Goal: Task Accomplishment & Management: Manage account settings

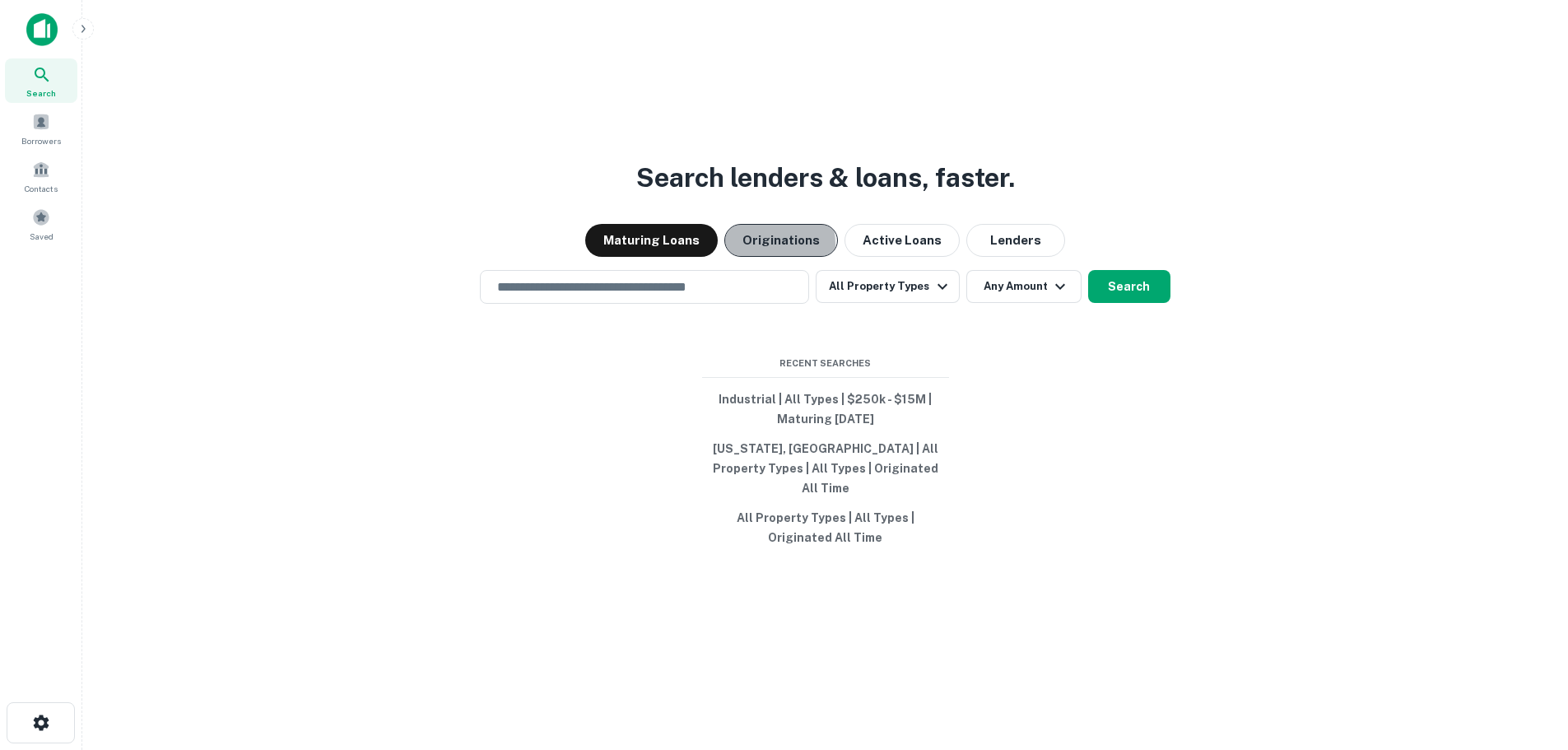
click at [767, 253] on button "Originations" at bounding box center [781, 240] width 114 height 33
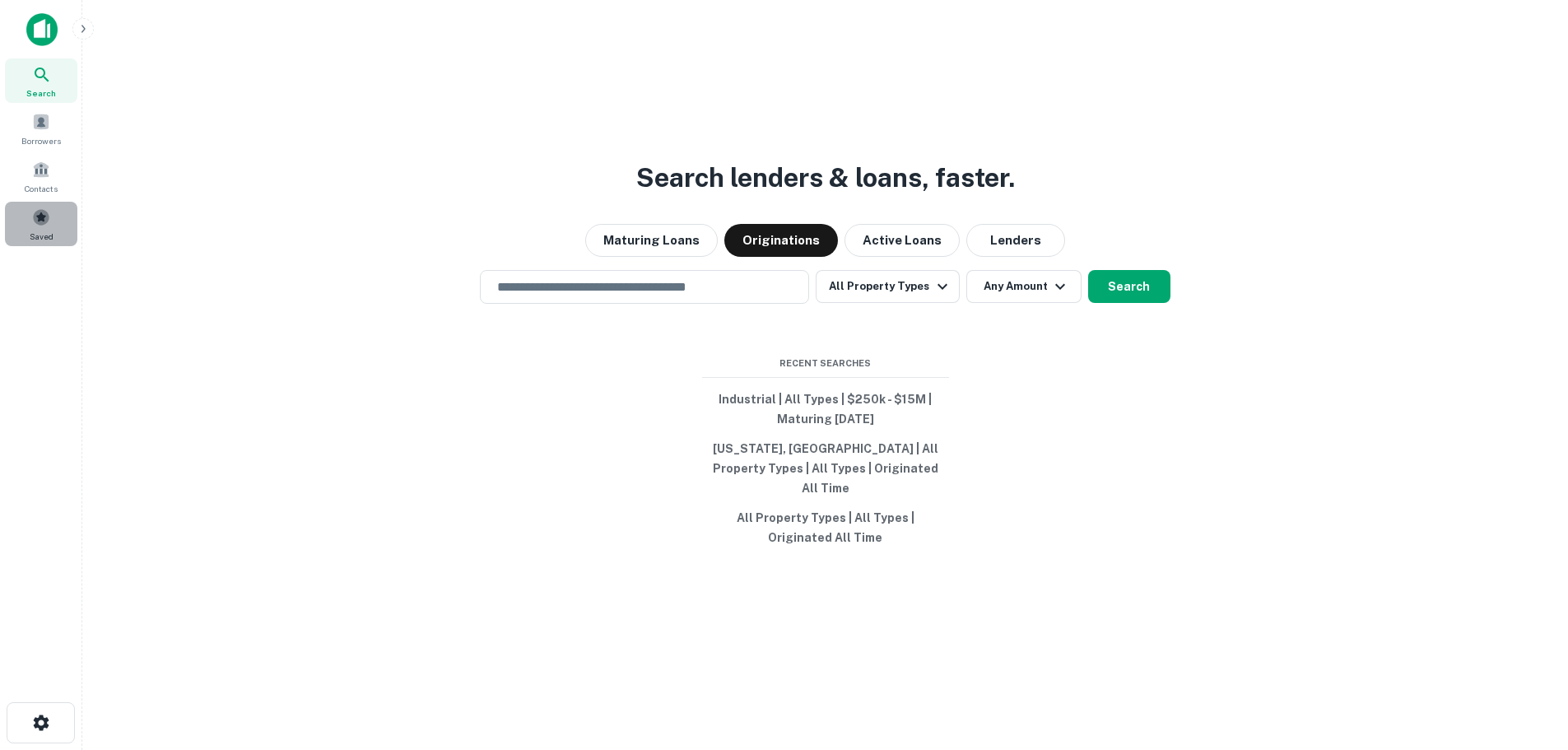
click at [47, 225] on span at bounding box center [40, 217] width 18 height 18
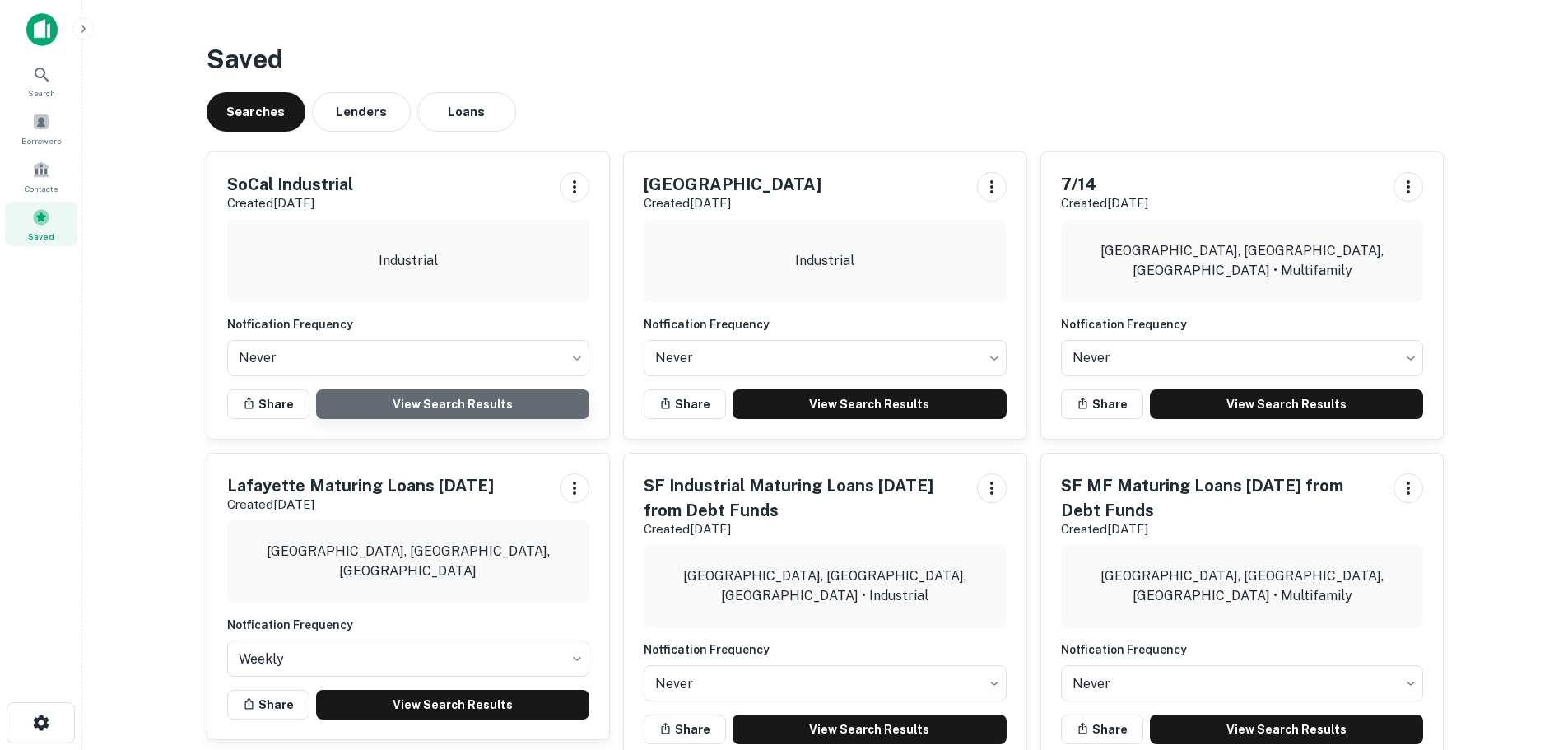
click at [445, 405] on link "View Search Results" at bounding box center [453, 404] width 274 height 30
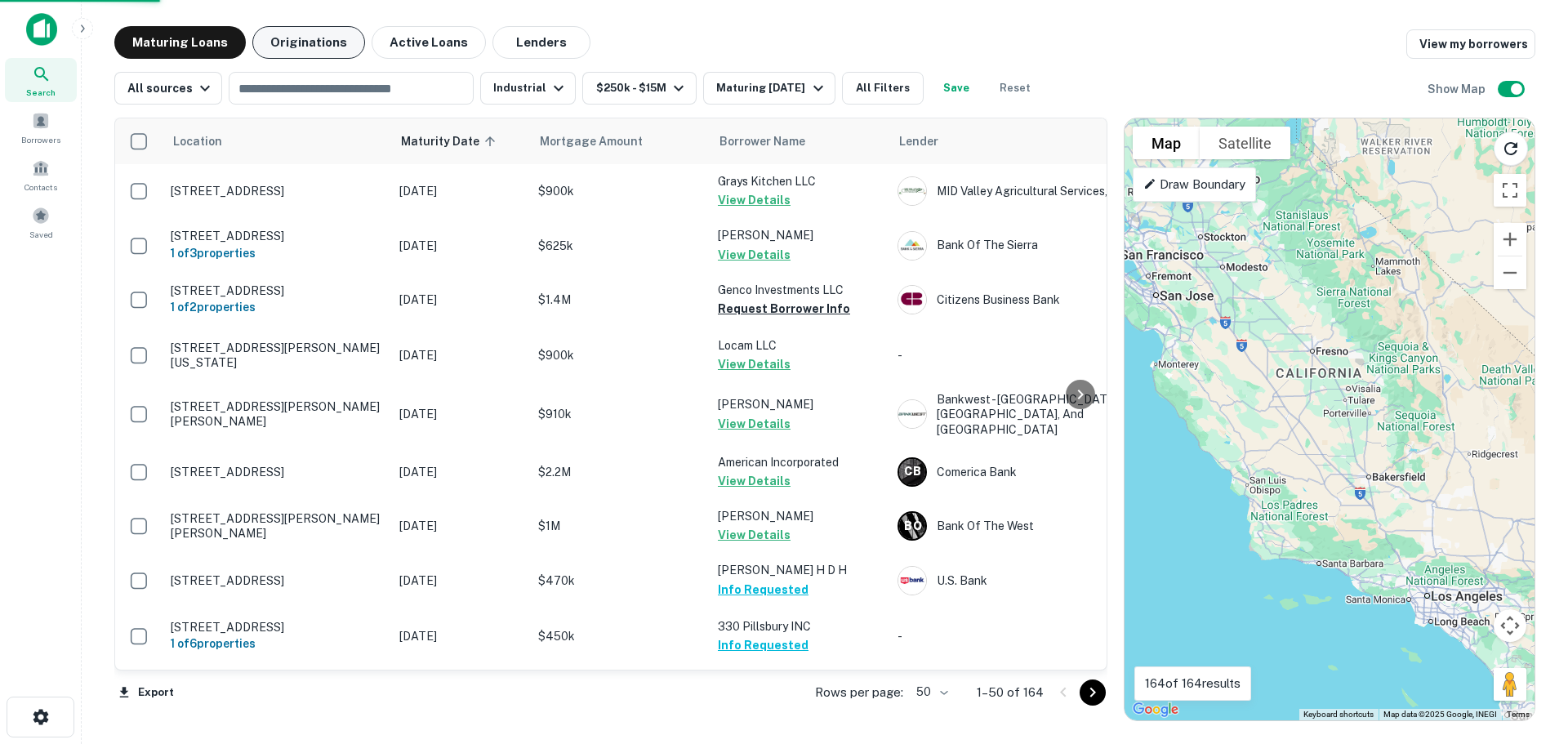
click at [288, 45] on button "Originations" at bounding box center [308, 42] width 113 height 32
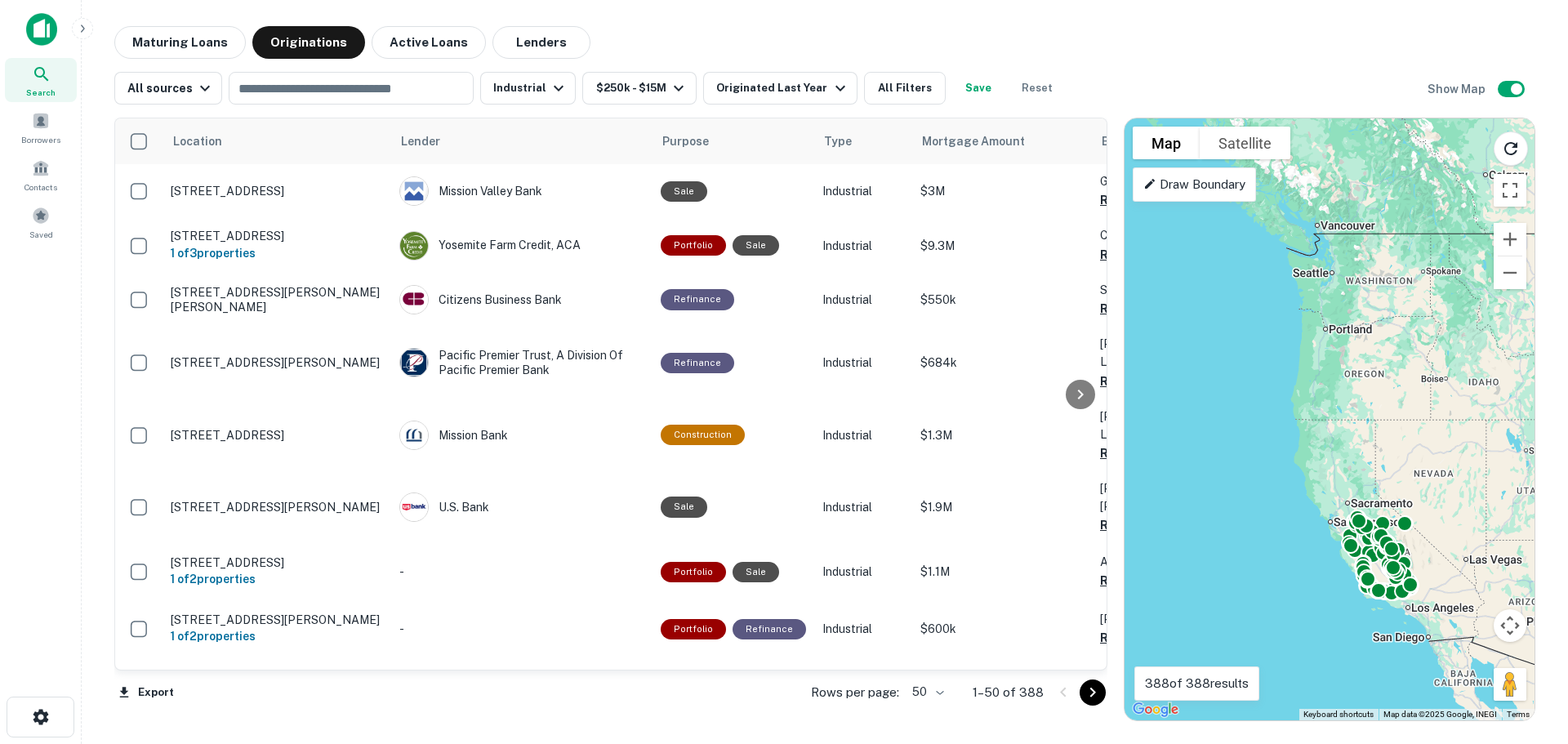
drag, startPoint x: 1288, startPoint y: 248, endPoint x: 1285, endPoint y: 377, distance: 129.0
click at [1285, 377] on div "To activate drag with keyboard, press Alt + Enter. Once in keyboard drag state,…" at bounding box center [1330, 419] width 410 height 602
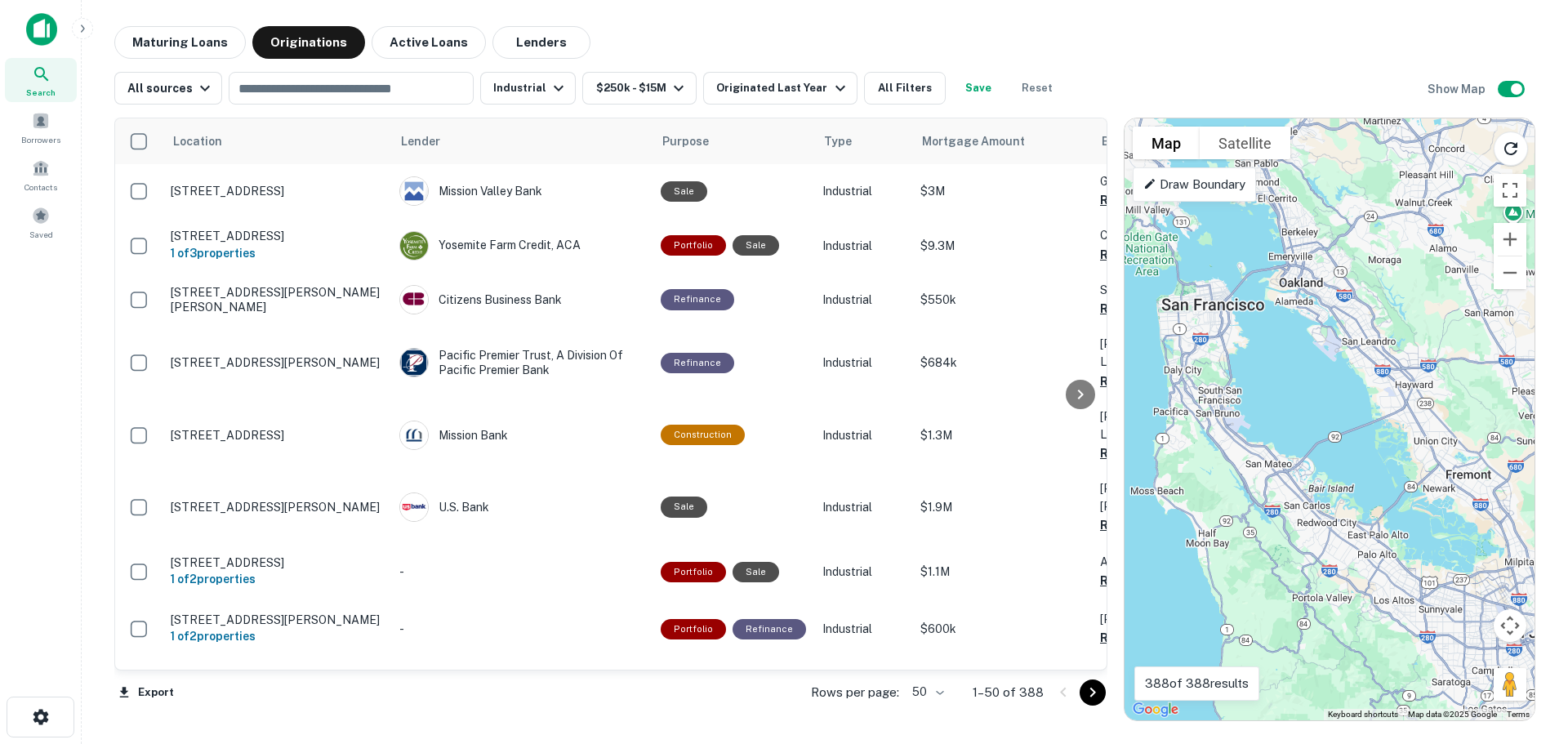
drag, startPoint x: 1218, startPoint y: 431, endPoint x: 1167, endPoint y: 402, distance: 58.7
click at [1167, 402] on div "To activate drag with keyboard, press Alt + Enter. Once in keyboard drag state,…" at bounding box center [1330, 419] width 410 height 602
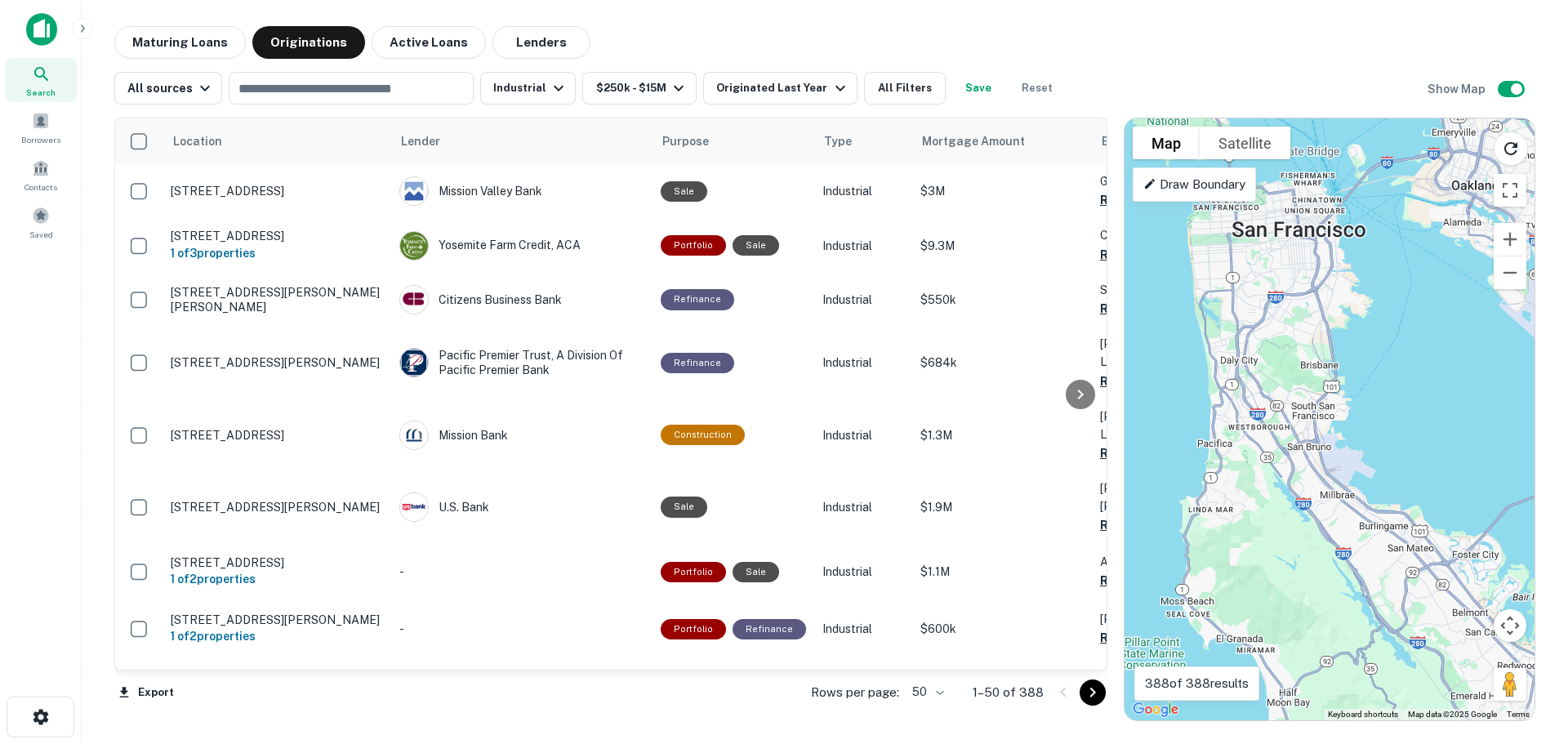
drag, startPoint x: 1244, startPoint y: 413, endPoint x: 1307, endPoint y: 451, distance: 73.6
click at [1307, 451] on div "To activate drag with keyboard, press Alt + Enter. Once in keyboard drag state,…" at bounding box center [1330, 419] width 410 height 602
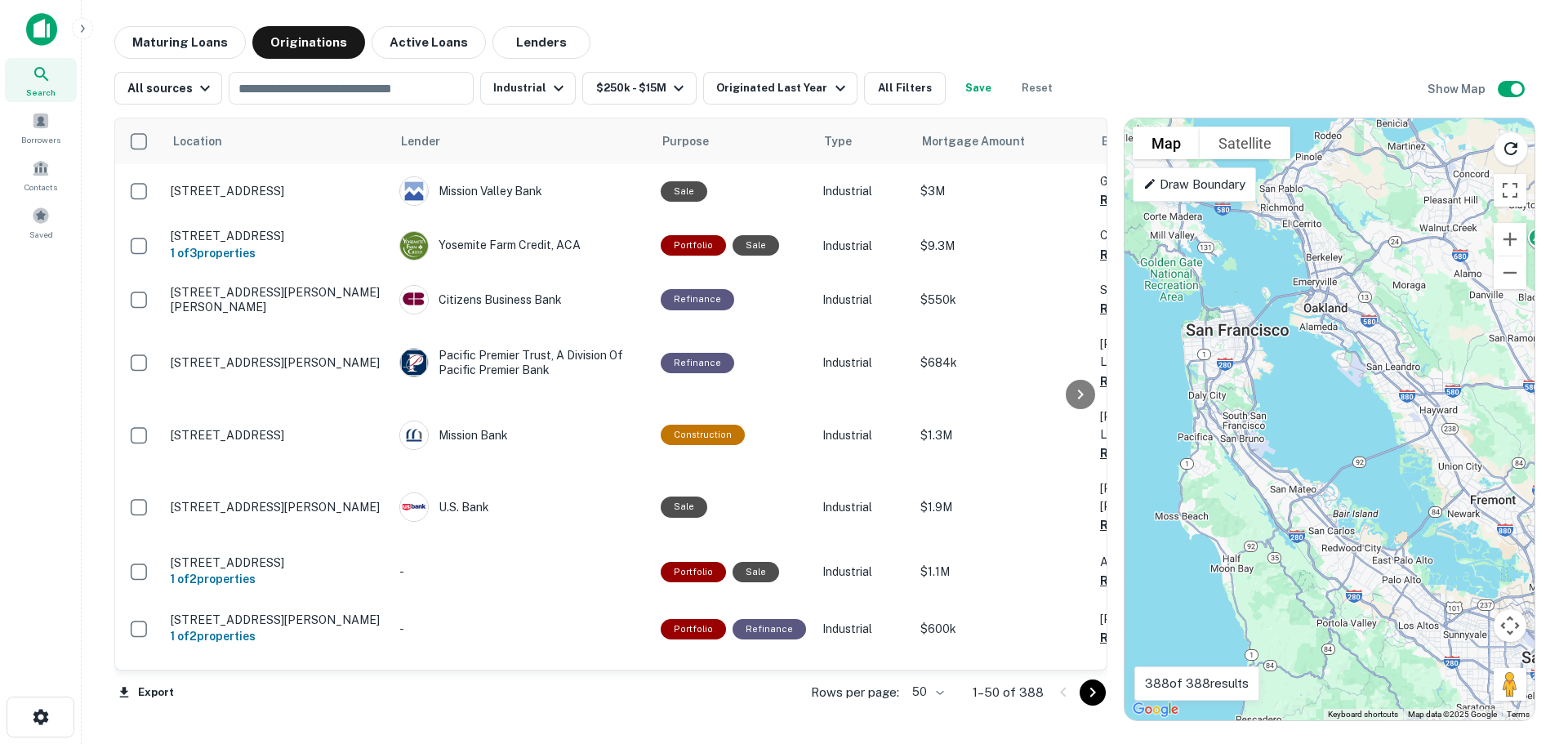
drag, startPoint x: 1343, startPoint y: 440, endPoint x: 1310, endPoint y: 424, distance: 36.7
click at [1310, 424] on div "To activate drag with keyboard, press Alt + Enter. Once in keyboard drag state,…" at bounding box center [1330, 419] width 410 height 602
click at [780, 79] on div "Originated Last Year" at bounding box center [783, 88] width 133 height 19
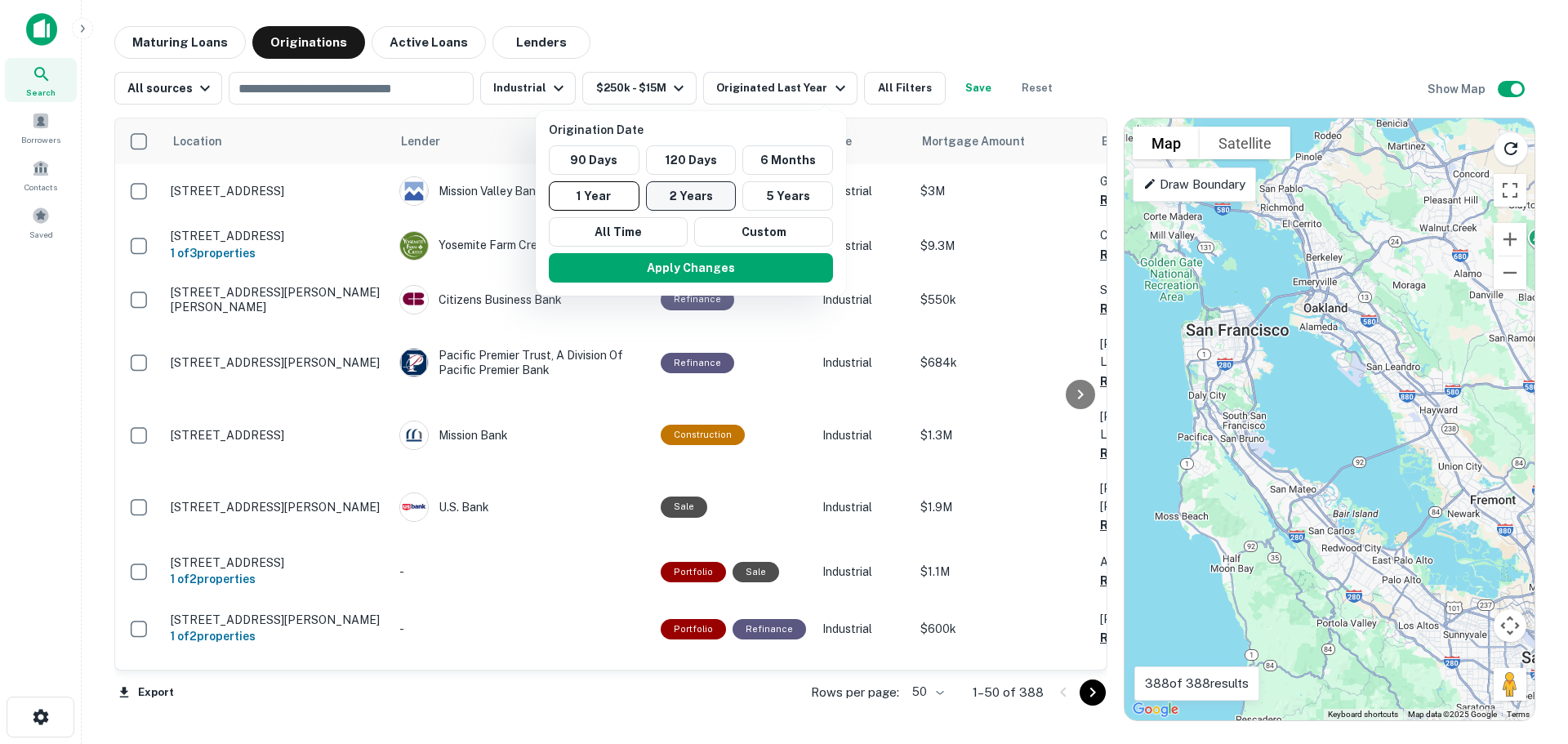
click at [695, 194] on button "2 Years" at bounding box center [691, 196] width 90 height 30
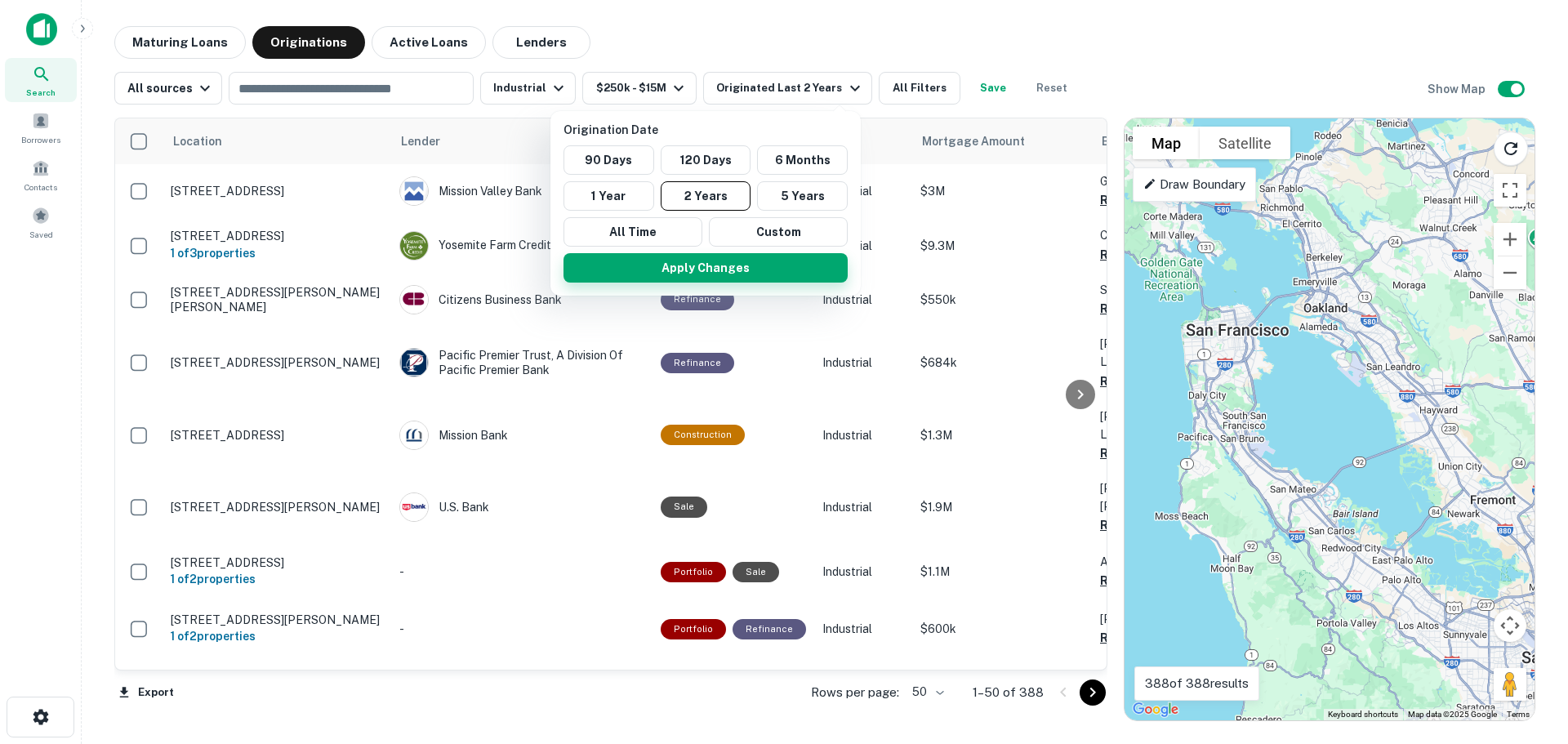
click at [684, 271] on button "Apply Changes" at bounding box center [706, 268] width 284 height 30
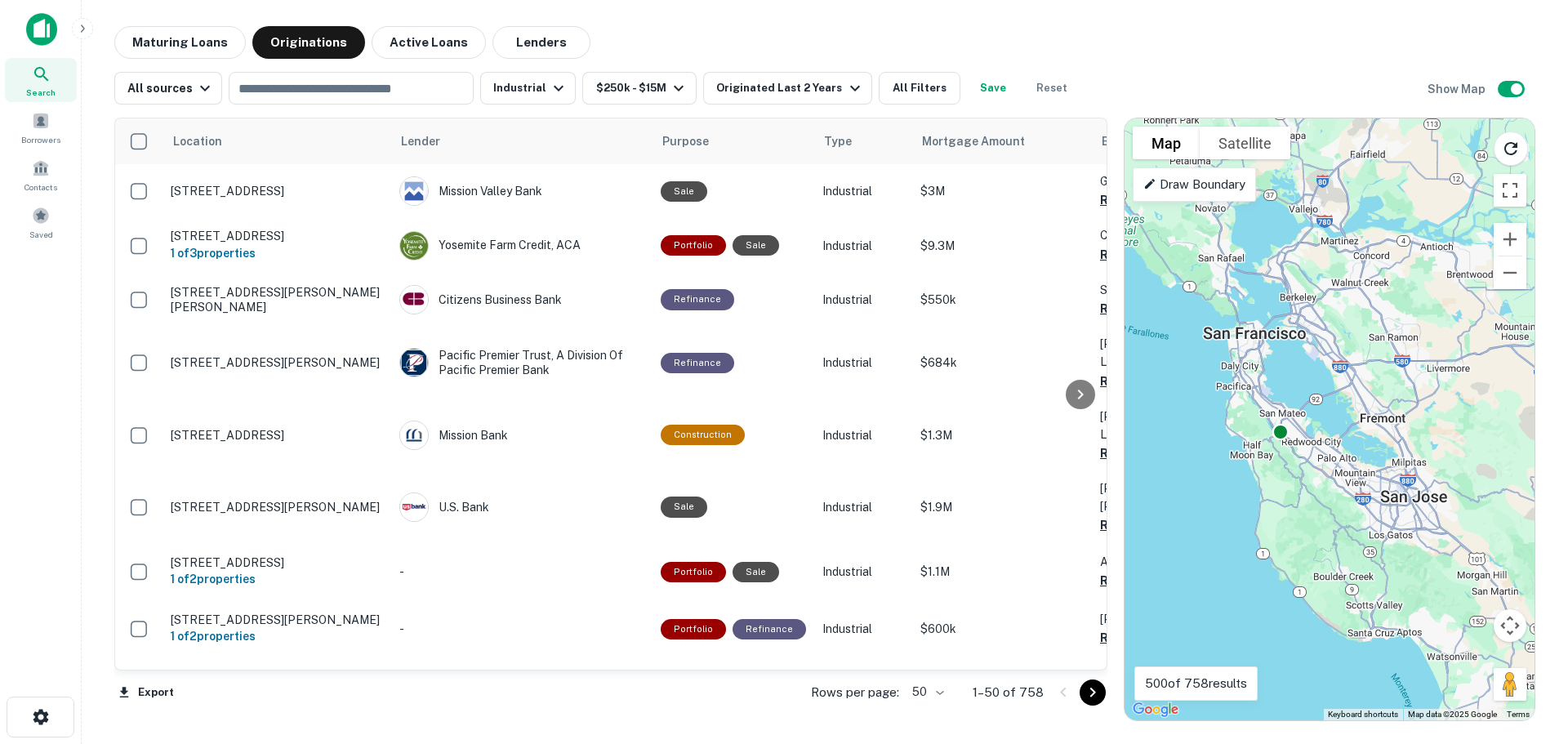
drag, startPoint x: 1412, startPoint y: 379, endPoint x: 1353, endPoint y: 391, distance: 60.2
click at [1353, 391] on div "To activate drag with keyboard, press Alt + Enter. Once in keyboard drag state,…" at bounding box center [1330, 419] width 410 height 602
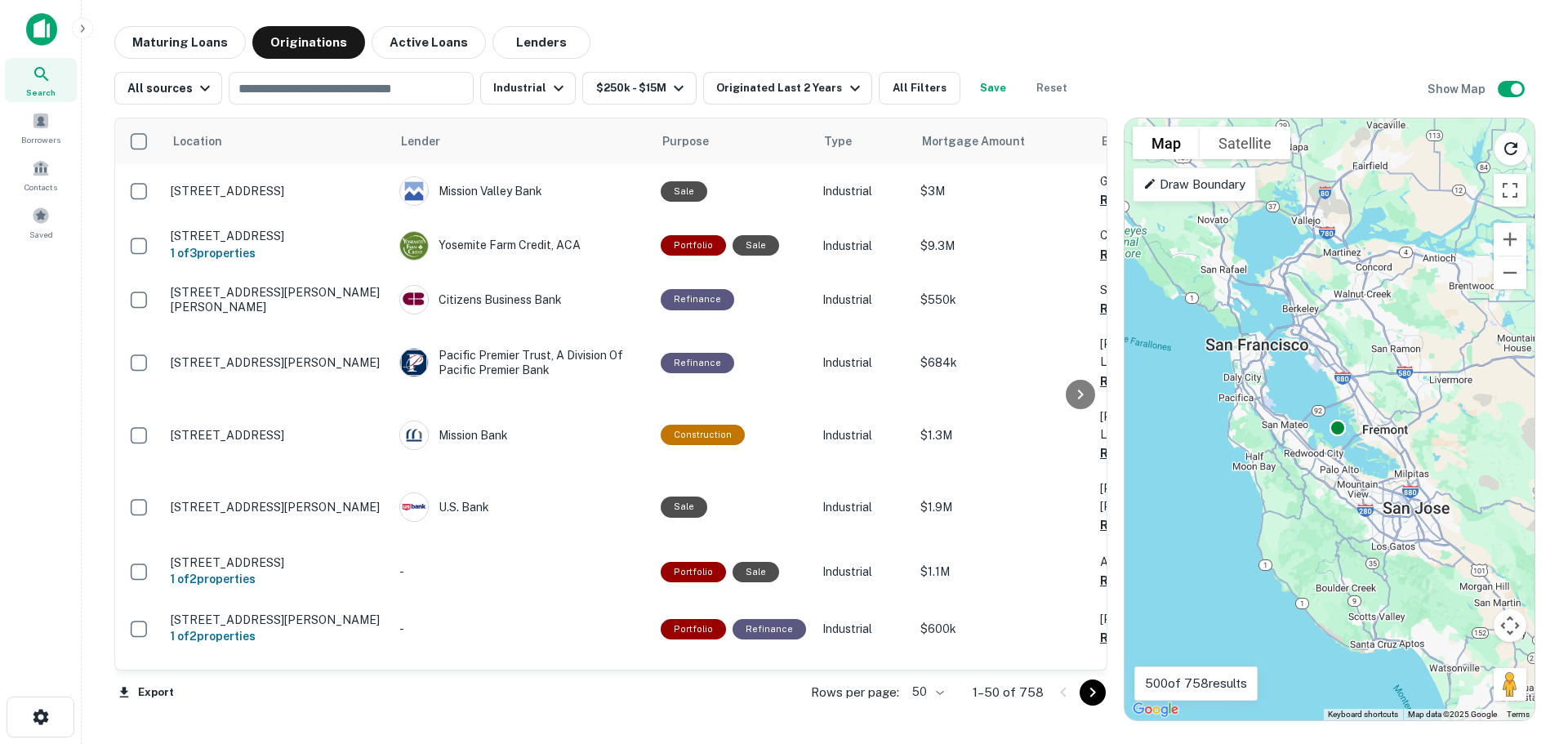
click at [1188, 186] on p "Draw Boundary" at bounding box center [1194, 184] width 103 height 19
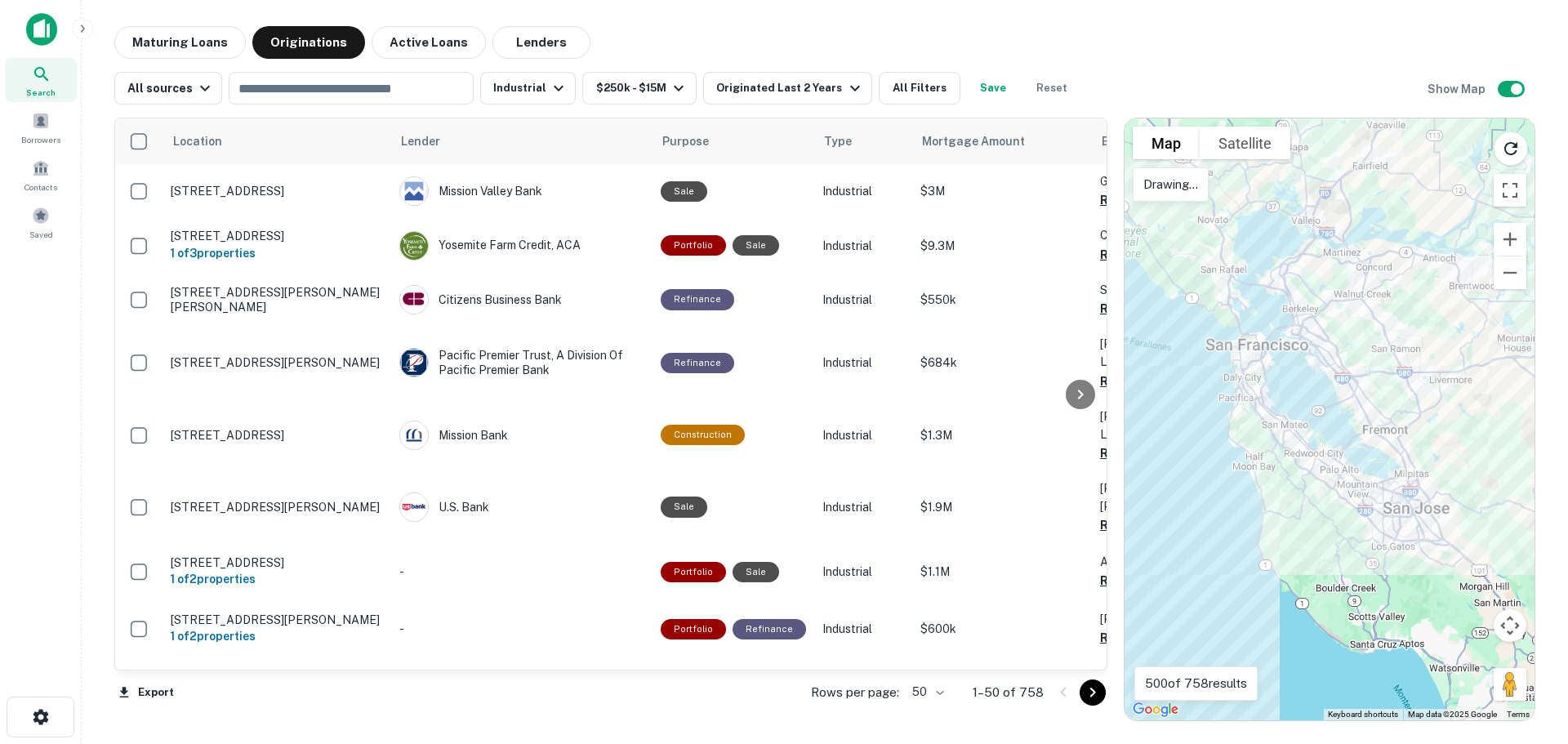
click at [1232, 582] on div at bounding box center [1330, 419] width 410 height 602
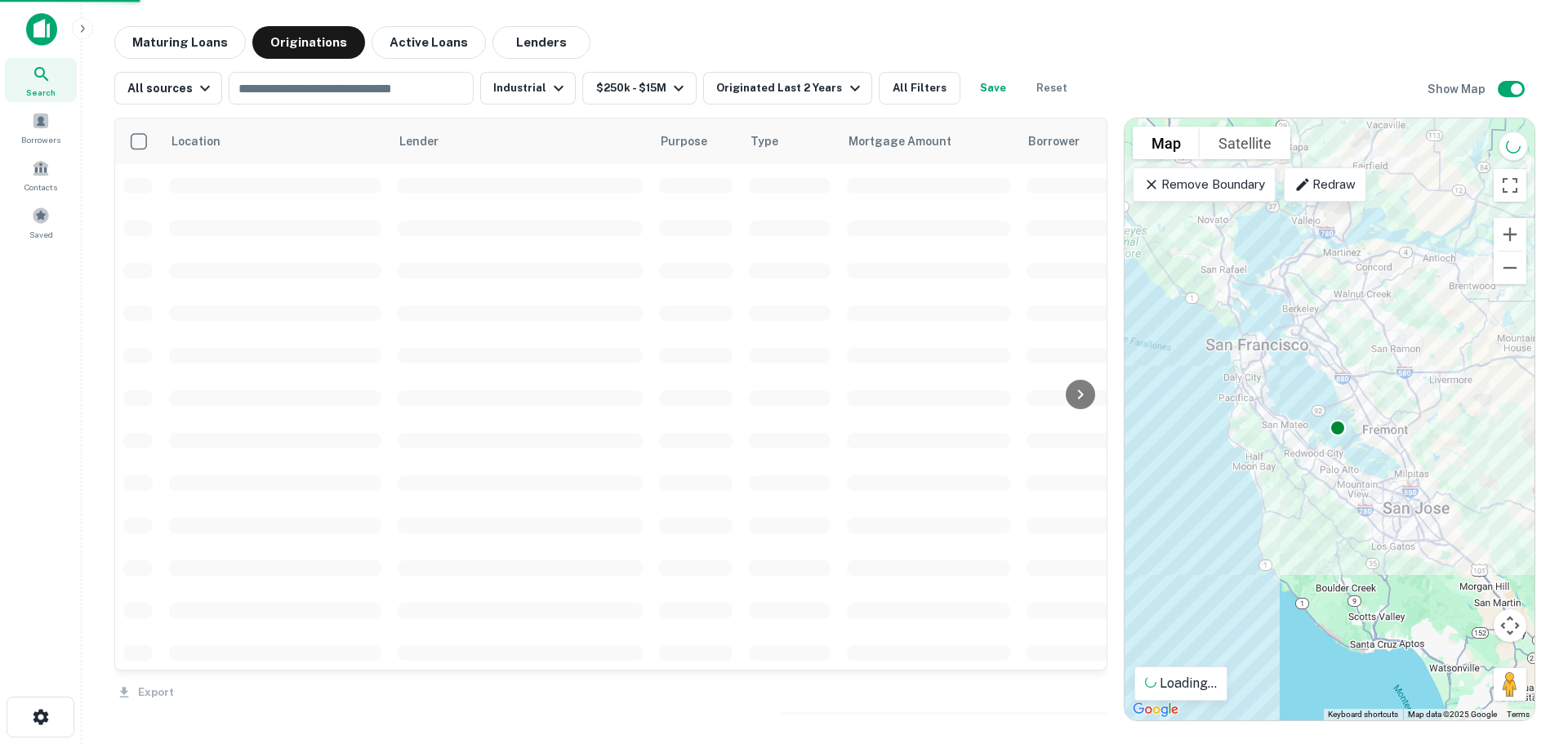
click at [1153, 184] on icon at bounding box center [1152, 185] width 17 height 17
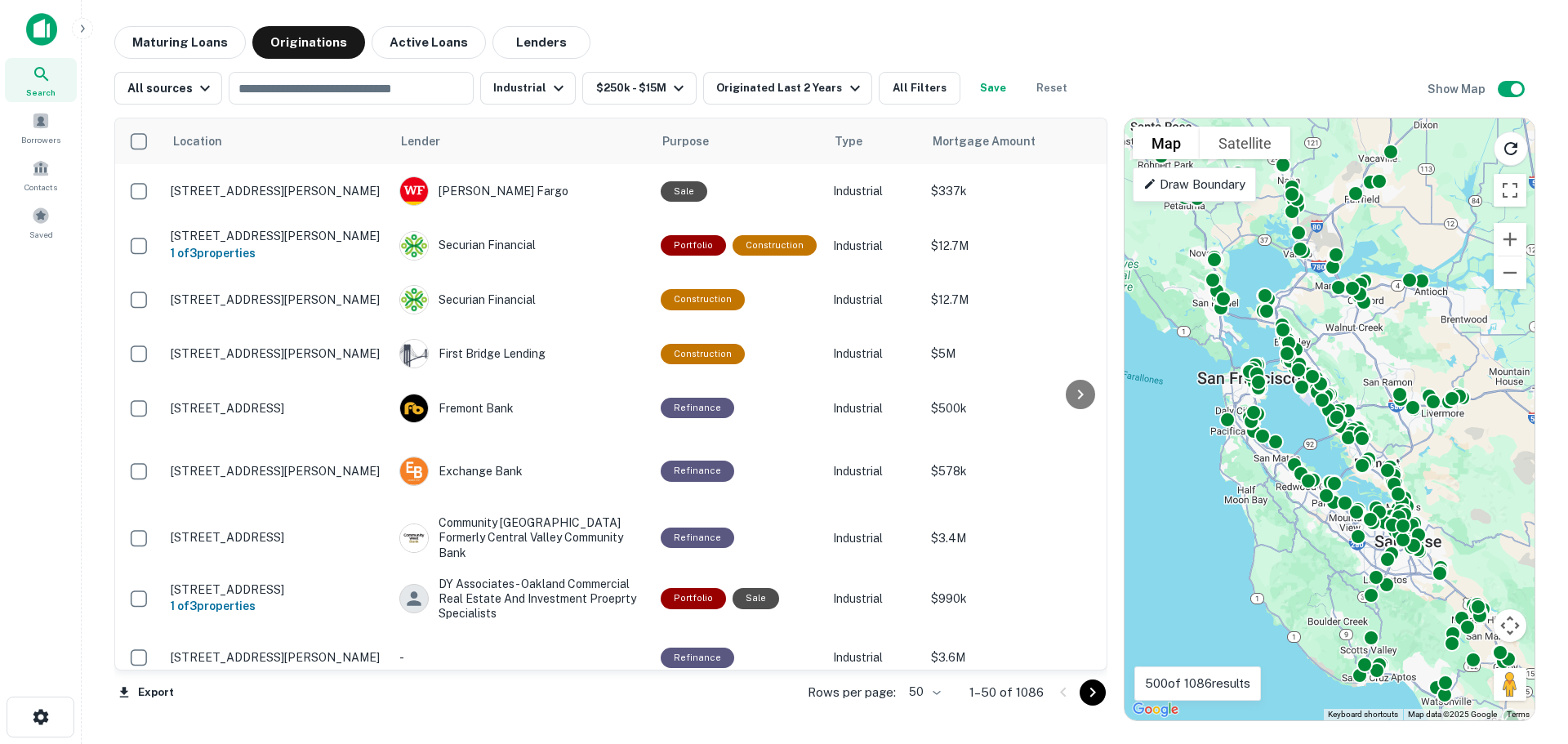
drag, startPoint x: 1329, startPoint y: 416, endPoint x: 1321, endPoint y: 450, distance: 34.9
click at [1321, 450] on div "To activate drag with keyboard, press Alt + Enter. Once in keyboard drag state,…" at bounding box center [1330, 419] width 410 height 602
click at [798, 86] on div "Originated Last 2 Years" at bounding box center [790, 88] width 148 height 19
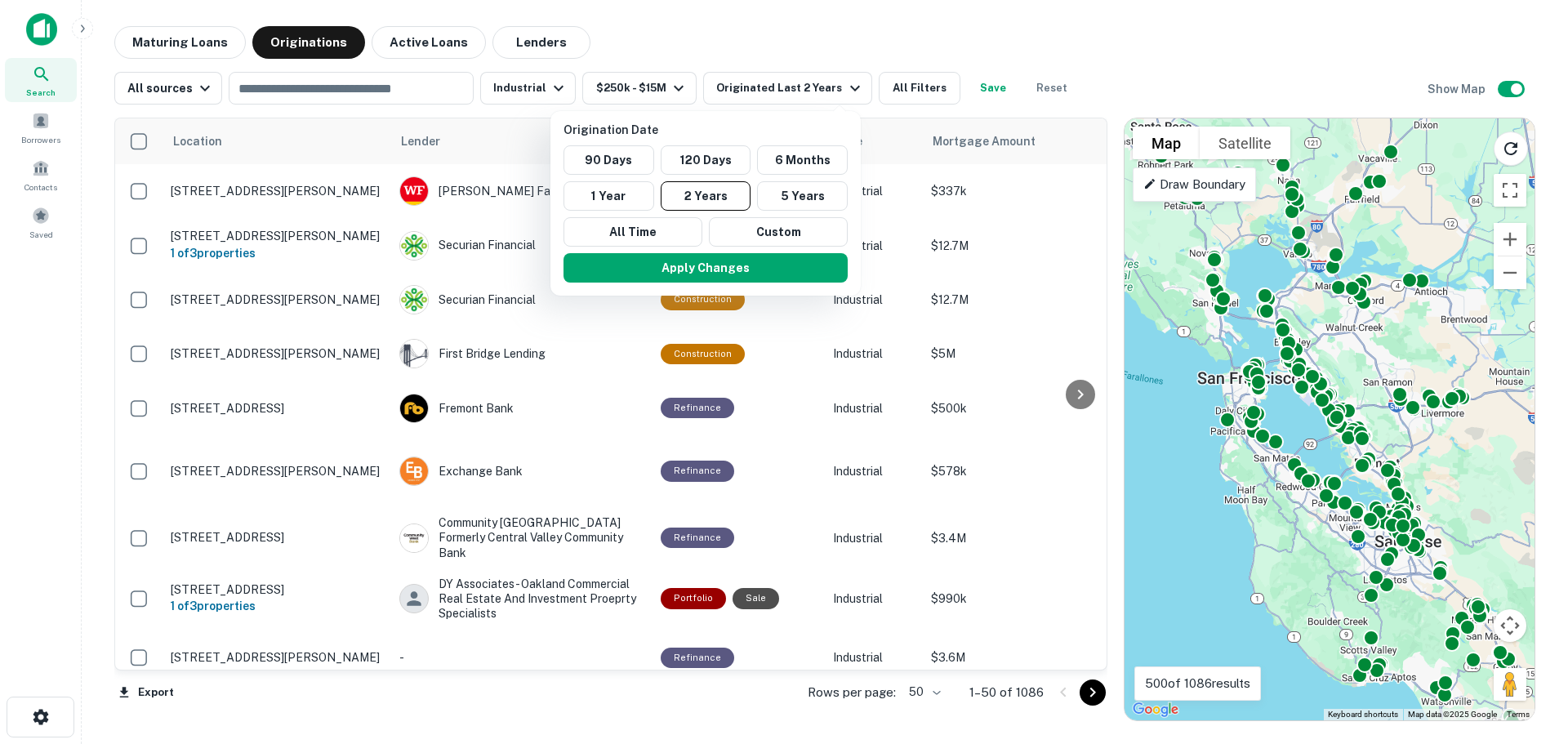
drag, startPoint x: 757, startPoint y: 28, endPoint x: 638, endPoint y: 81, distance: 130.3
click at [757, 28] on div at bounding box center [784, 372] width 1568 height 744
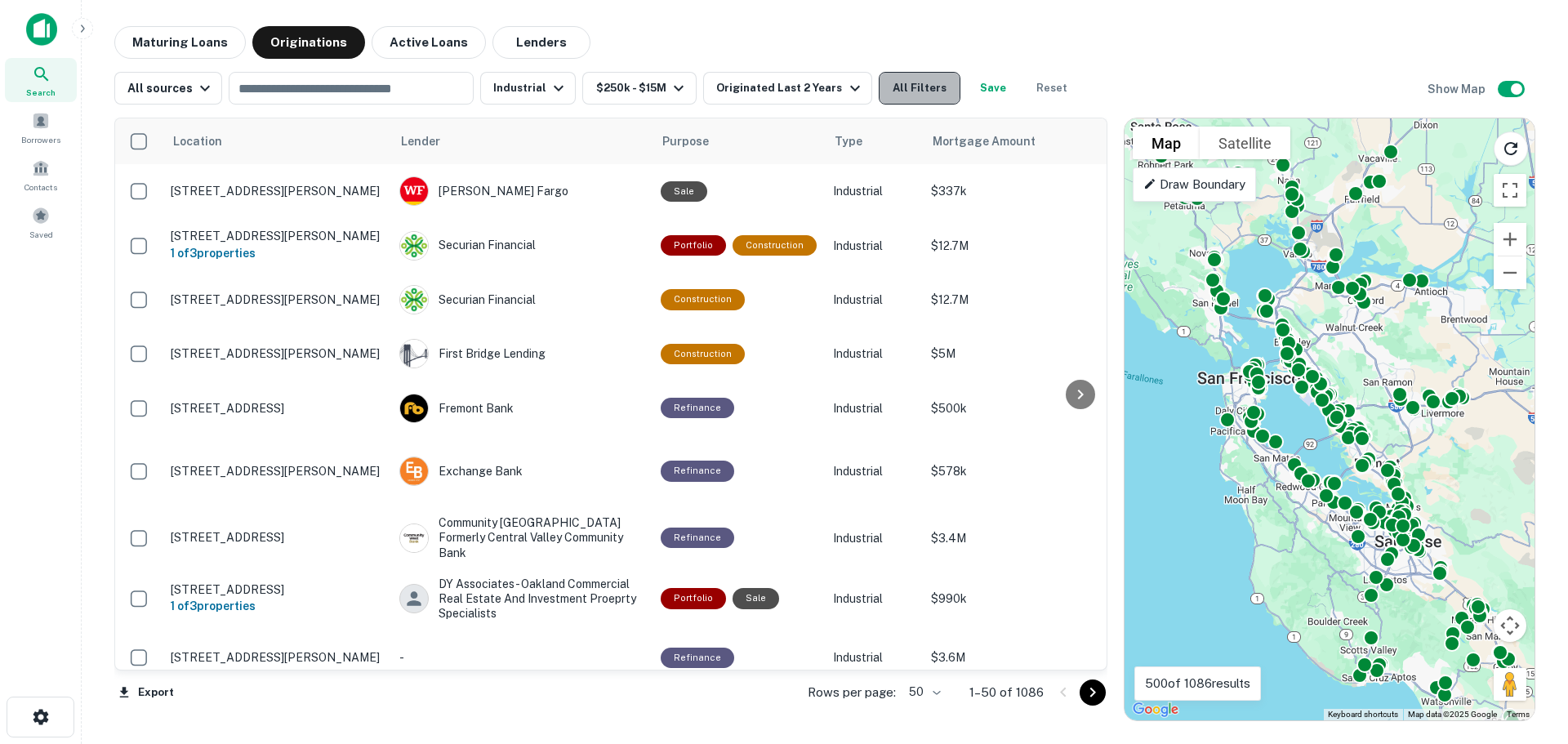
click at [922, 89] on button "All Filters" at bounding box center [920, 88] width 81 height 32
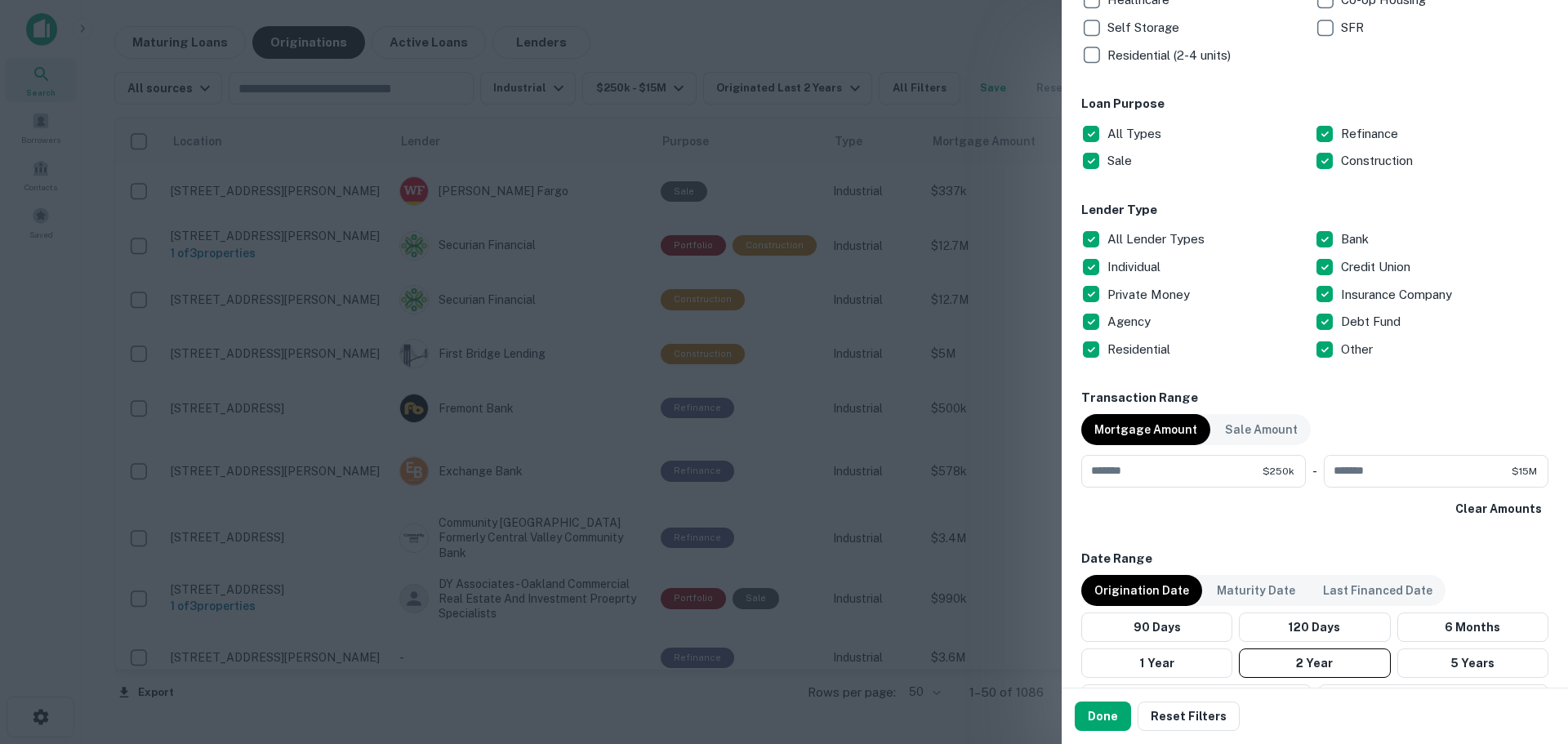
scroll to position [490, 0]
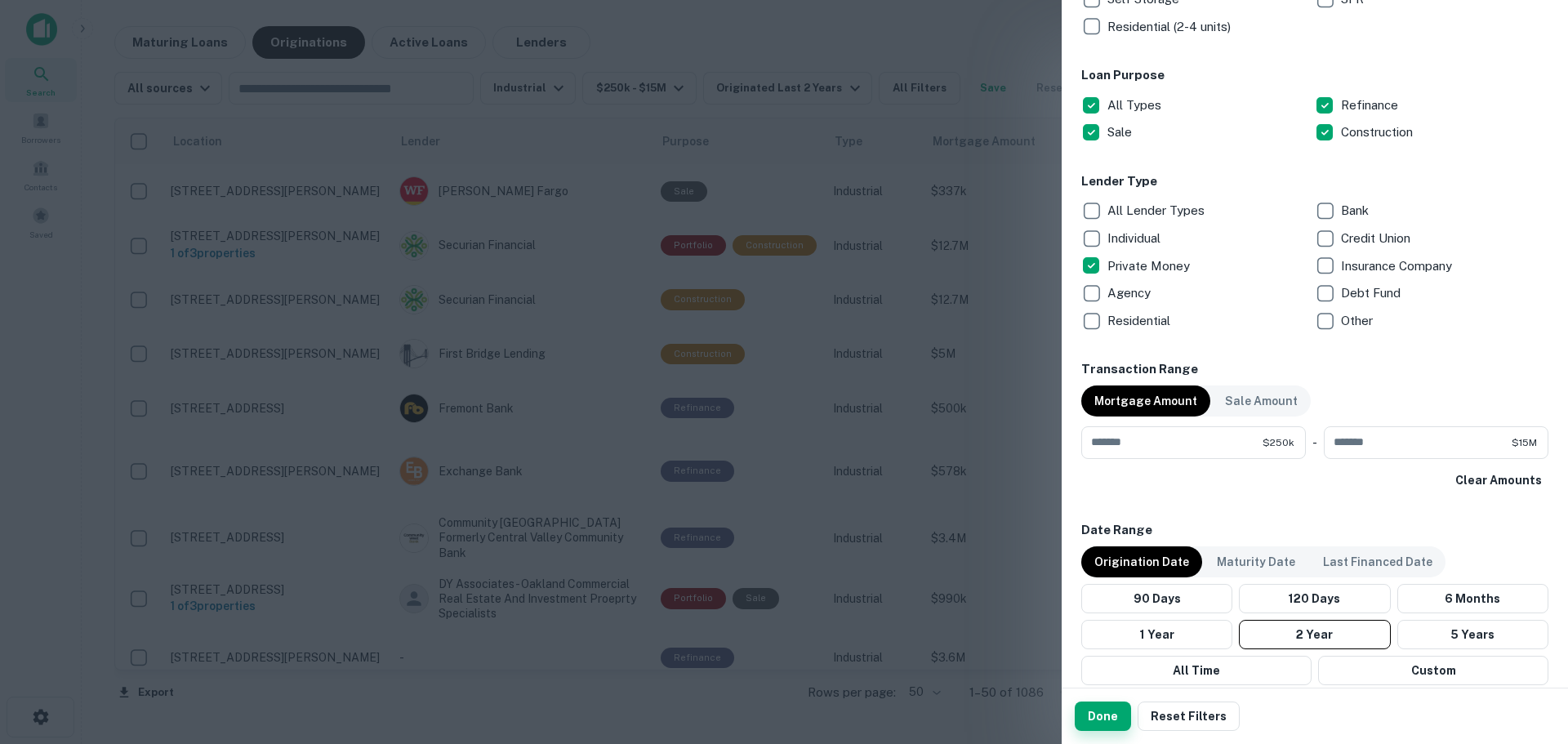
click at [1095, 712] on button "Done" at bounding box center [1103, 716] width 56 height 30
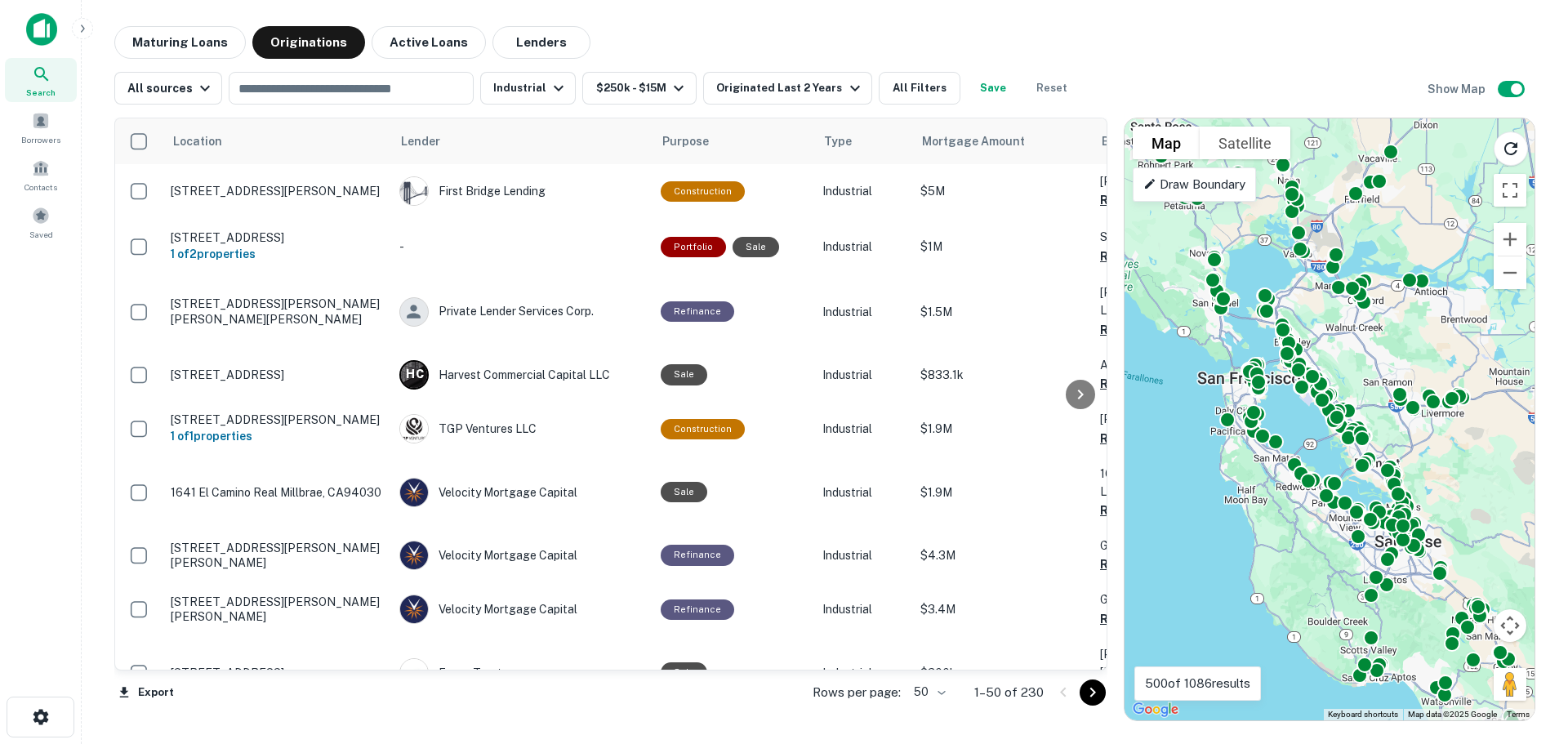
click at [940, 695] on body "Search Borrowers Contacts Saved Maturing Loans Originations Active Loans Lender…" at bounding box center [784, 372] width 1568 height 744
click at [930, 709] on li "100" at bounding box center [930, 710] width 47 height 30
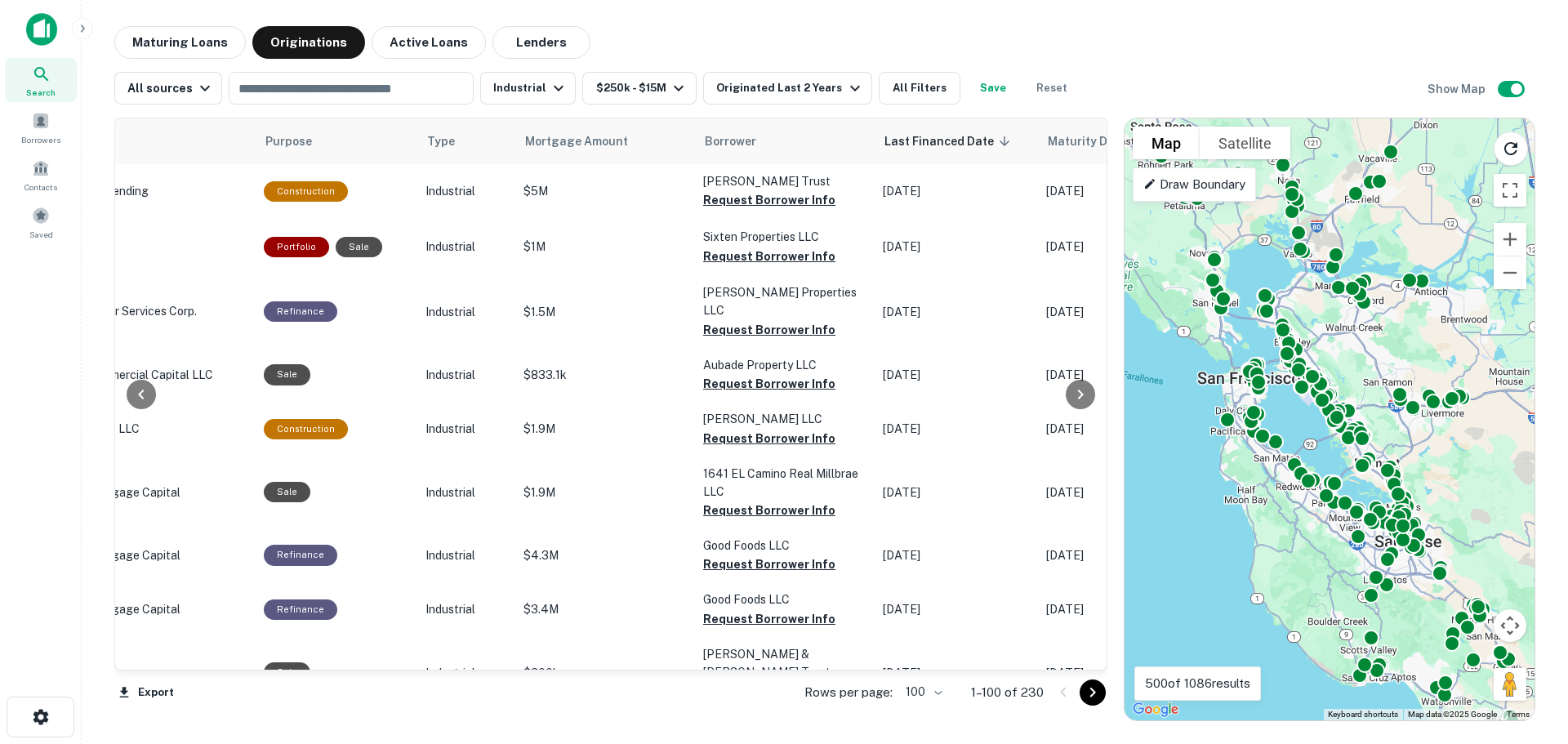
scroll to position [0, 384]
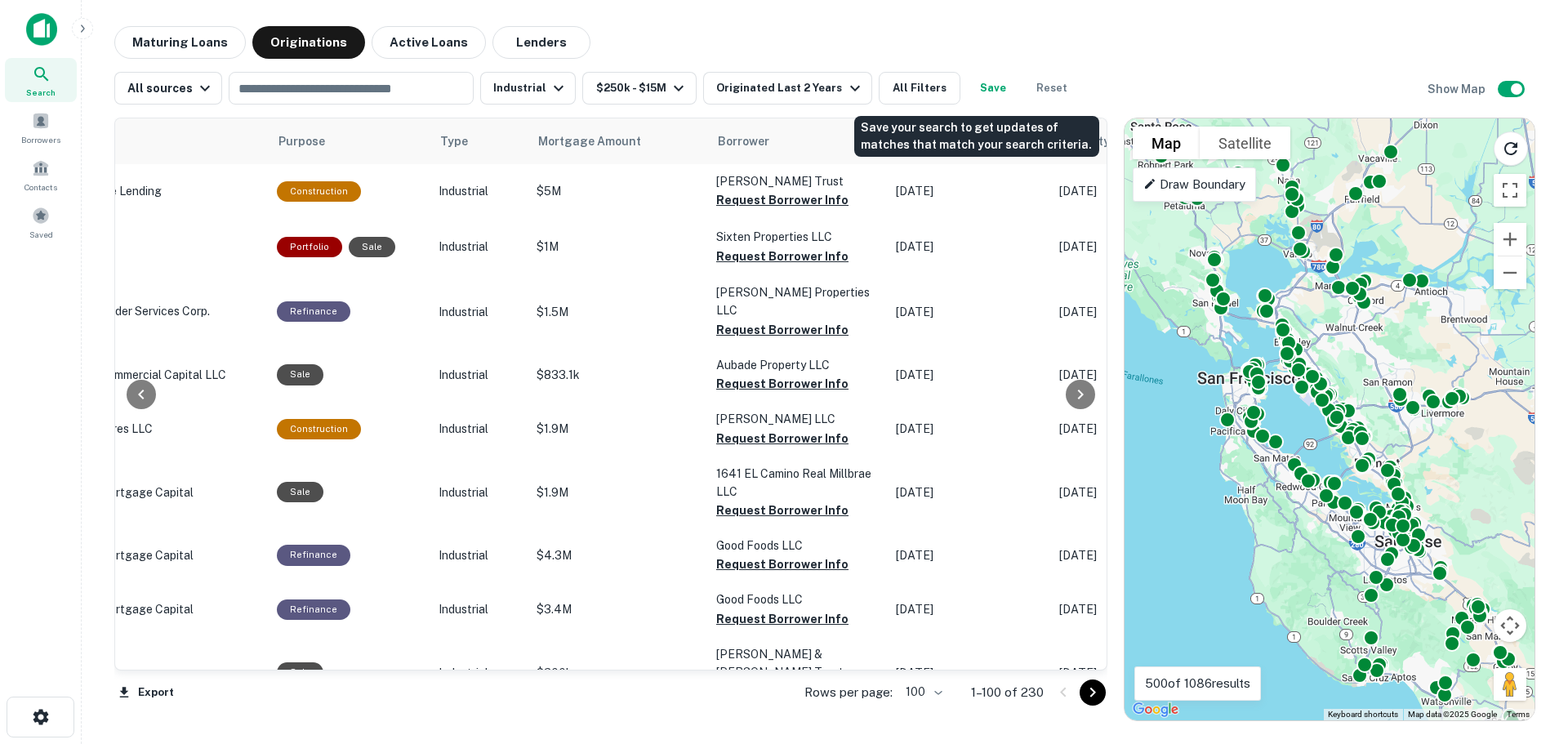
click at [984, 89] on button "Save" at bounding box center [993, 88] width 53 height 32
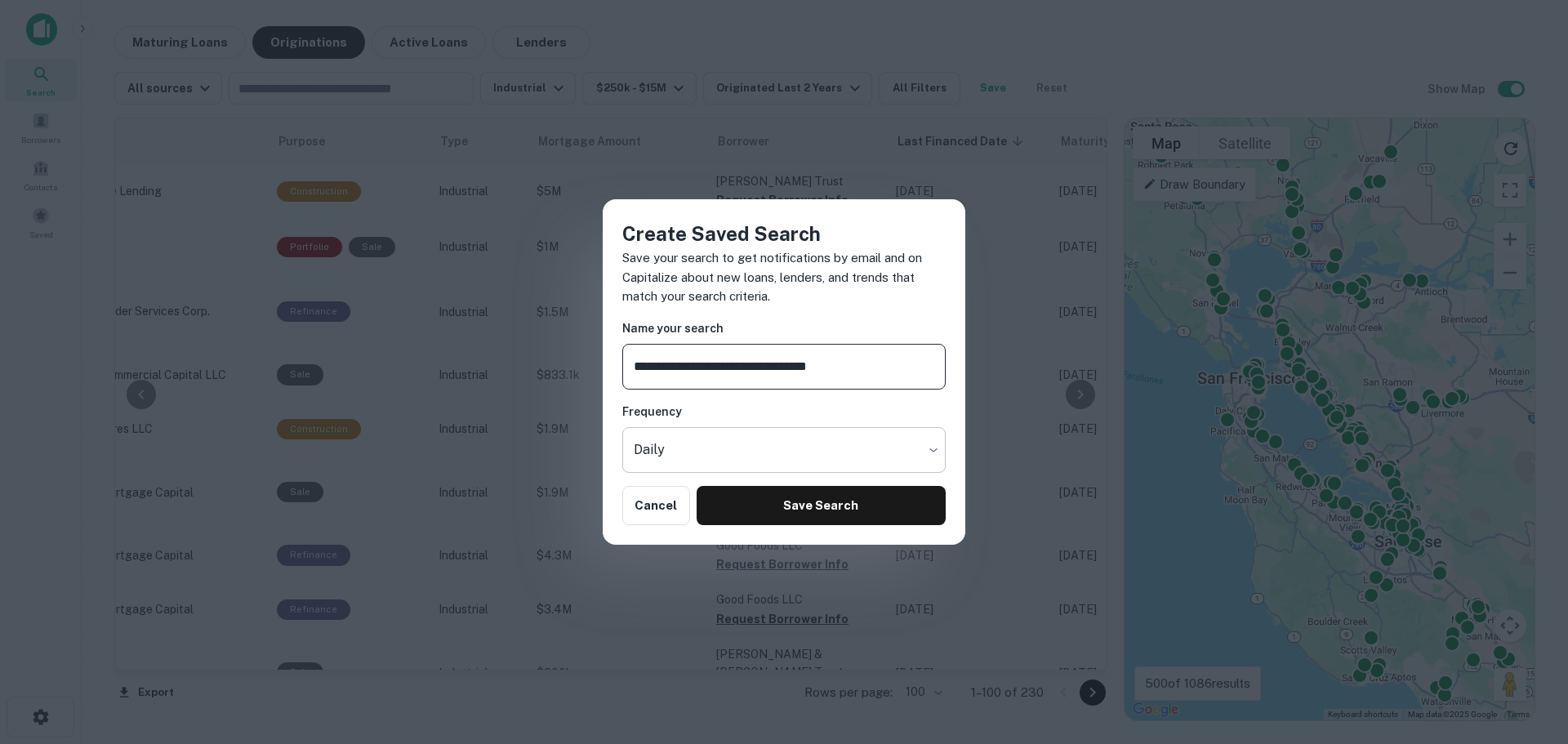
type input "**********"
click at [759, 458] on body "Search Borrowers Contacts Saved Maturing Loans Originations Active Loans Lender…" at bounding box center [784, 372] width 1568 height 744
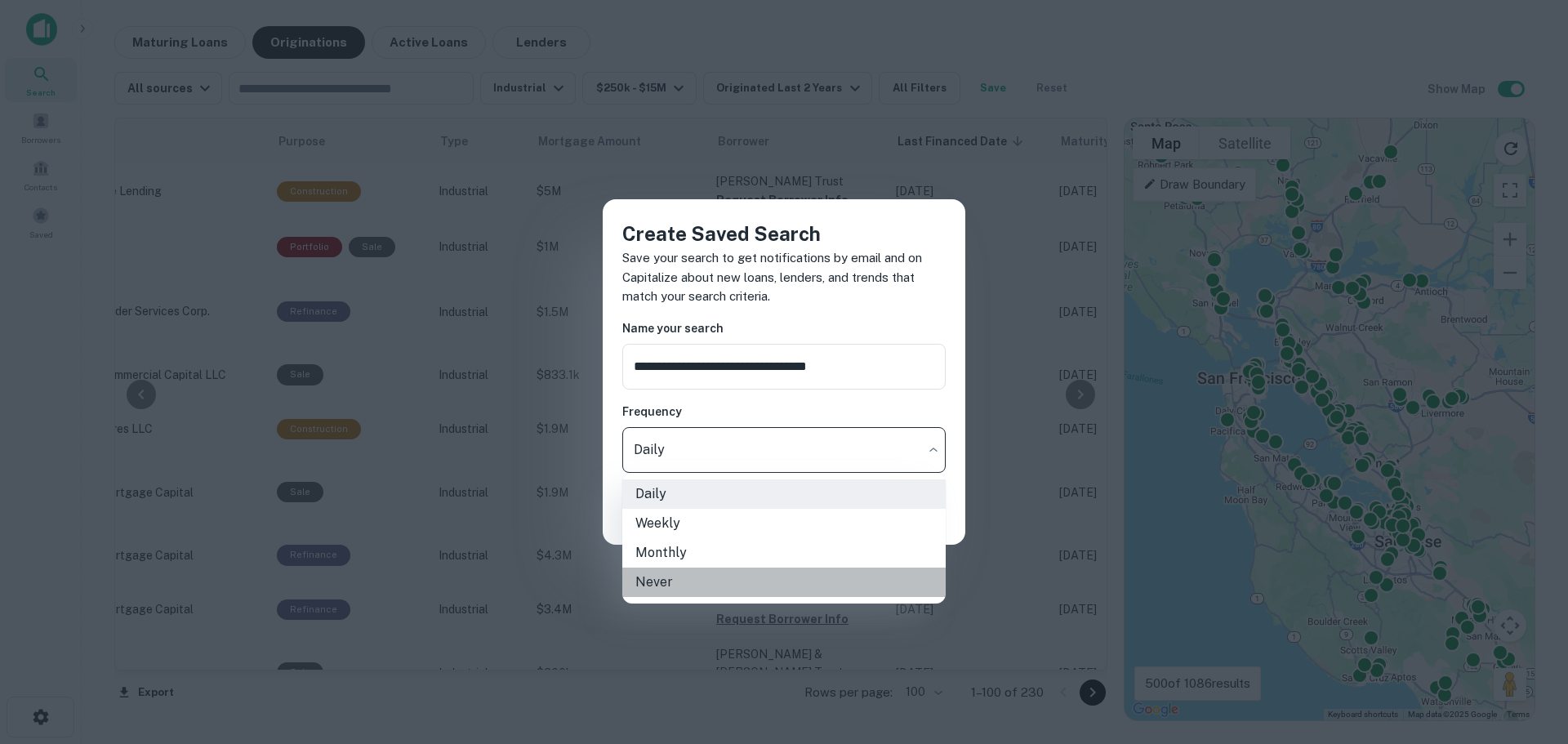
click at [717, 586] on li "Never" at bounding box center [784, 582] width 323 height 30
type input "*****"
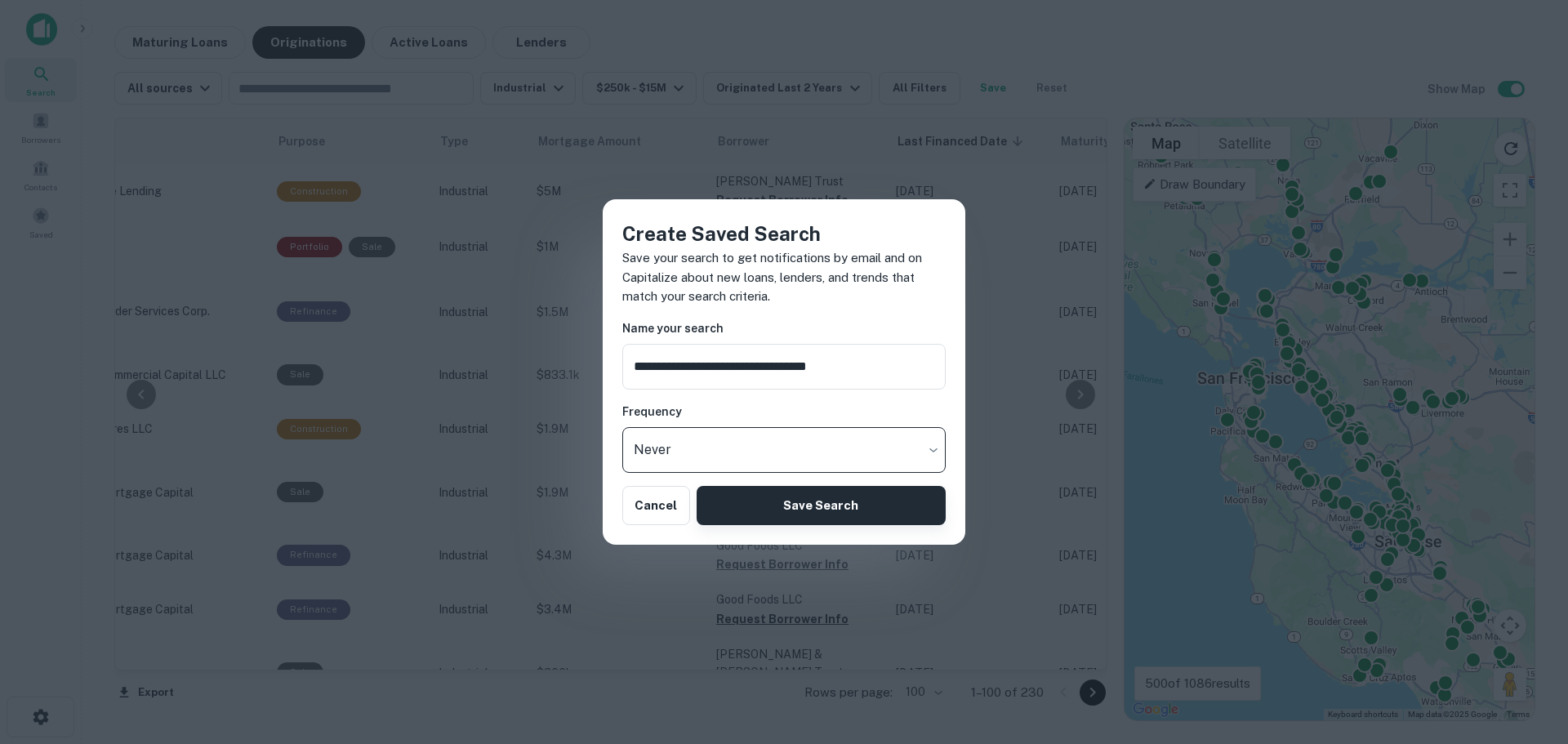
click at [792, 506] on button "Save Search" at bounding box center [821, 505] width 249 height 39
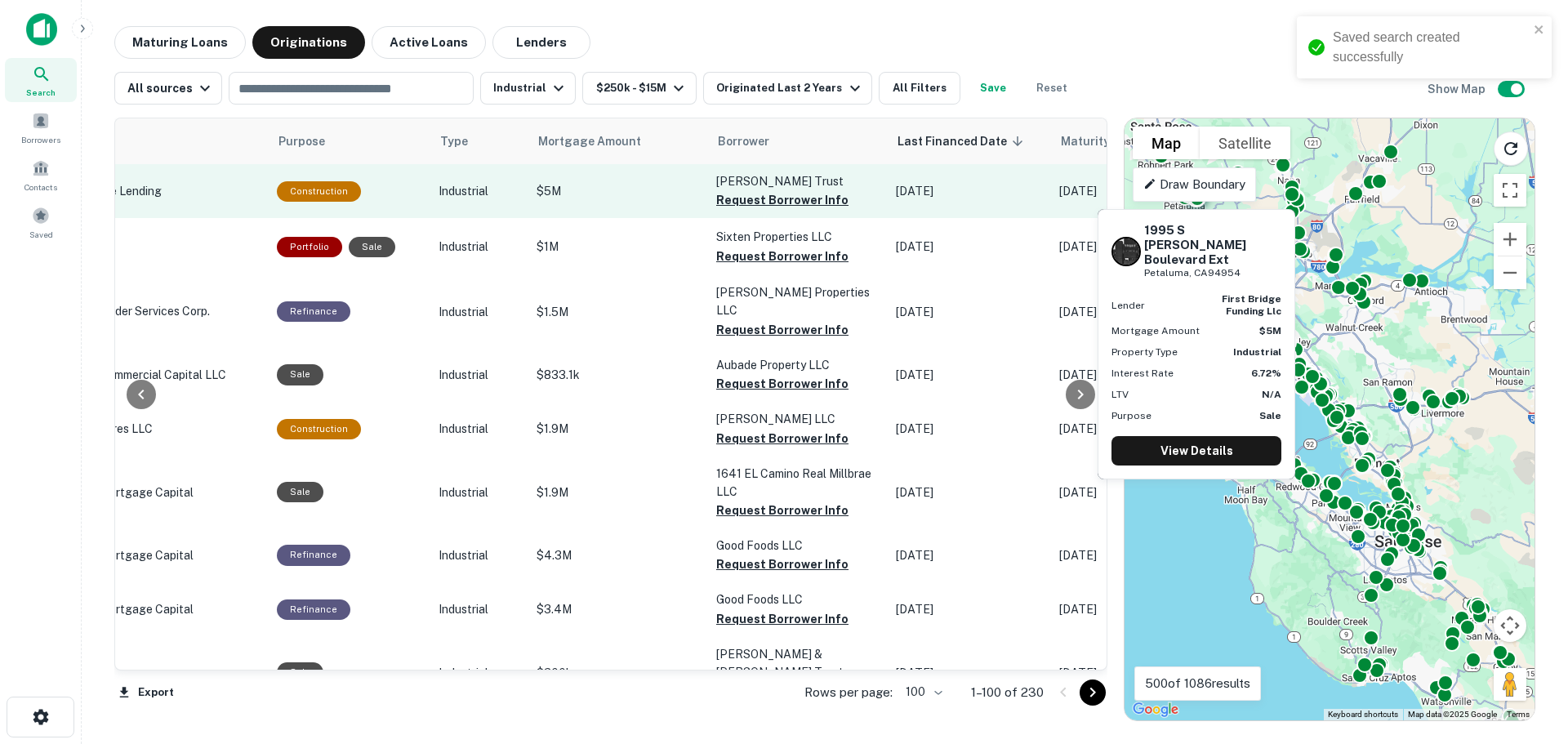
drag, startPoint x: 780, startPoint y: 199, endPoint x: 780, endPoint y: 209, distance: 10.0
click at [780, 200] on button "Request Borrower Info" at bounding box center [782, 199] width 132 height 19
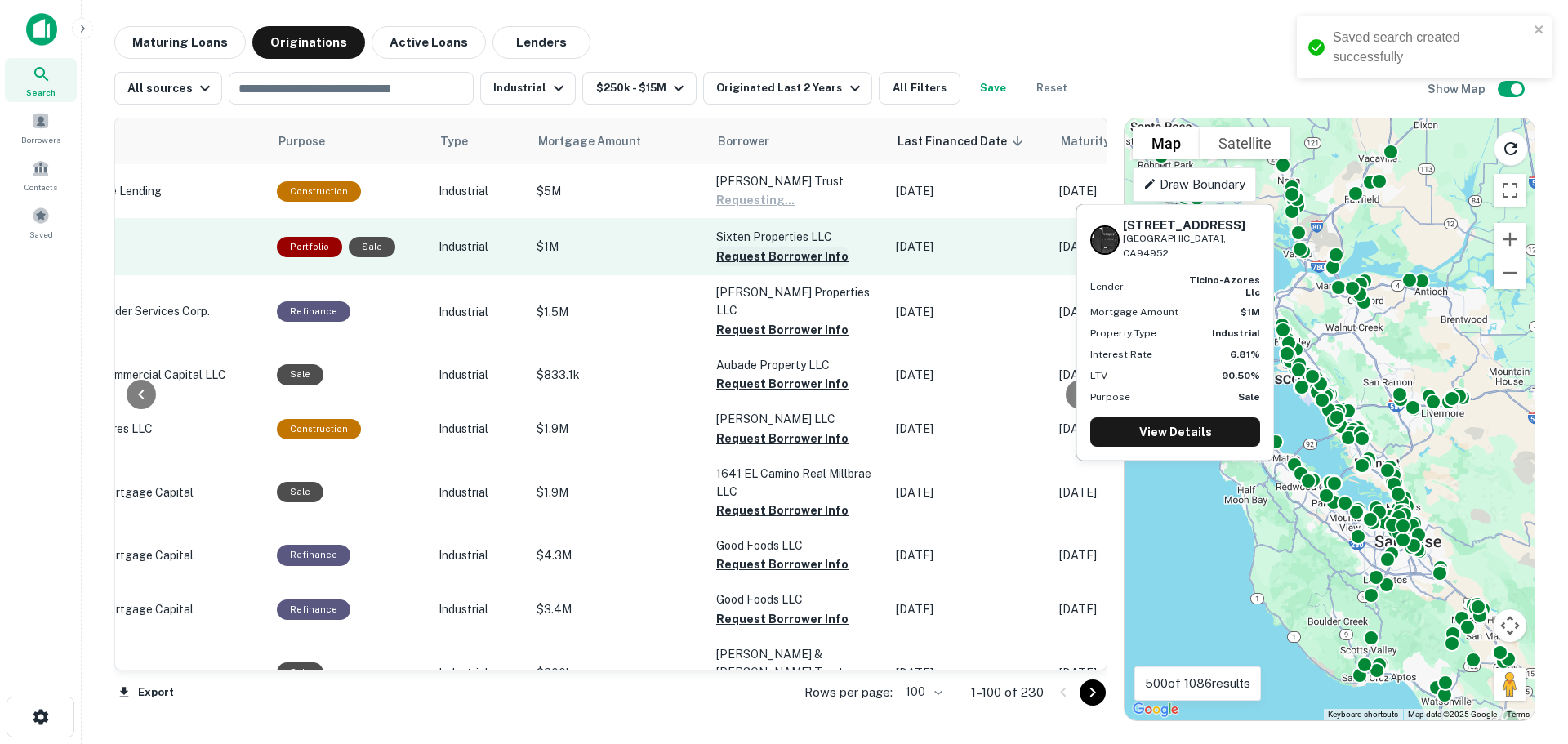
click at [772, 258] on button "Request Borrower Info" at bounding box center [782, 256] width 132 height 19
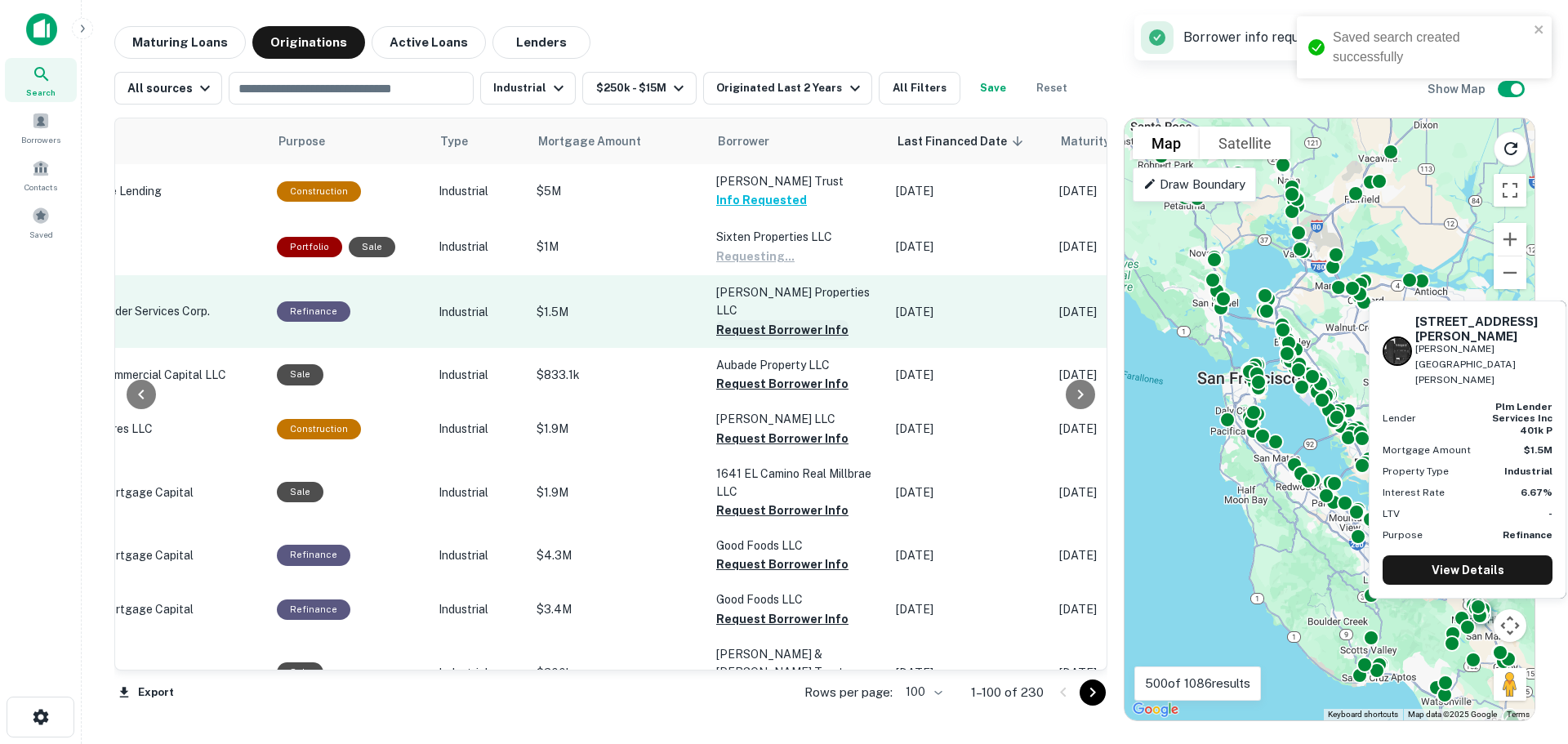
click at [768, 320] on button "Request Borrower Info" at bounding box center [782, 330] width 132 height 19
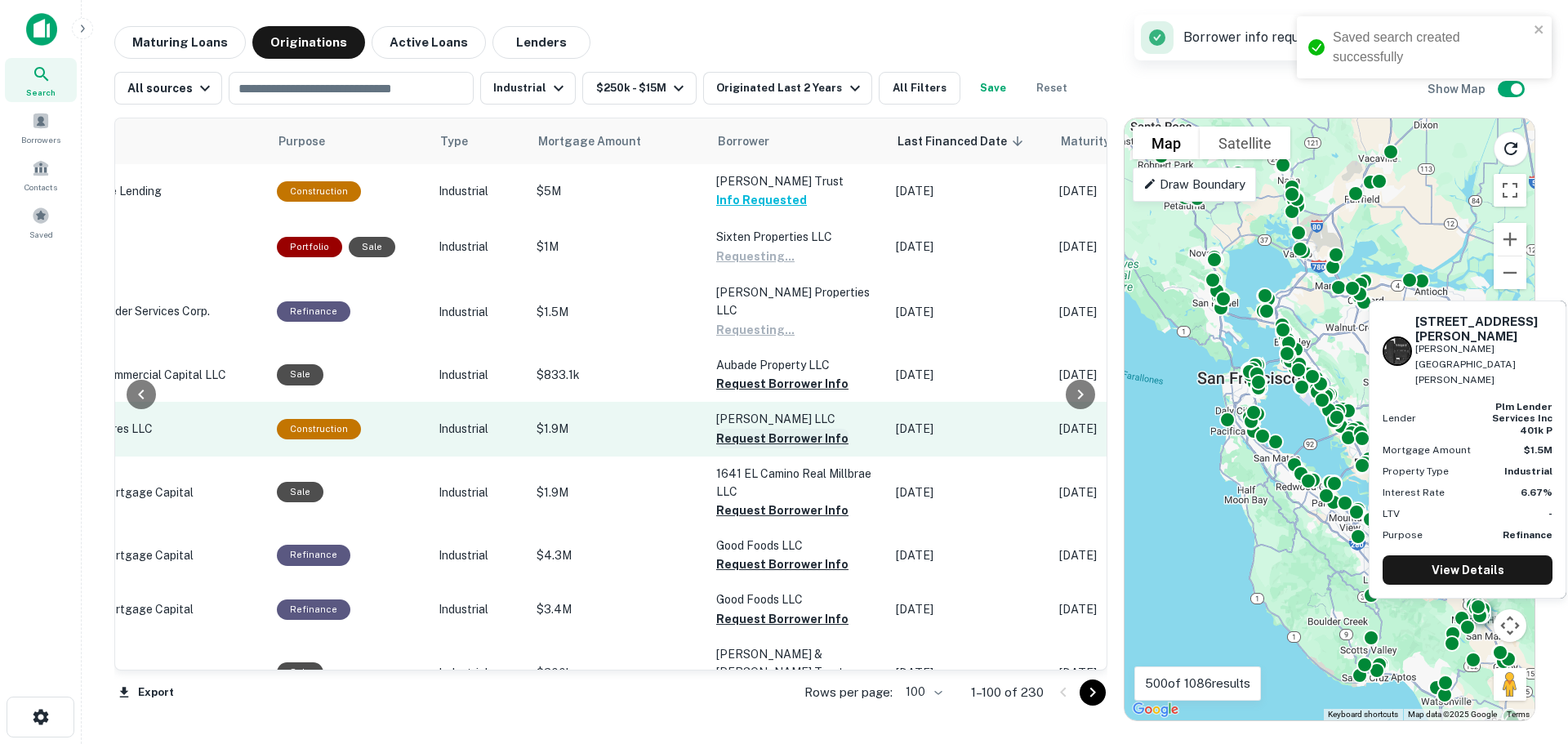
click at [759, 374] on button "Request Borrower Info" at bounding box center [782, 383] width 132 height 19
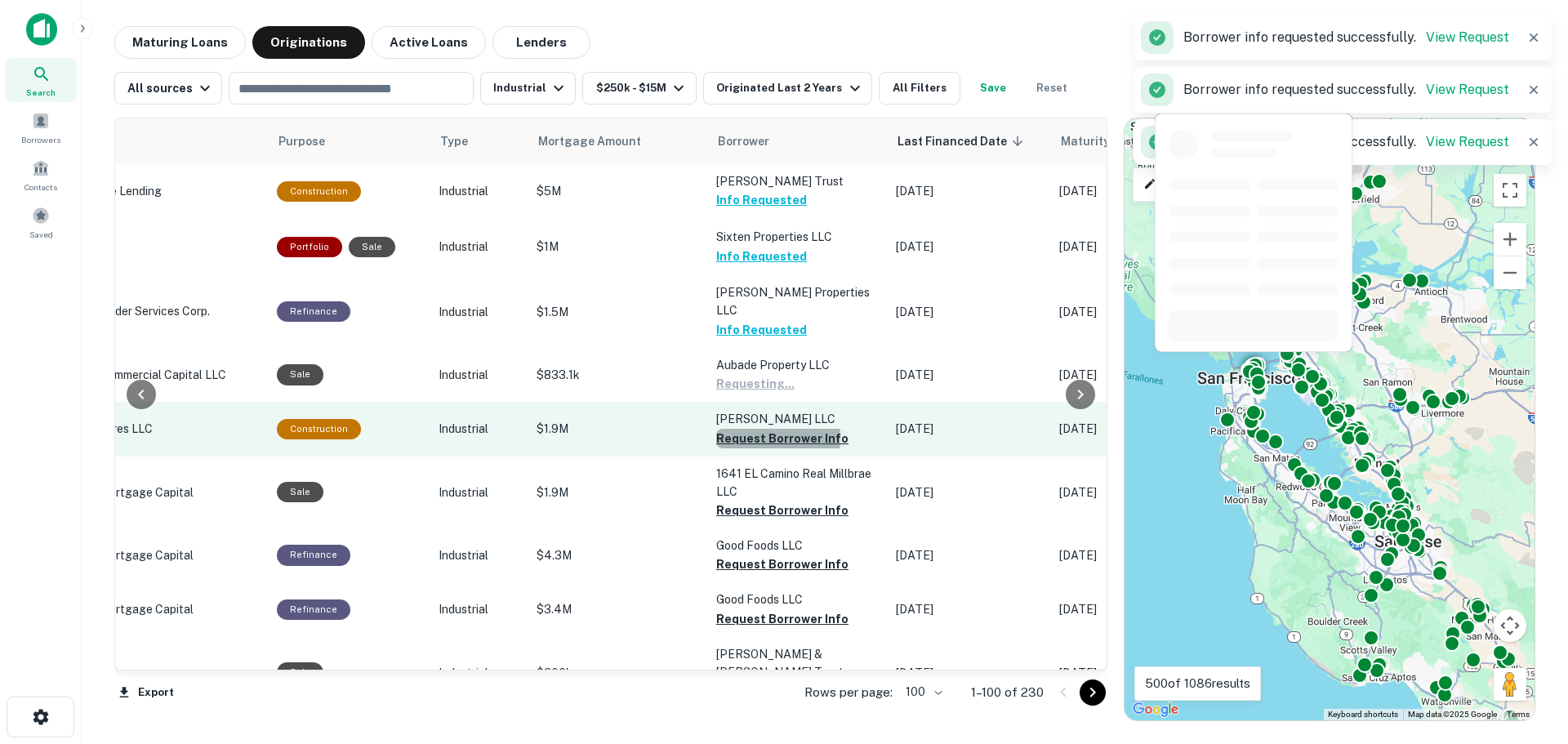
click at [757, 428] on button "Request Borrower Info" at bounding box center [782, 438] width 132 height 19
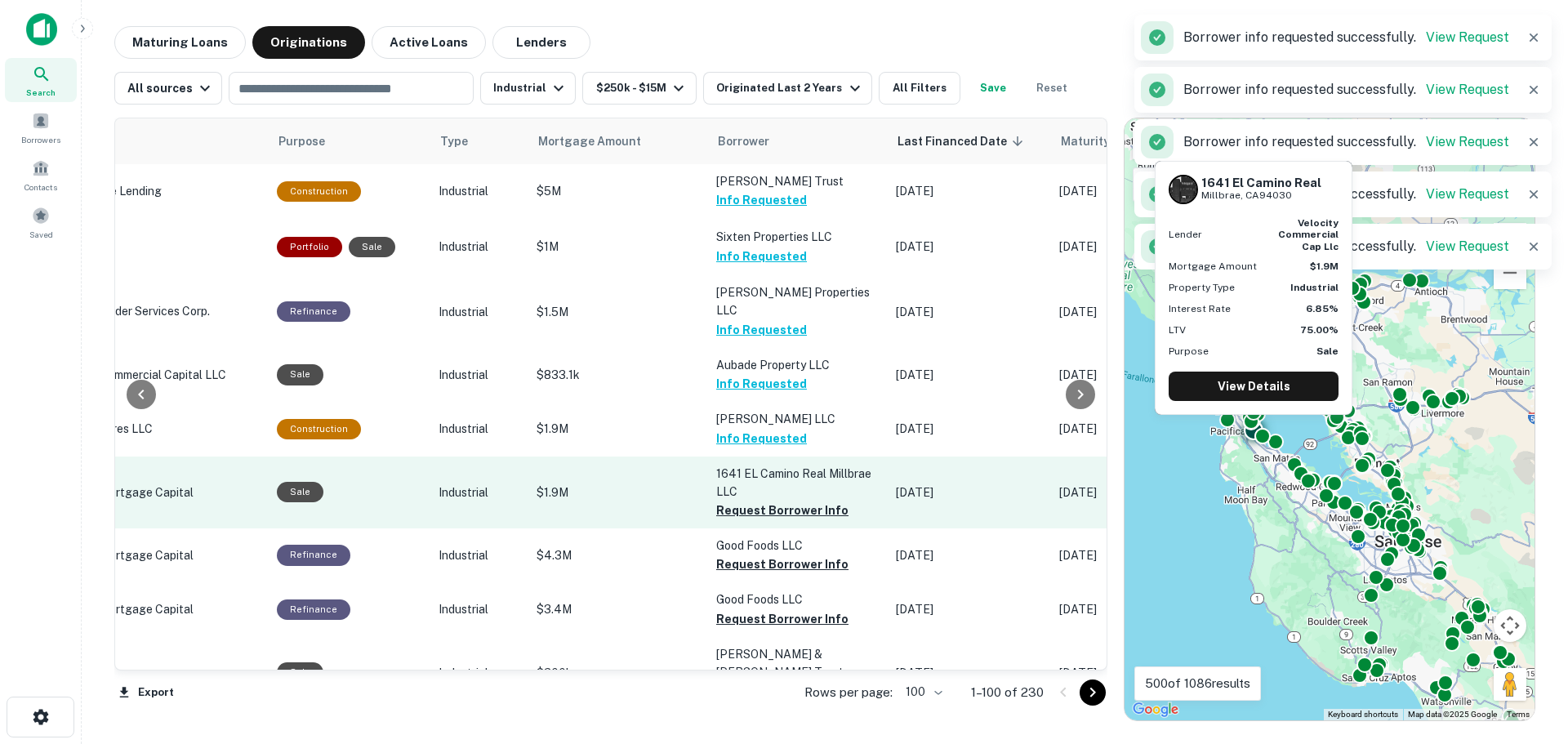
click at [760, 500] on button "Request Borrower Info" at bounding box center [782, 510] width 132 height 19
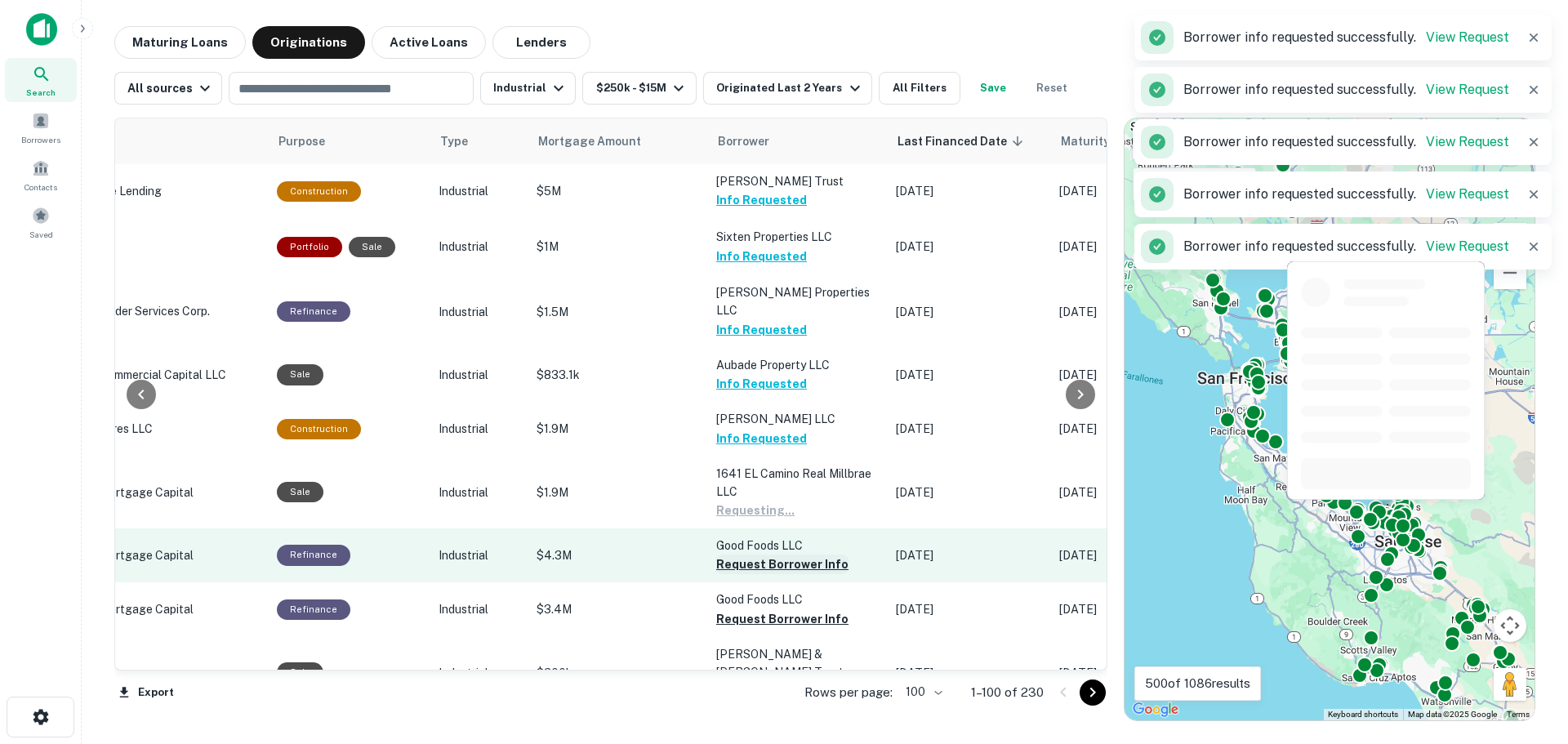
click at [756, 554] on button "Request Borrower Info" at bounding box center [782, 563] width 132 height 19
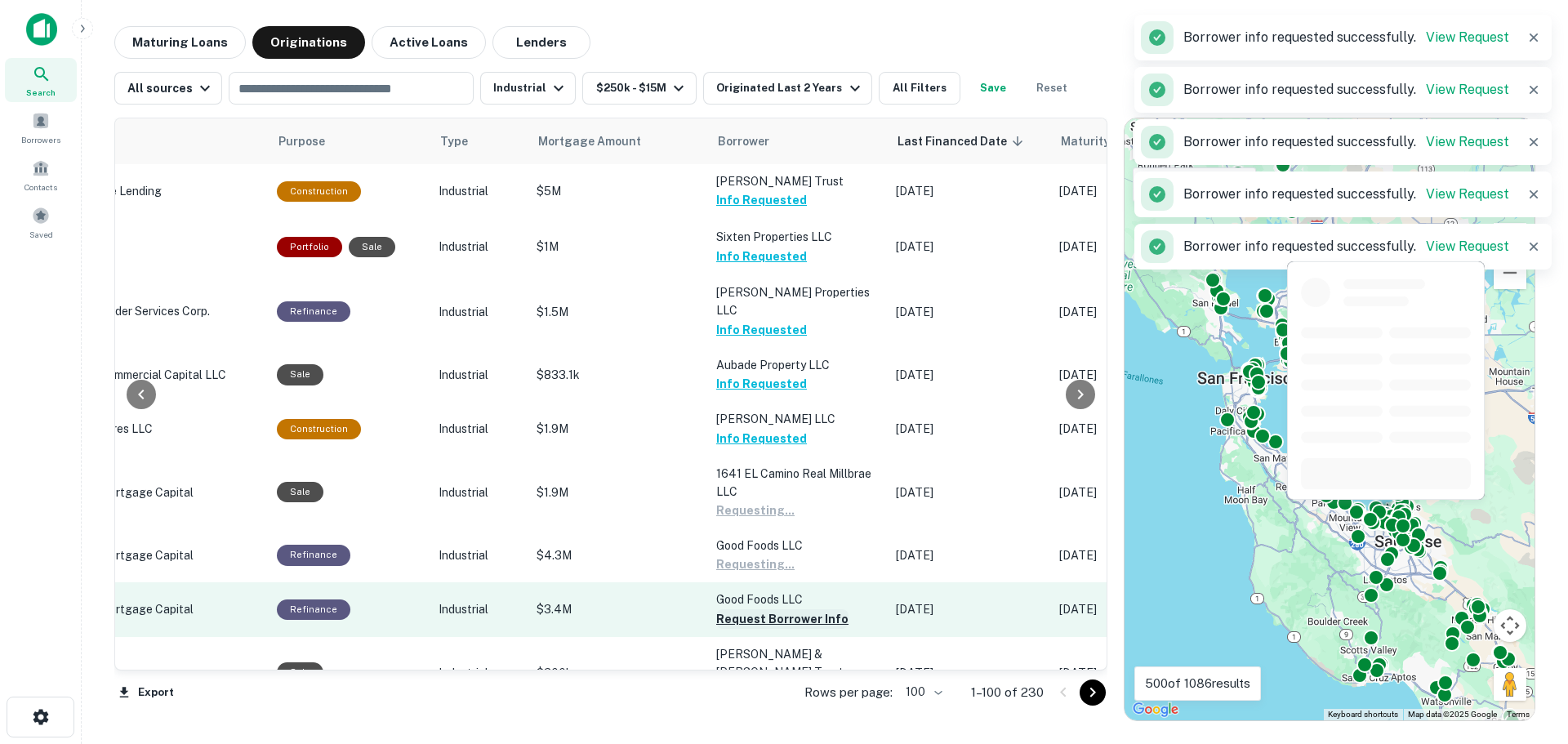
click at [754, 609] on button "Request Borrower Info" at bounding box center [782, 618] width 132 height 19
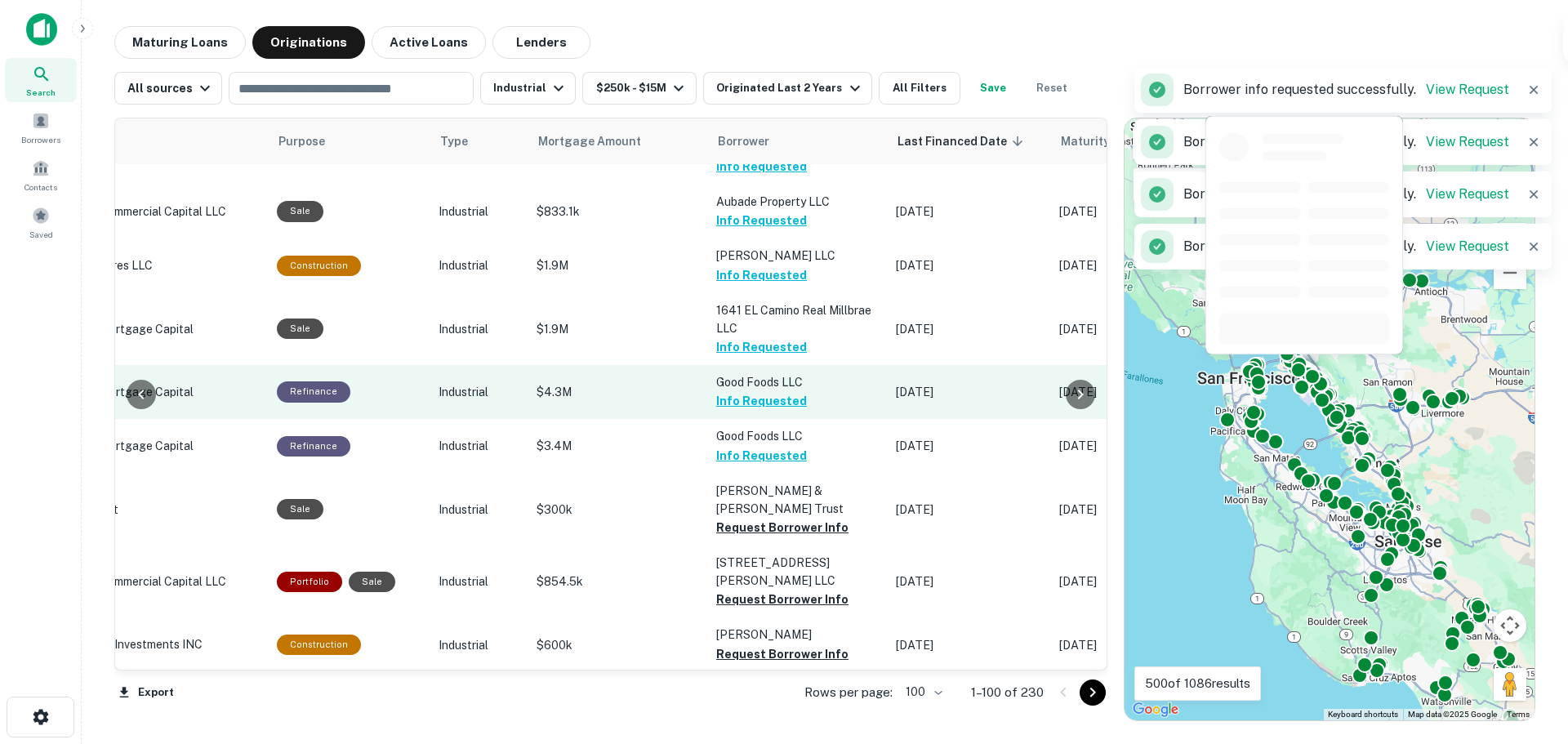
scroll to position [327, 384]
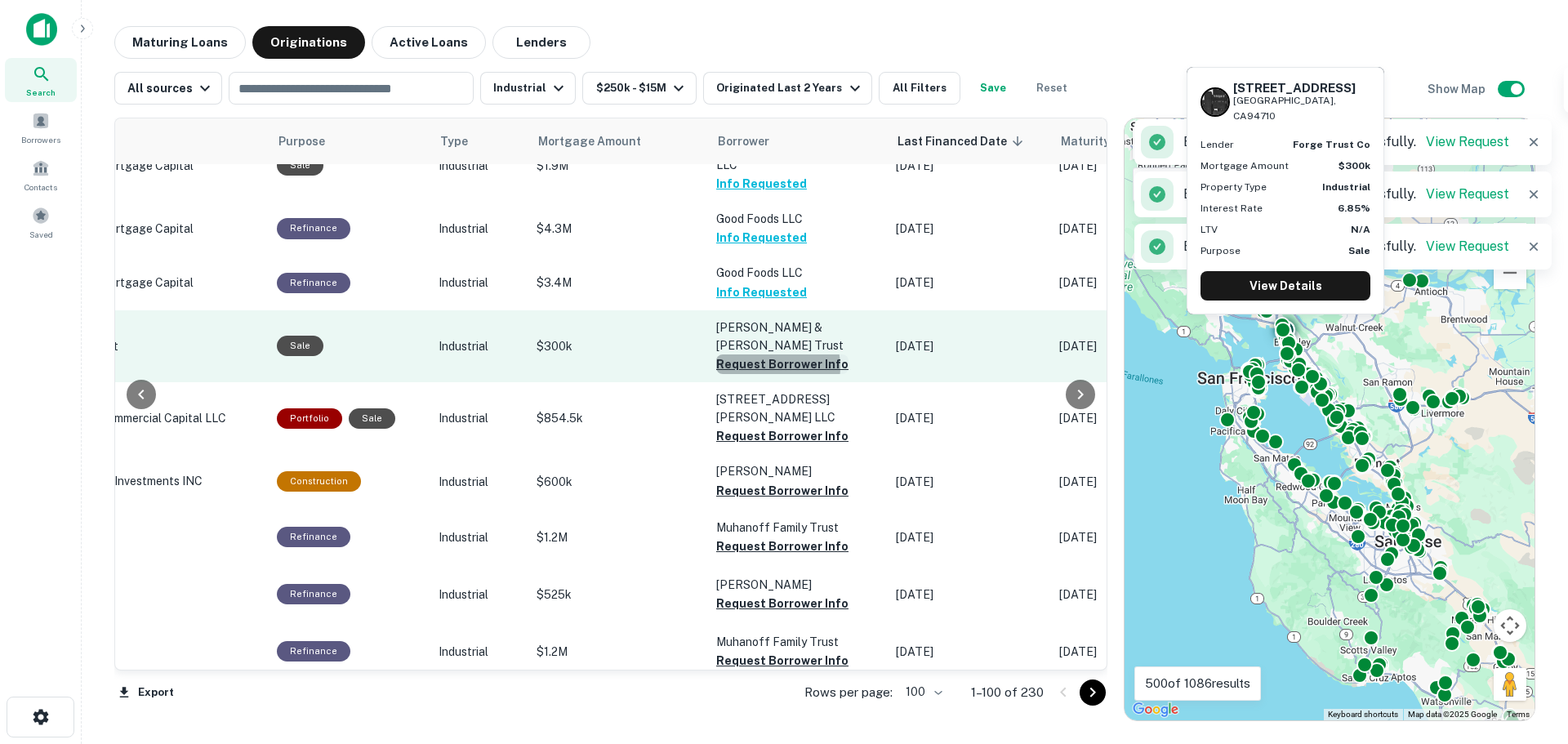
click at [759, 354] on button "Request Borrower Info" at bounding box center [782, 364] width 132 height 19
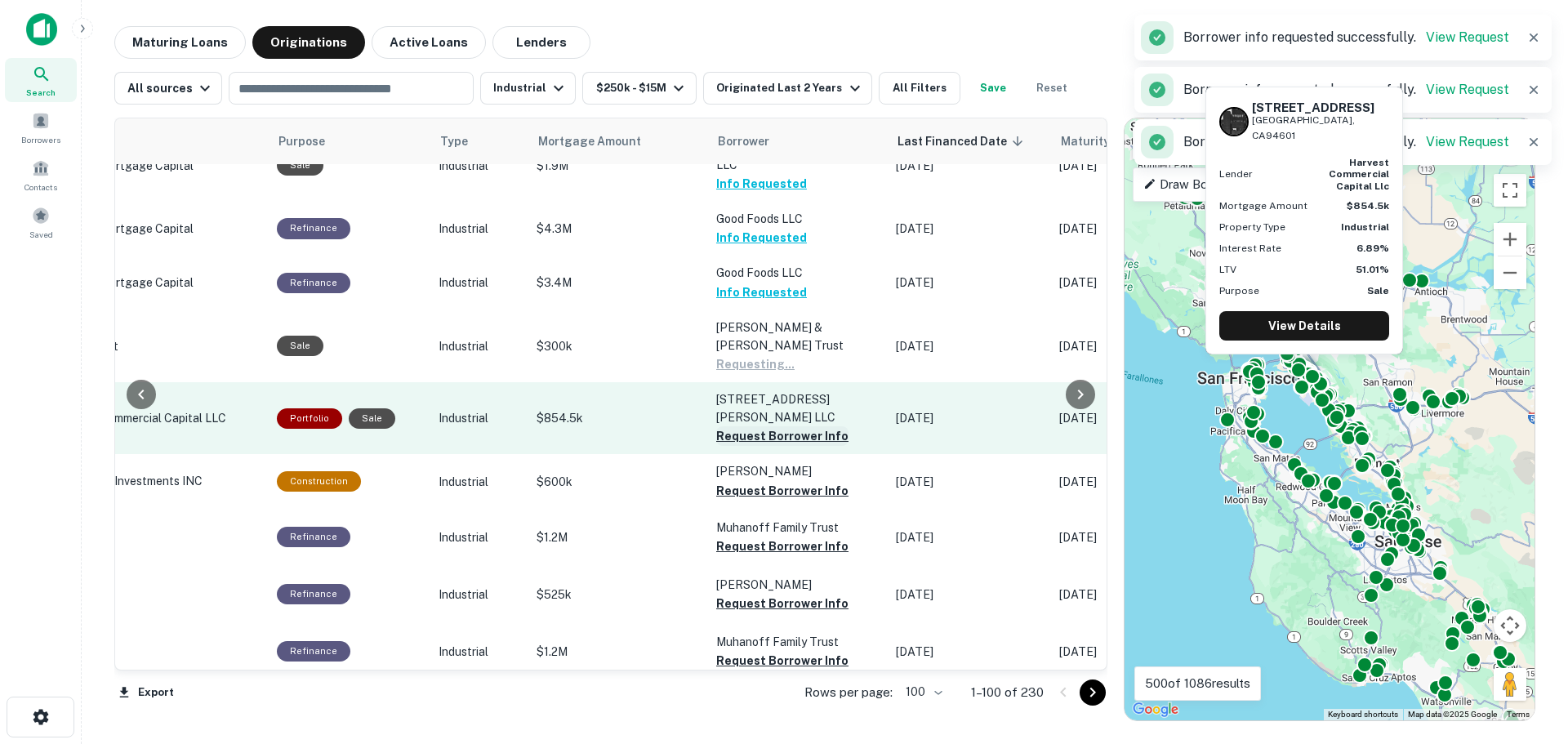
click at [756, 426] on button "Request Borrower Info" at bounding box center [782, 436] width 132 height 19
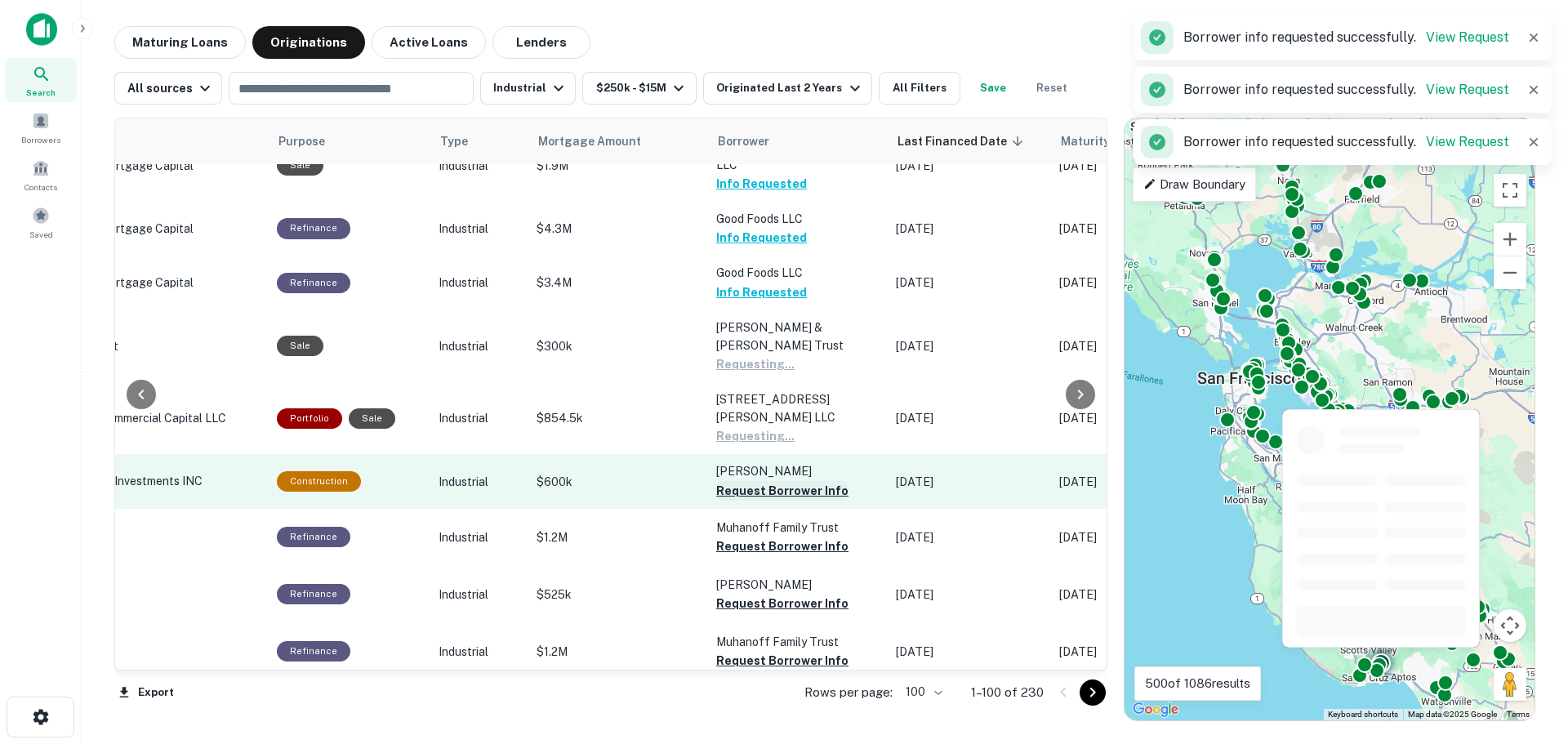
click at [755, 481] on button "Request Borrower Info" at bounding box center [782, 490] width 132 height 19
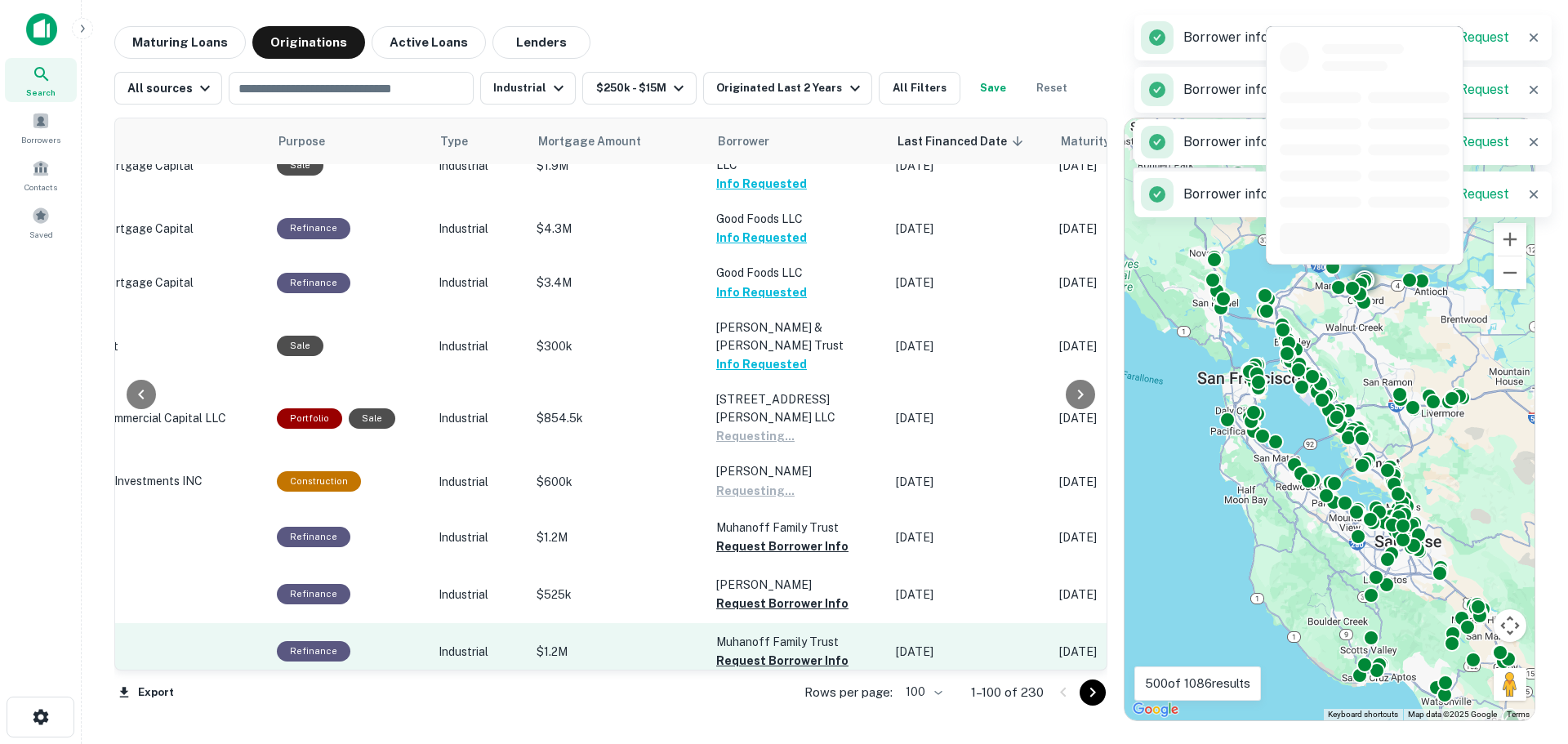
click at [759, 536] on button "Request Borrower Info" at bounding box center [782, 546] width 132 height 19
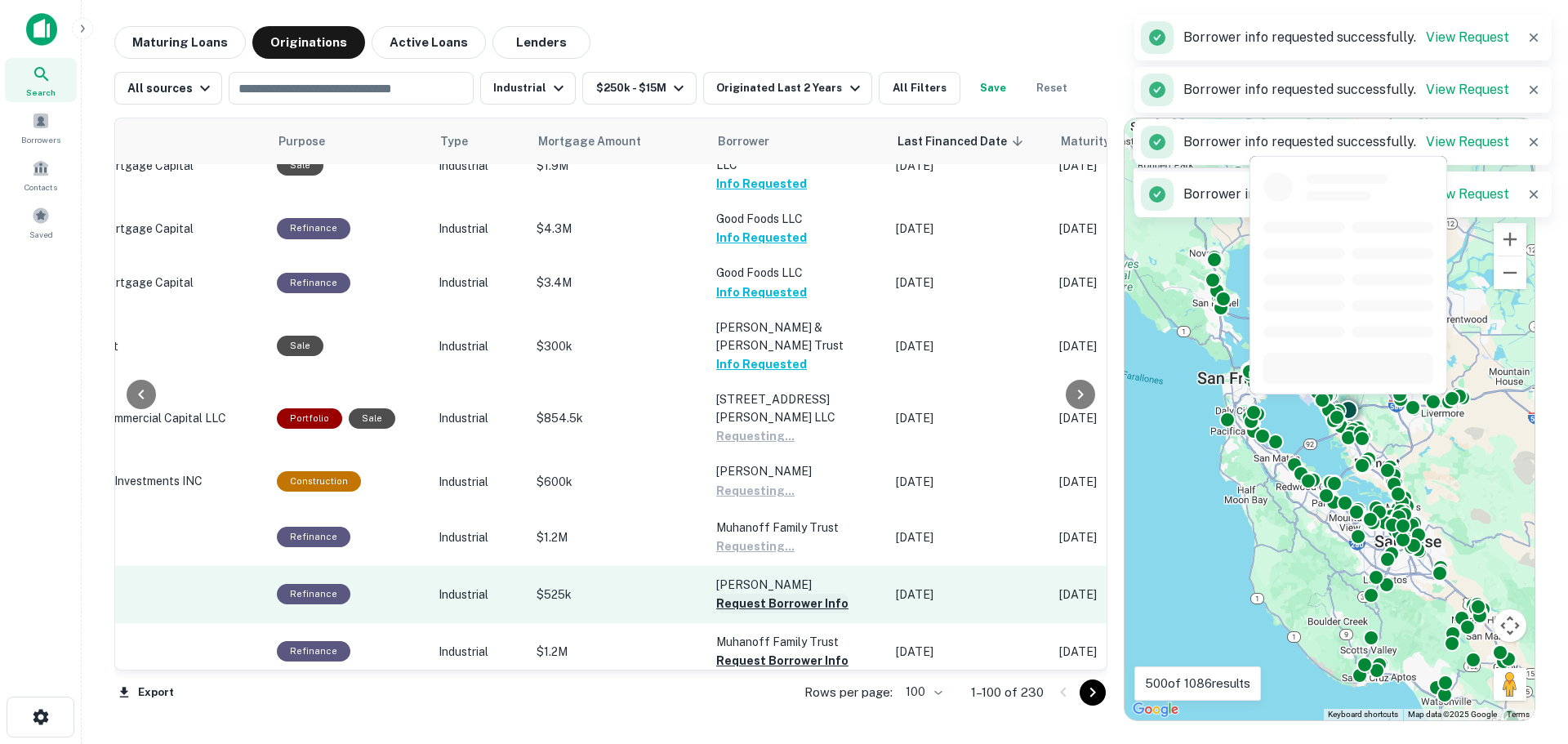
click at [764, 594] on button "Request Borrower Info" at bounding box center [782, 603] width 132 height 19
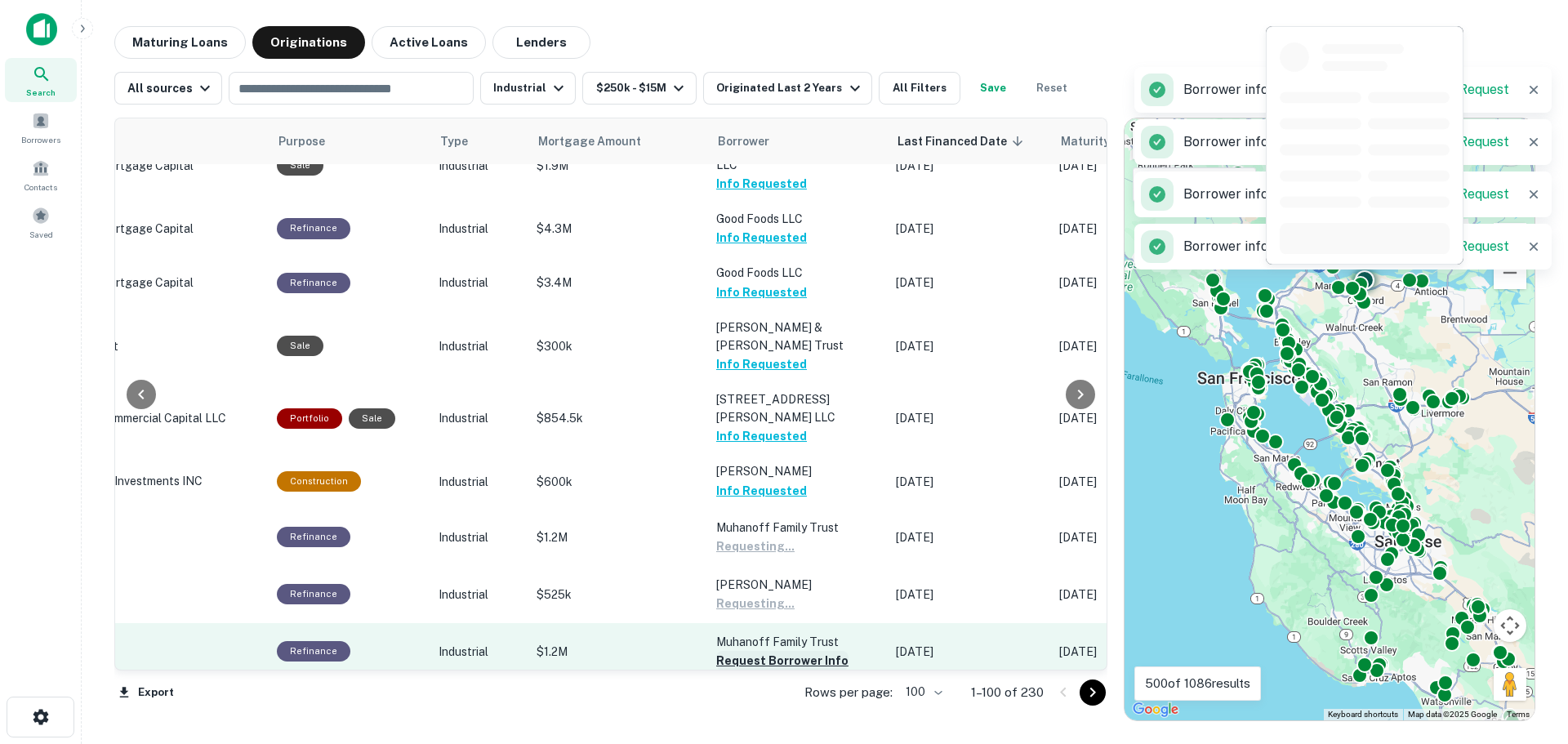
click at [772, 651] on button "Request Borrower Info" at bounding box center [782, 660] width 132 height 19
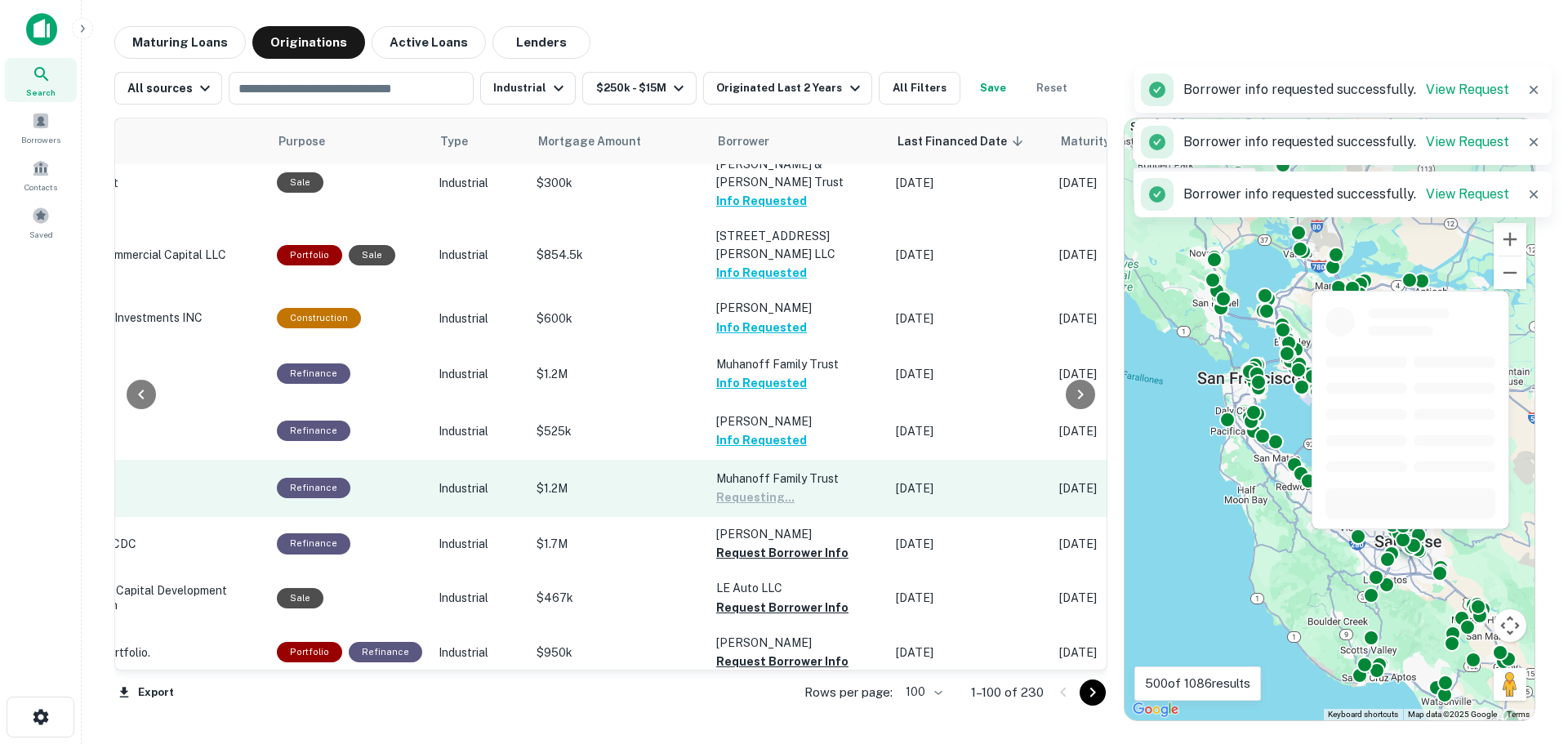
scroll to position [653, 384]
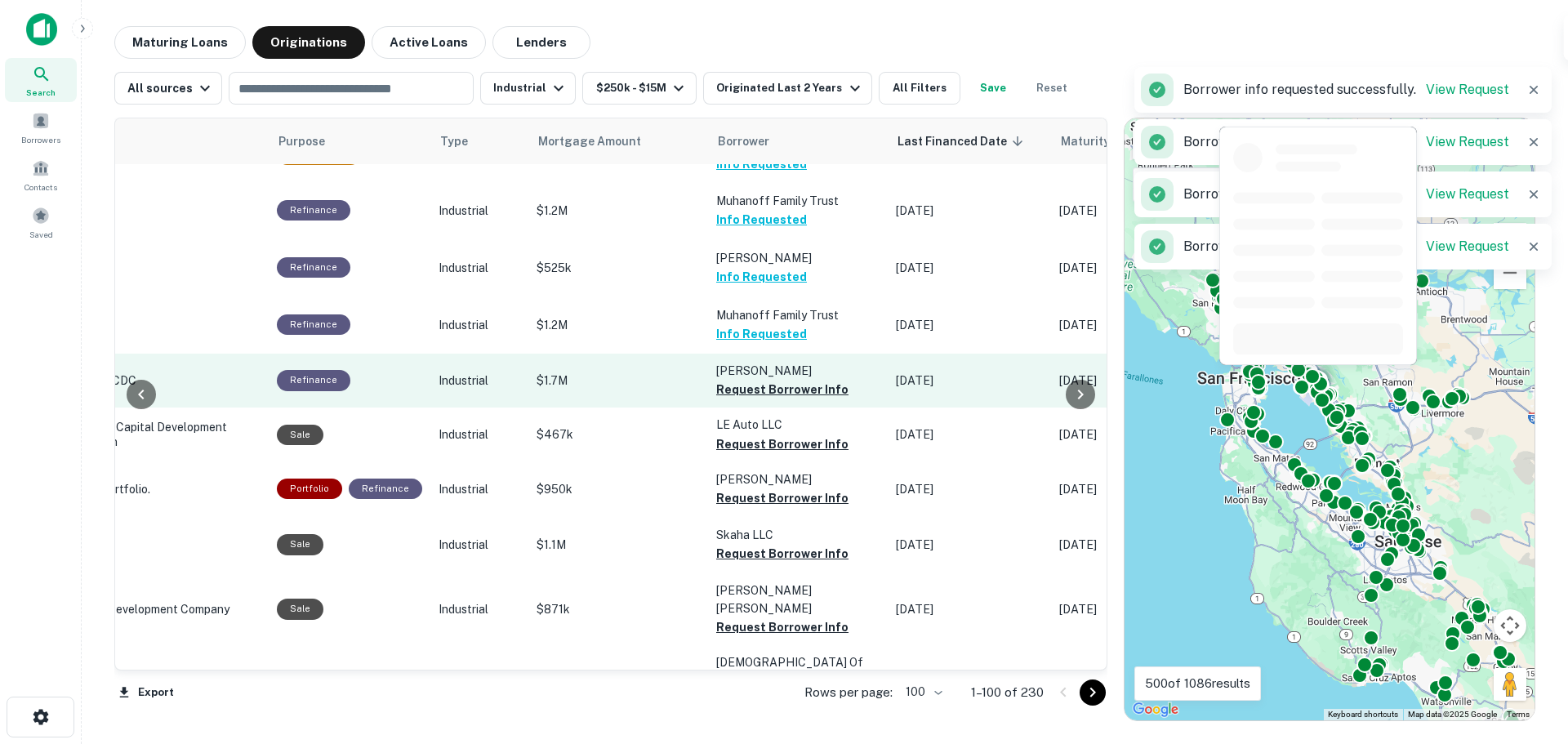
click at [758, 379] on button "Request Borrower Info" at bounding box center [782, 389] width 132 height 19
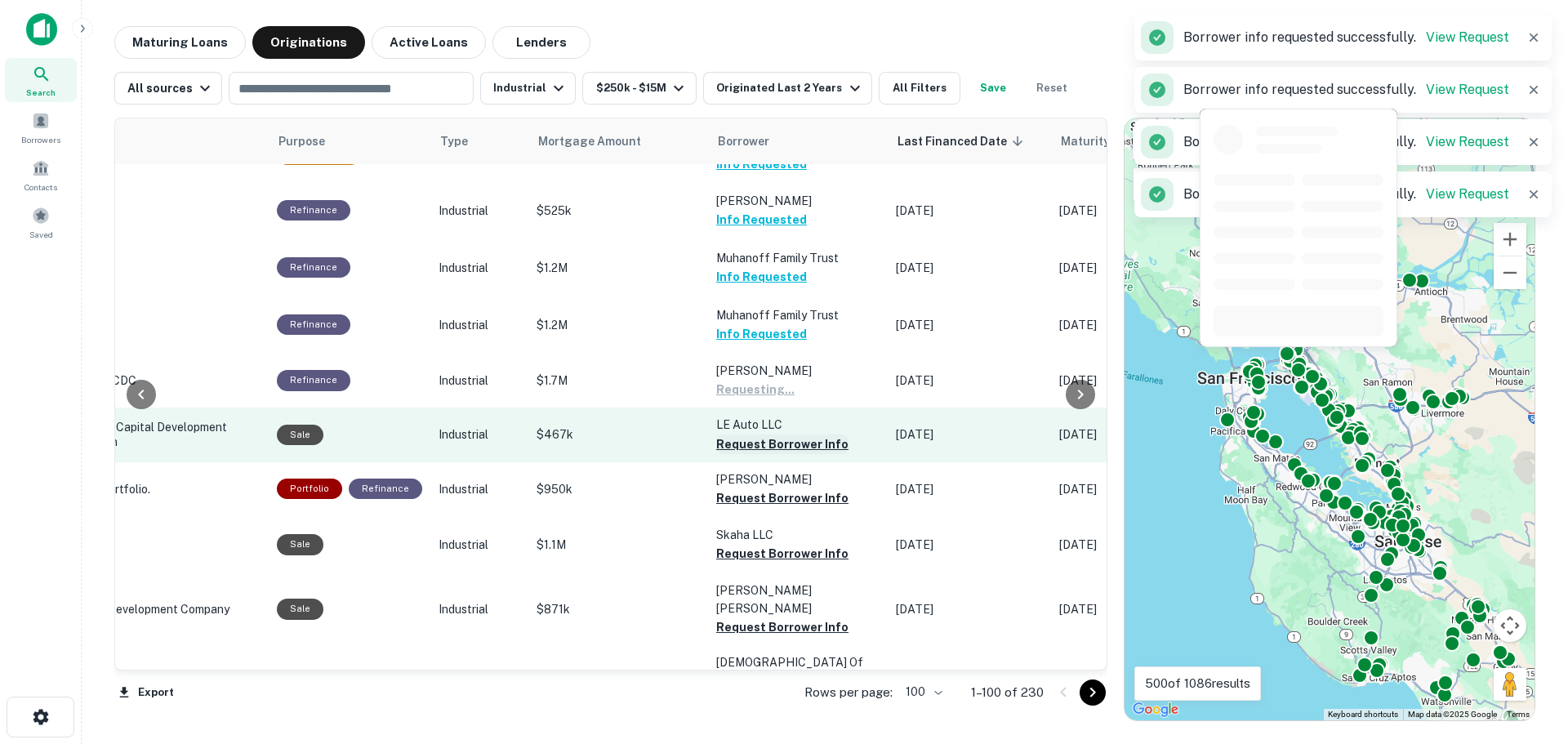
click at [762, 434] on button "Request Borrower Info" at bounding box center [782, 443] width 132 height 19
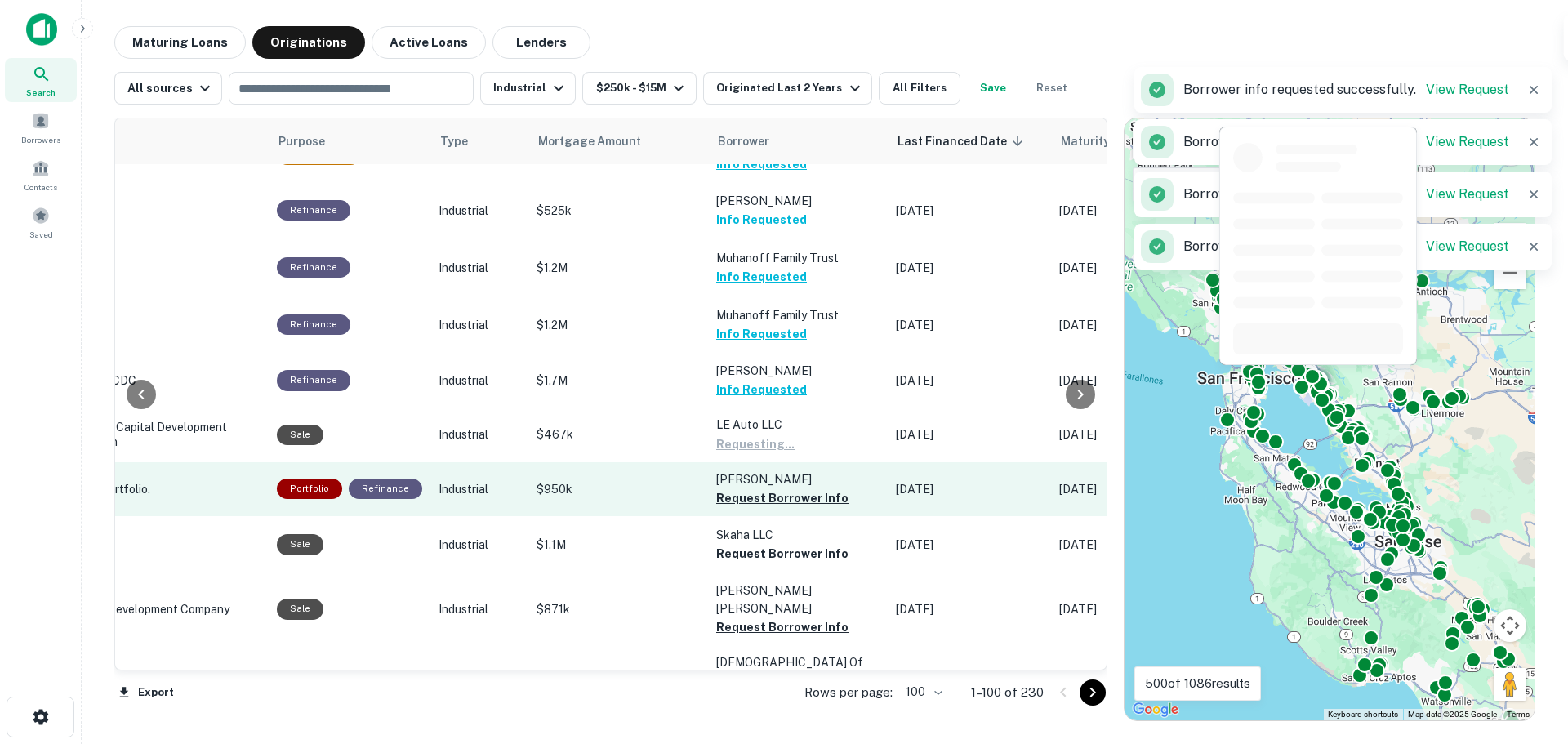
click at [763, 488] on button "Request Borrower Info" at bounding box center [782, 498] width 132 height 19
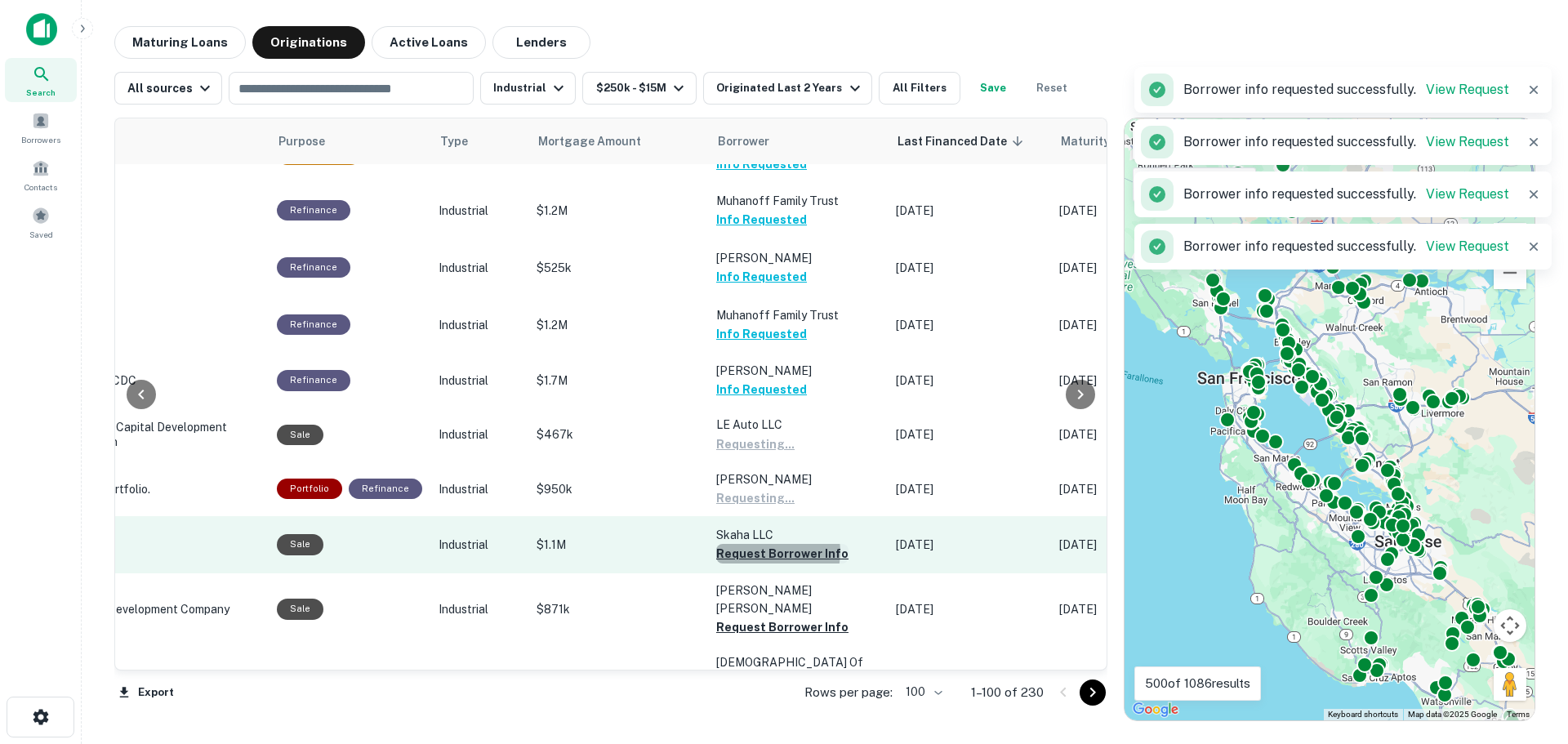
click at [763, 544] on button "Request Borrower Info" at bounding box center [782, 553] width 132 height 19
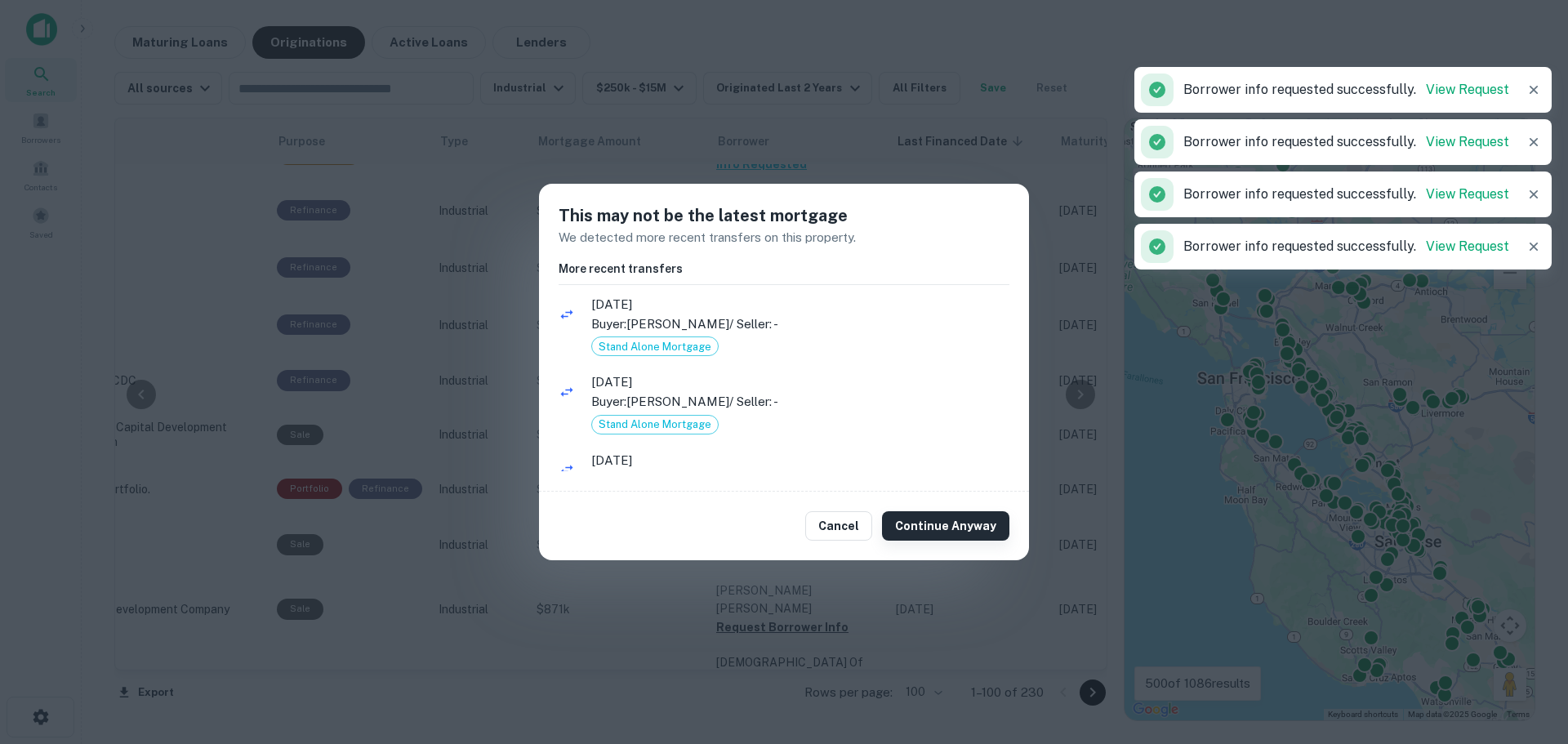
click at [912, 519] on button "Continue Anyway" at bounding box center [946, 526] width 127 height 30
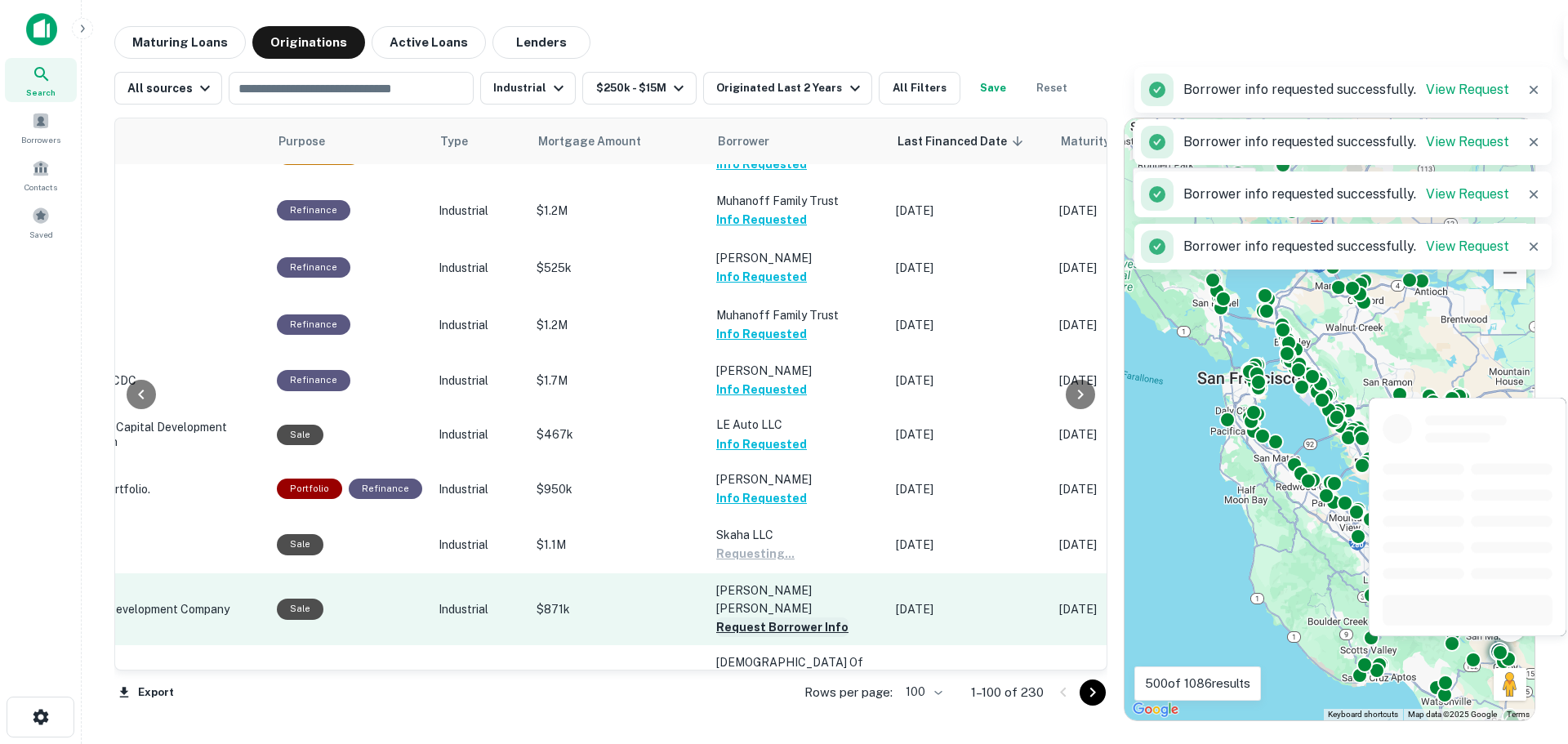
click at [752, 618] on button "Request Borrower Info" at bounding box center [782, 627] width 132 height 19
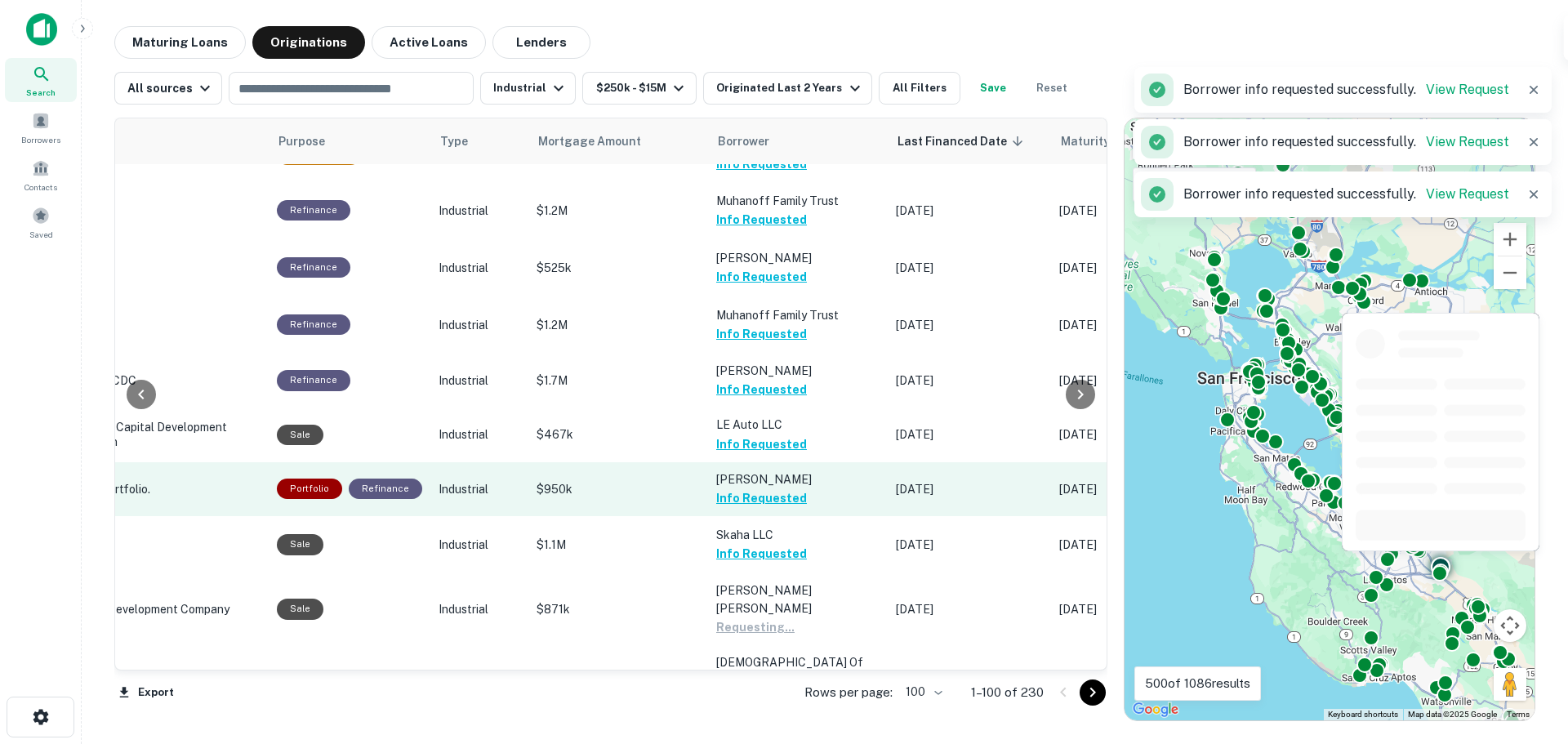
click at [765, 690] on button "Request Borrower Info" at bounding box center [782, 699] width 132 height 19
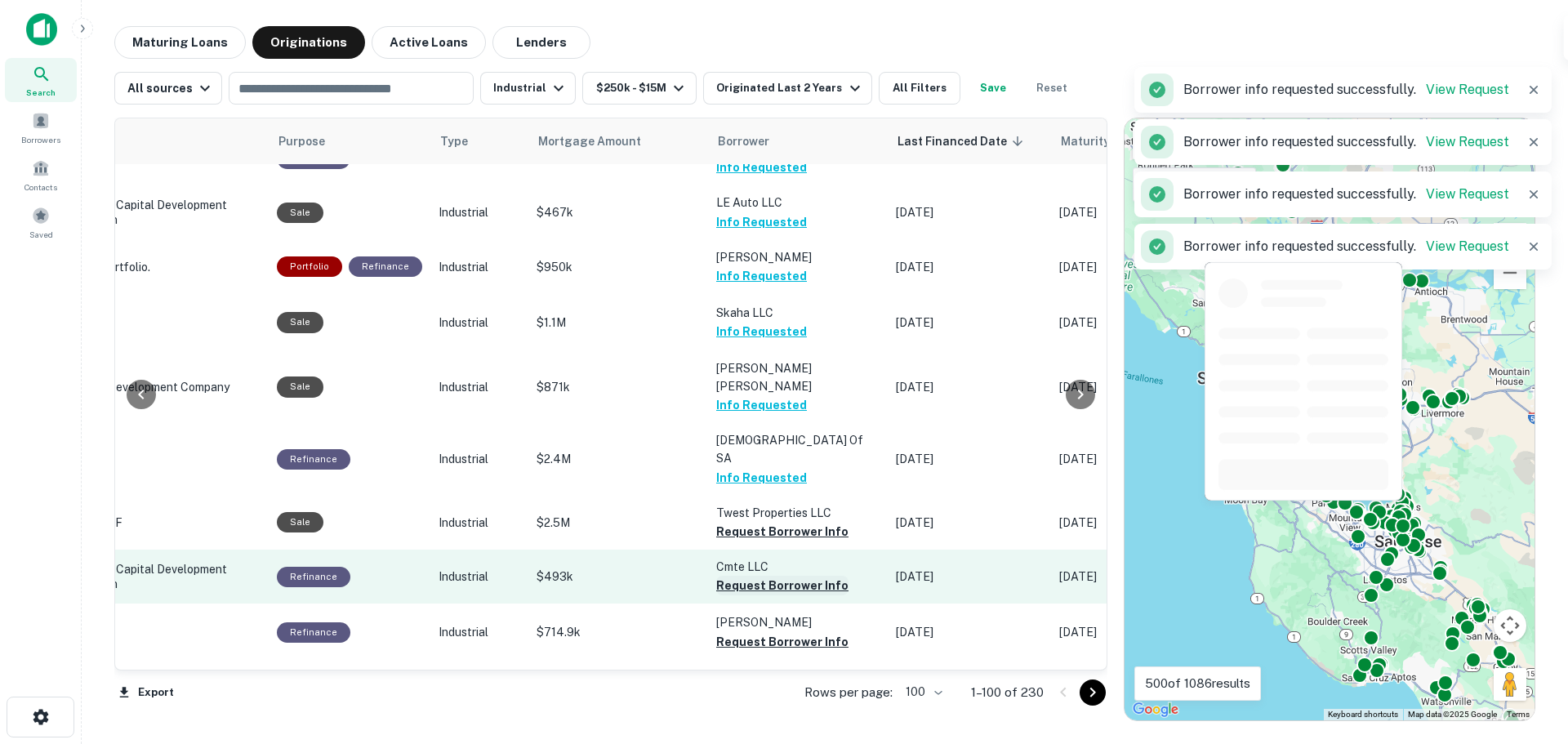
scroll to position [979, 384]
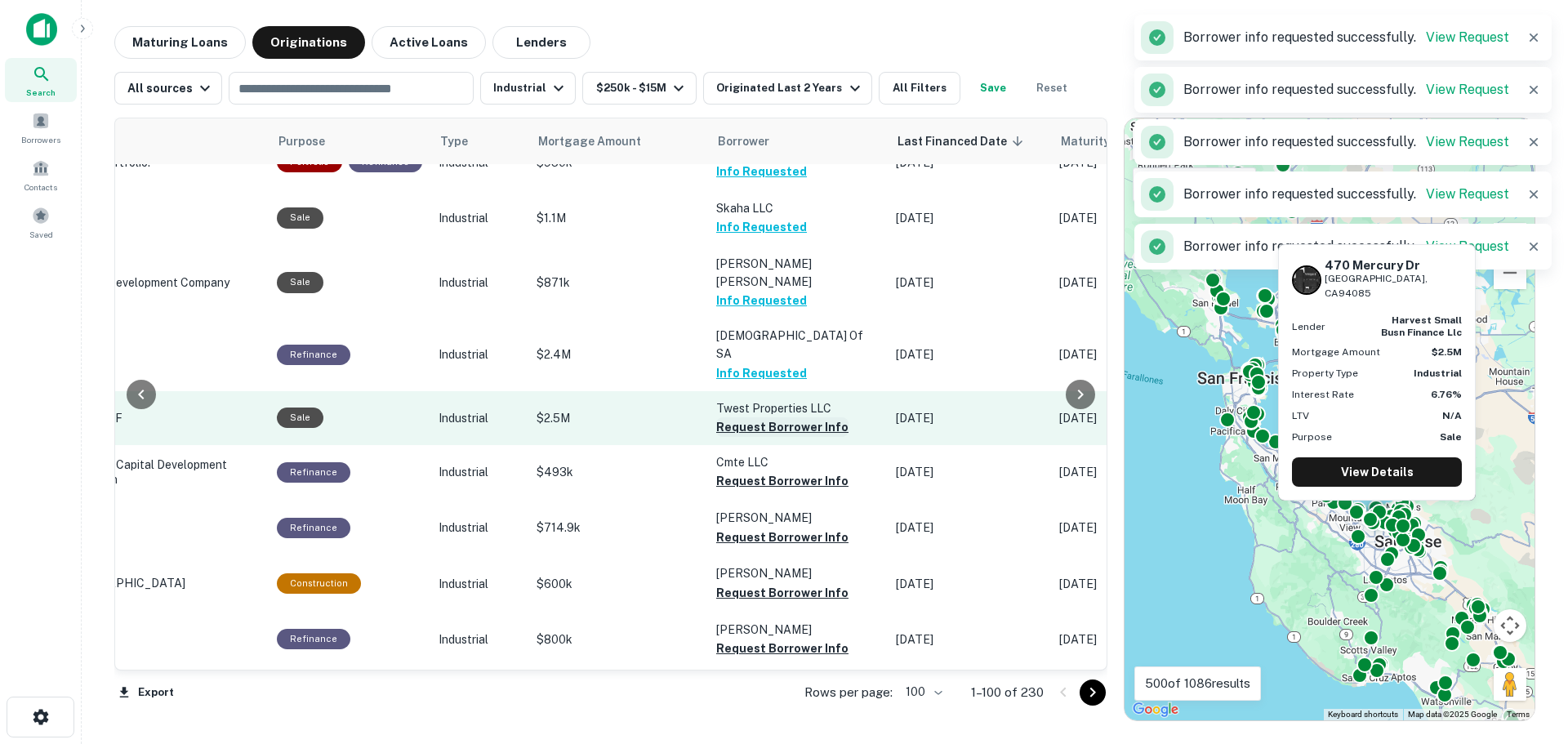
click at [761, 417] on button "Request Borrower Info" at bounding box center [782, 426] width 132 height 19
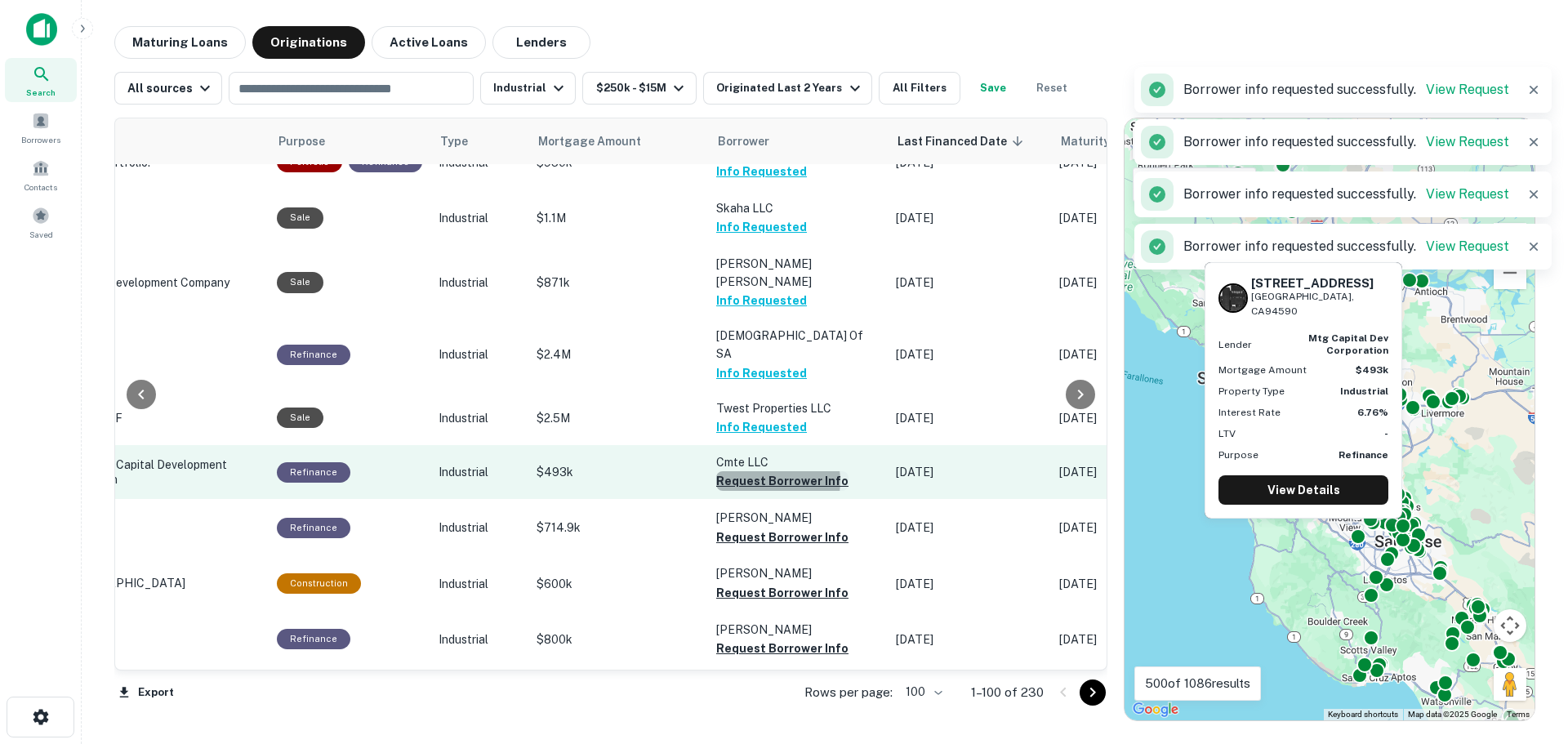
click at [760, 471] on button "Request Borrower Info" at bounding box center [782, 480] width 132 height 19
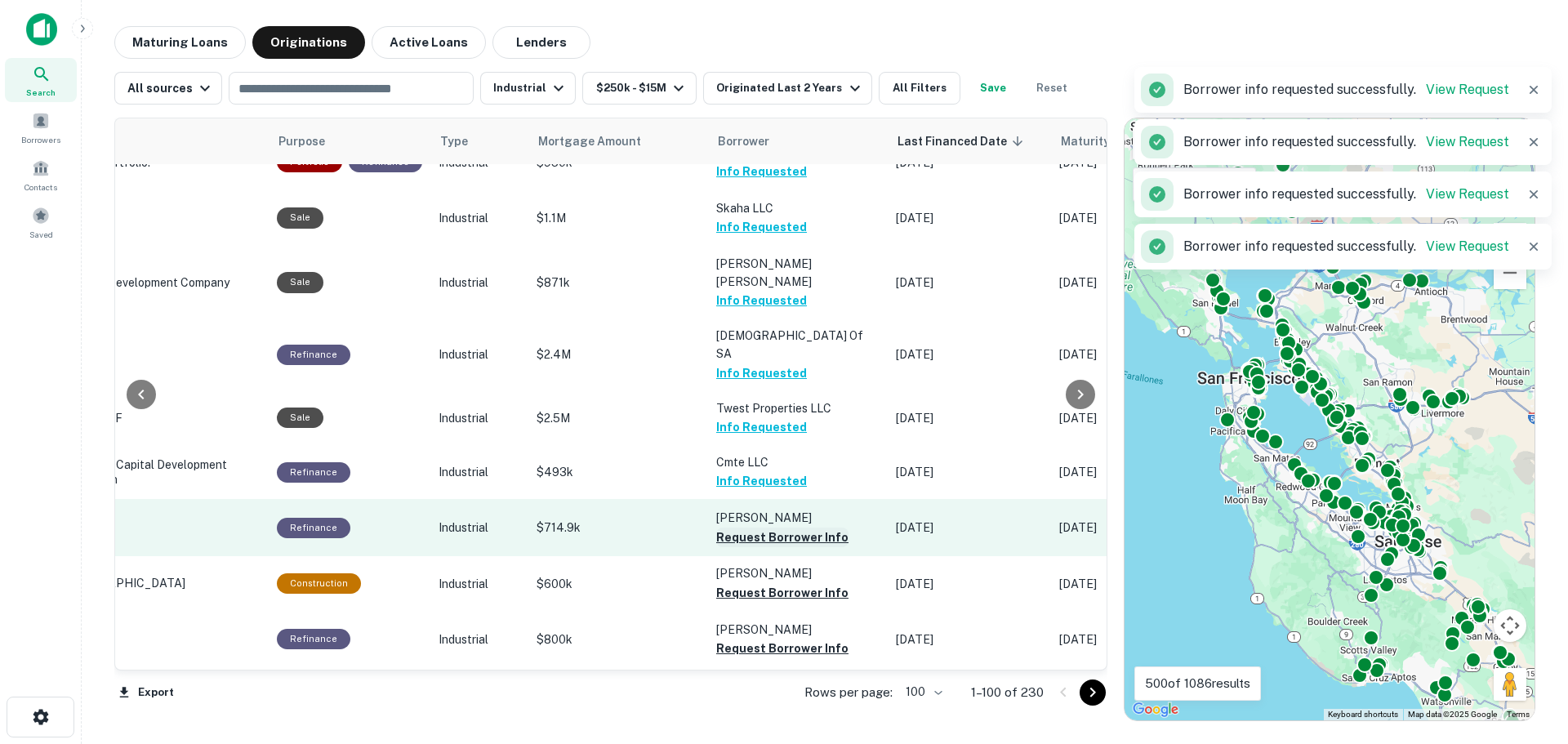
click at [754, 527] on button "Request Borrower Info" at bounding box center [782, 536] width 132 height 19
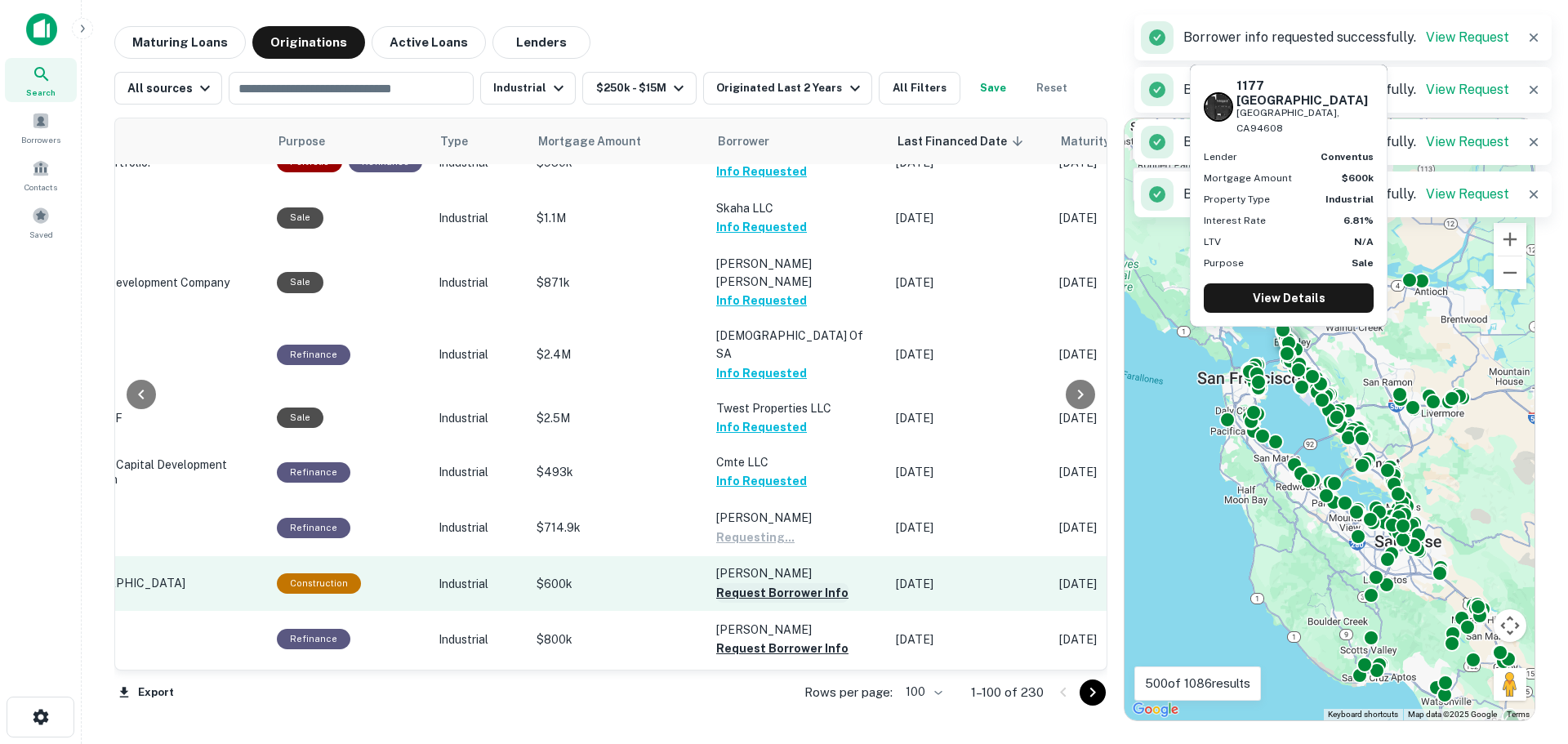
click at [752, 582] on button "Request Borrower Info" at bounding box center [782, 592] width 132 height 19
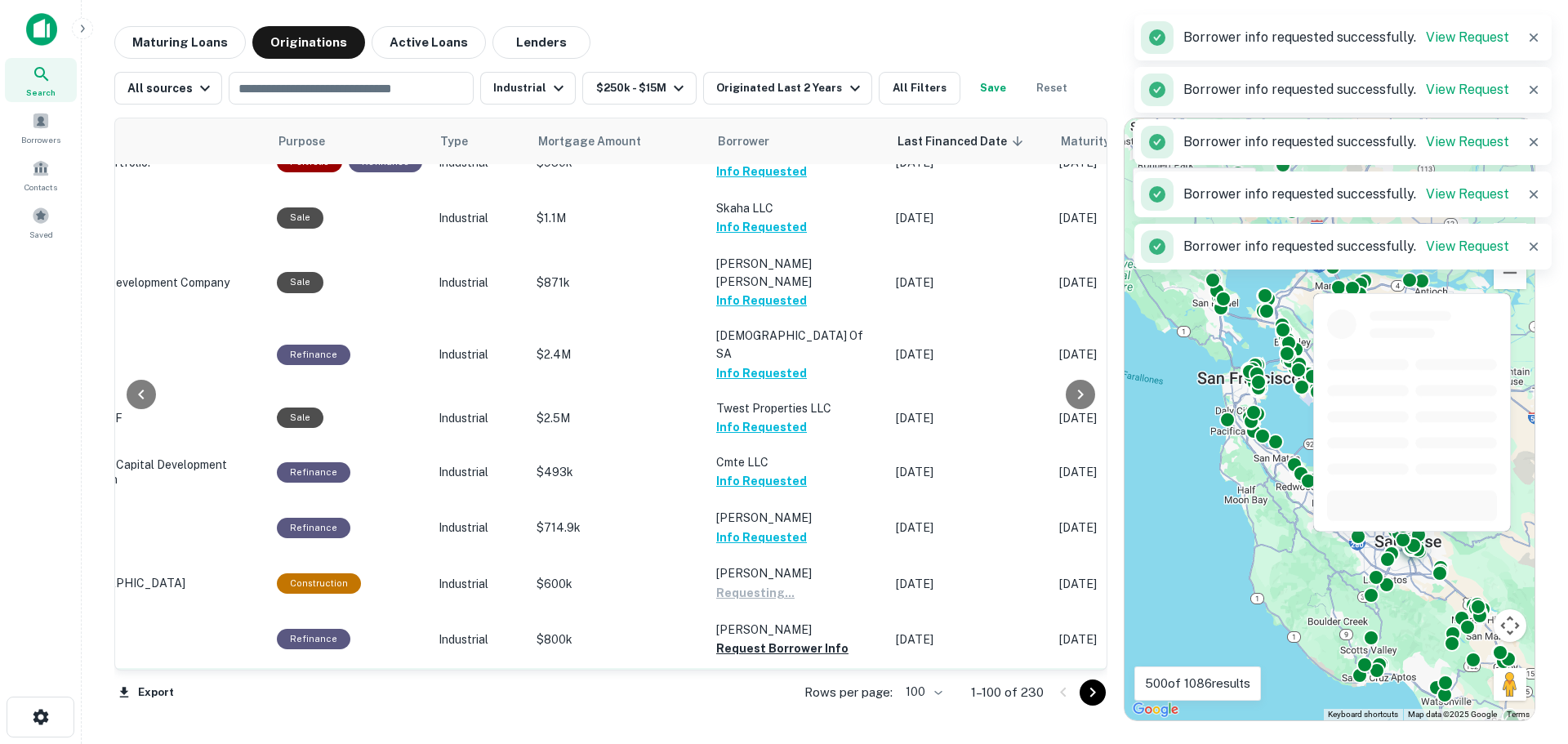
click at [752, 639] on button "Request Borrower Info" at bounding box center [782, 648] width 132 height 19
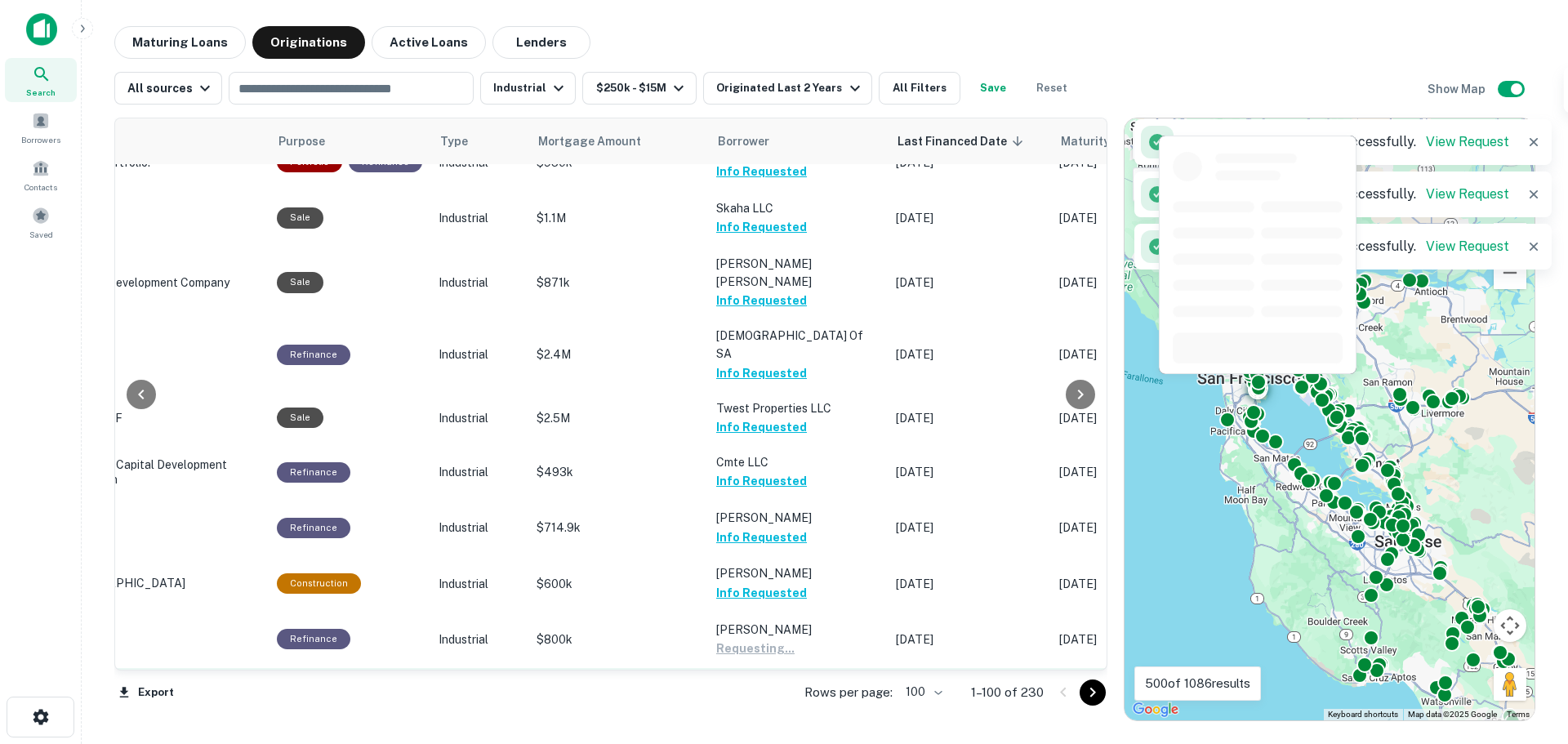
click at [752, 694] on button "Request Borrower Info" at bounding box center [782, 703] width 132 height 19
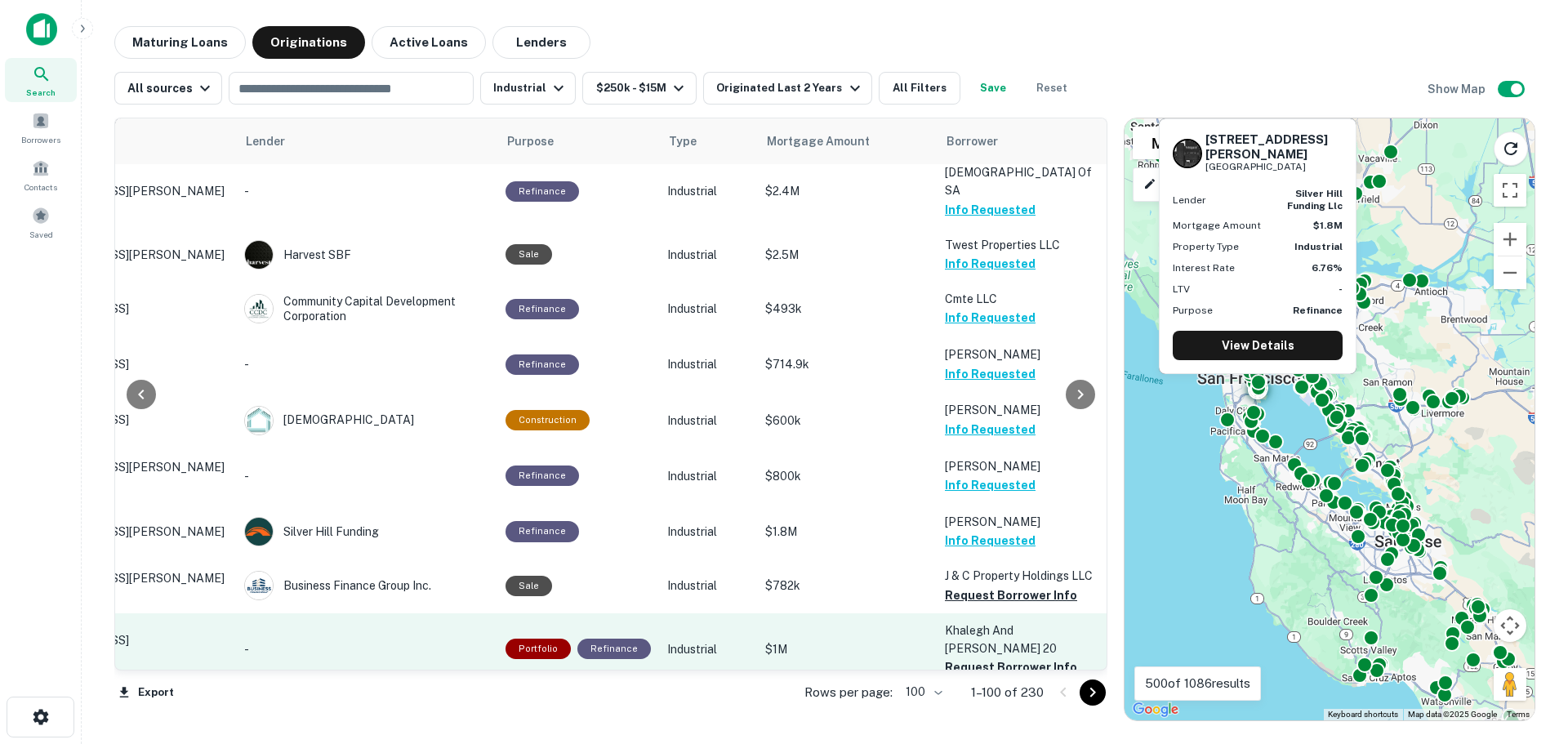
scroll to position [1306, 155]
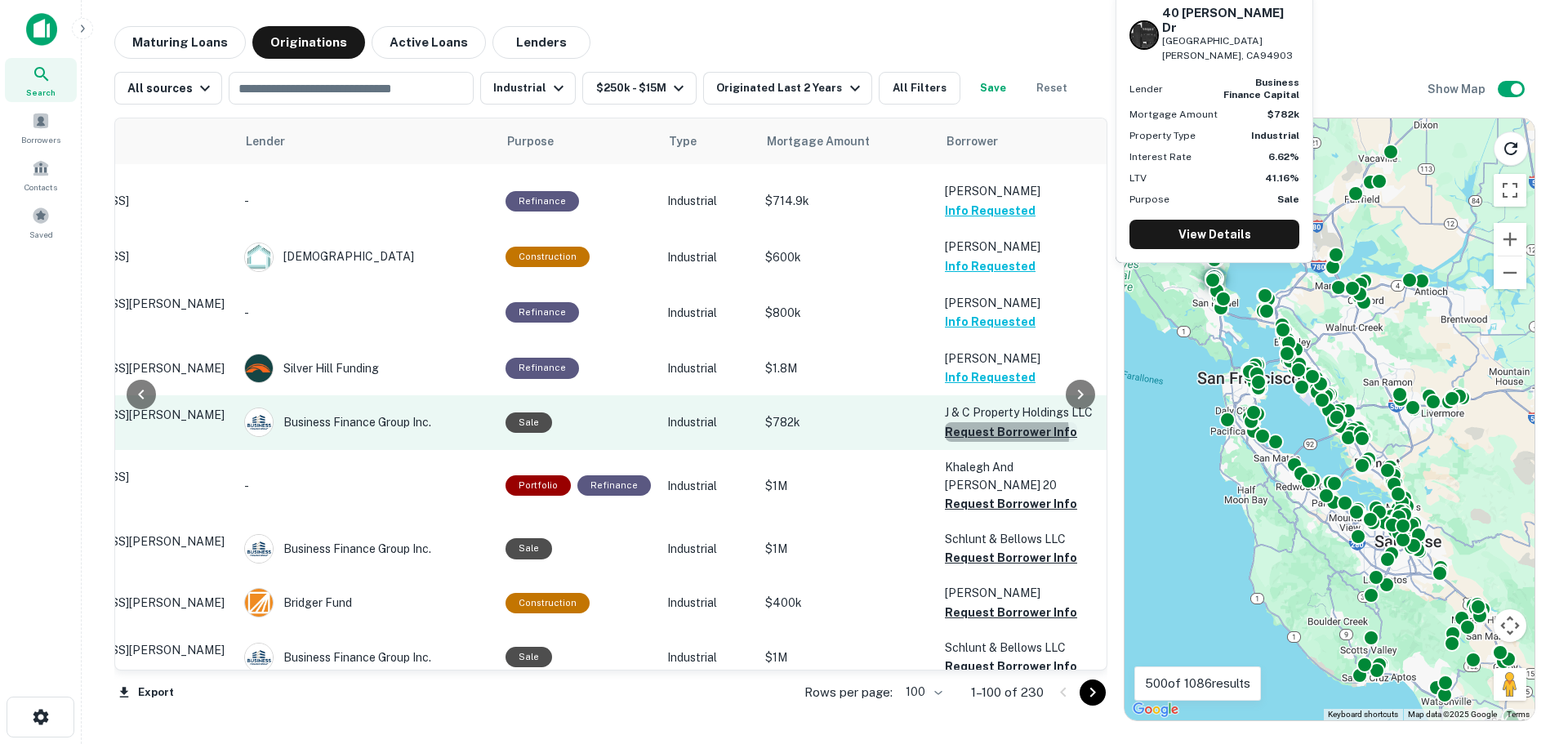
click at [971, 422] on button "Request Borrower Info" at bounding box center [1010, 431] width 132 height 19
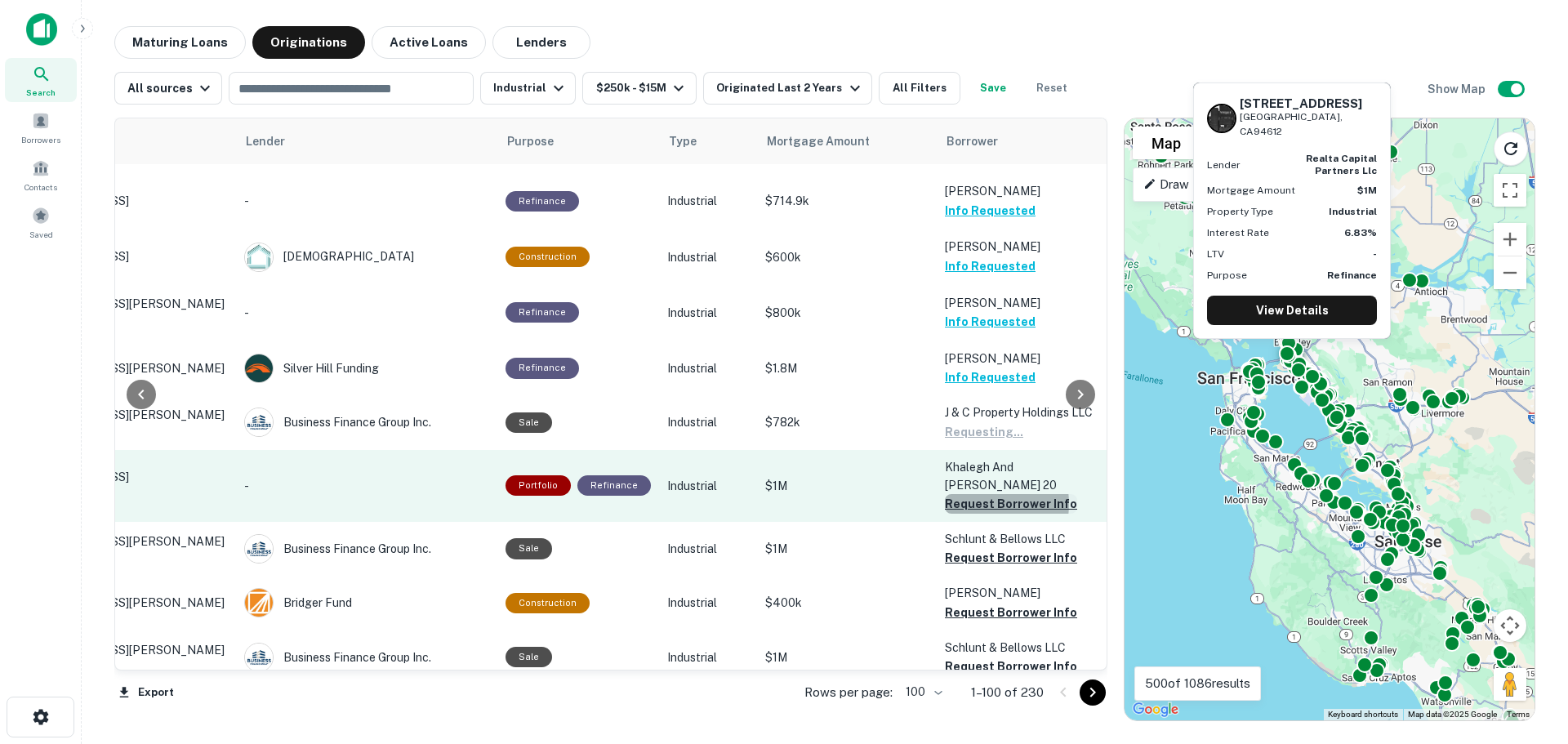
click at [972, 494] on button "Request Borrower Info" at bounding box center [1010, 503] width 132 height 19
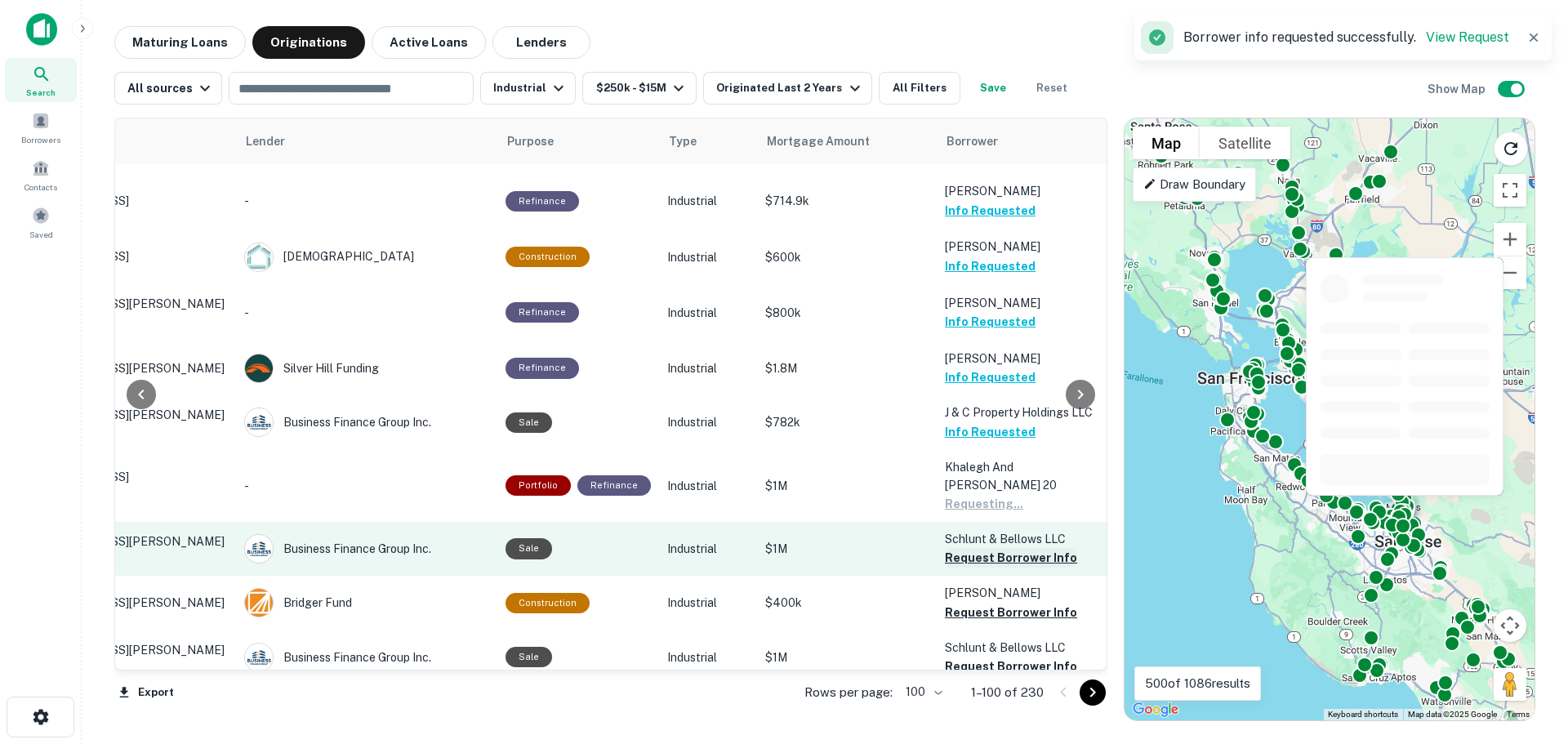
click at [971, 522] on td "Schlunt & Bellows LLC Request Borrower Info" at bounding box center [1026, 548] width 180 height 54
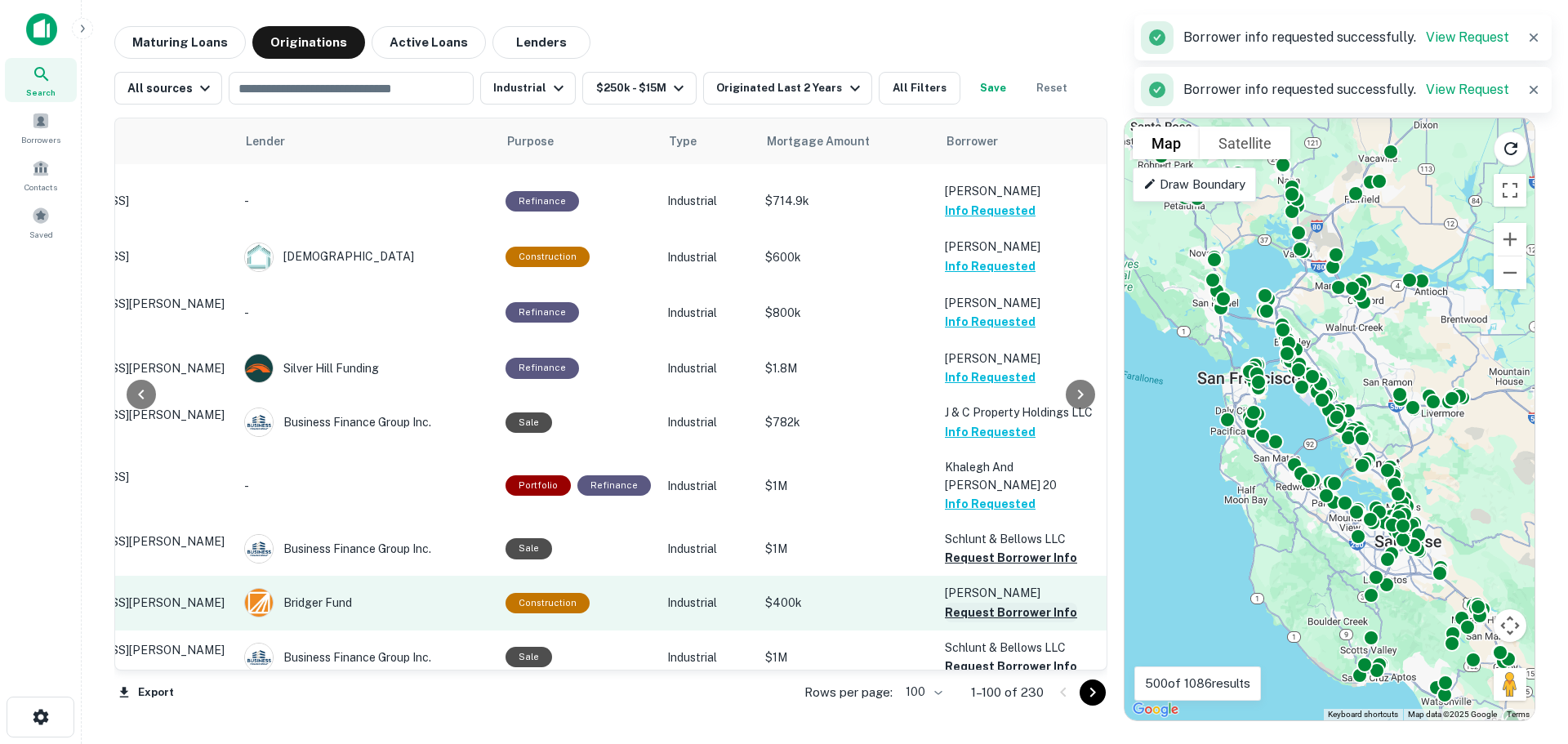
click at [972, 547] on button "Request Borrower Info" at bounding box center [1010, 557] width 132 height 19
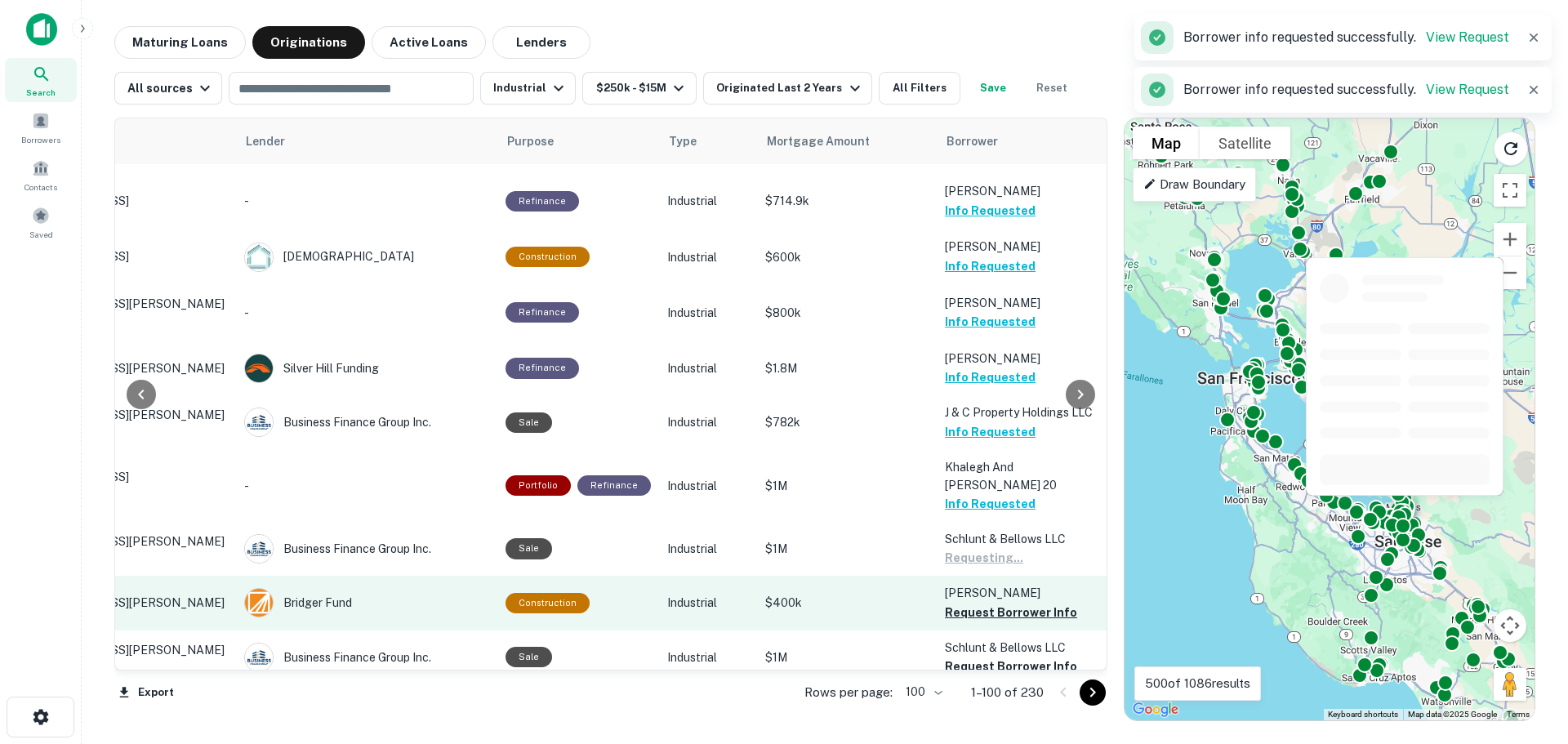
click at [964, 603] on button "Request Borrower Info" at bounding box center [1010, 612] width 132 height 19
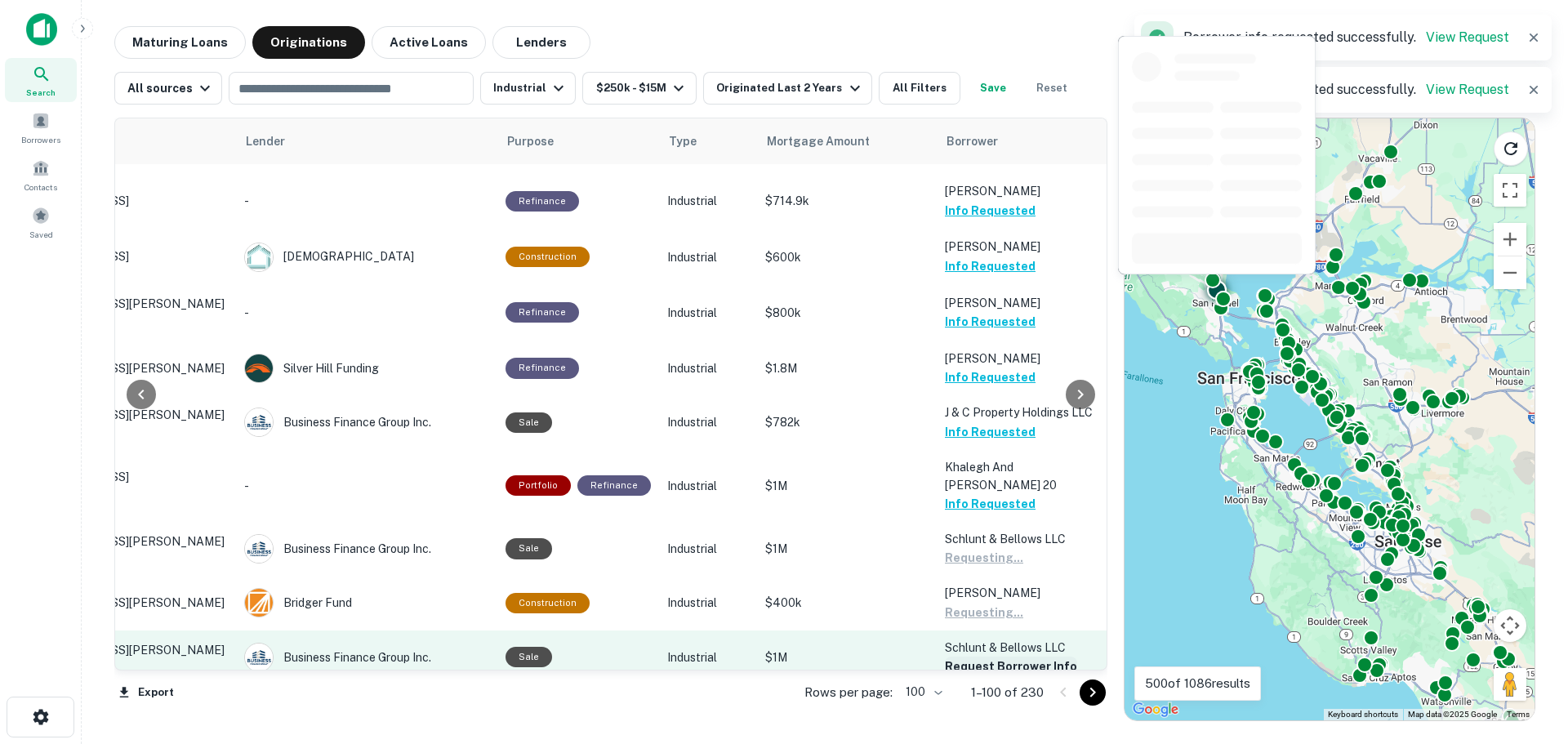
click at [978, 656] on button "Request Borrower Info" at bounding box center [1010, 666] width 132 height 19
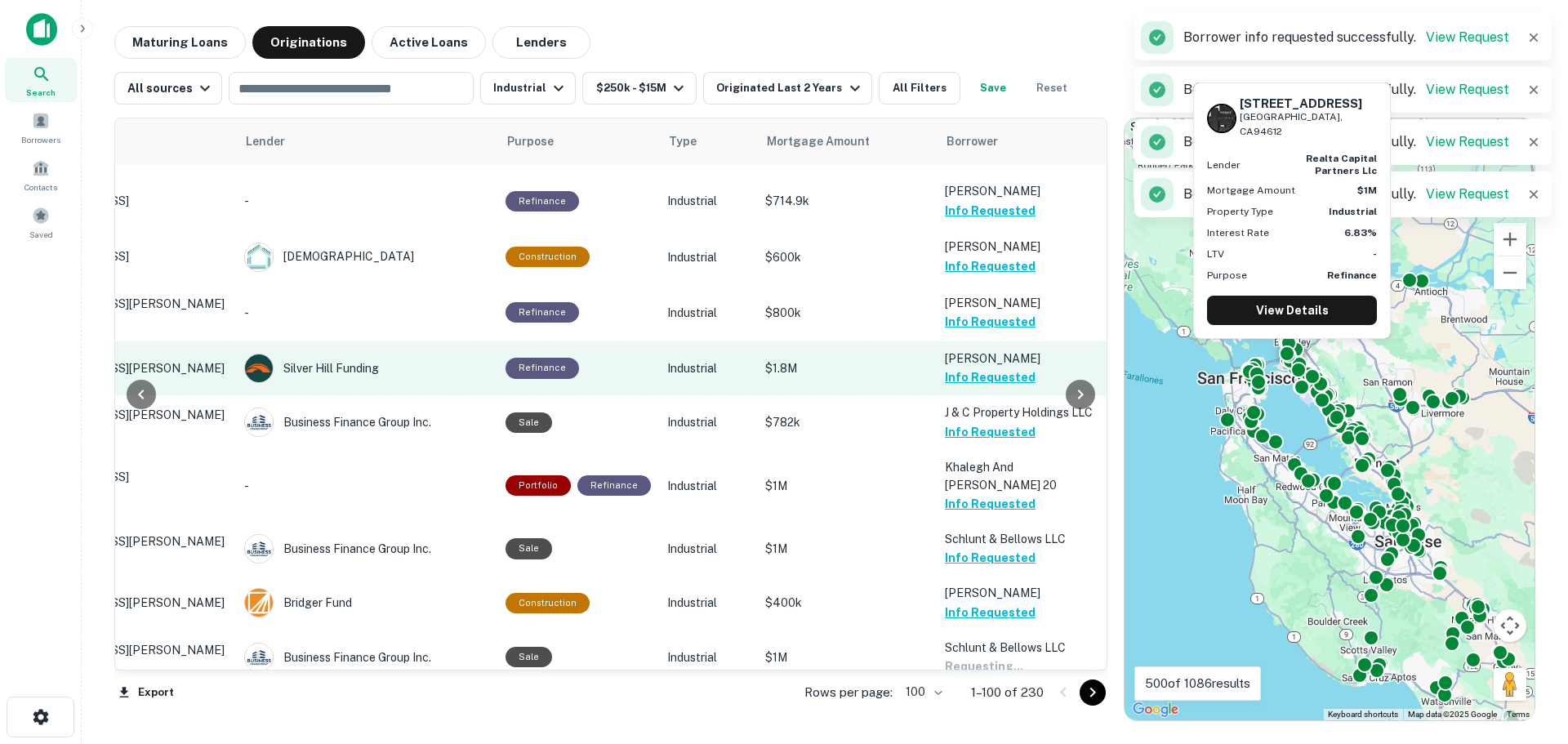
scroll to position [1633, 155]
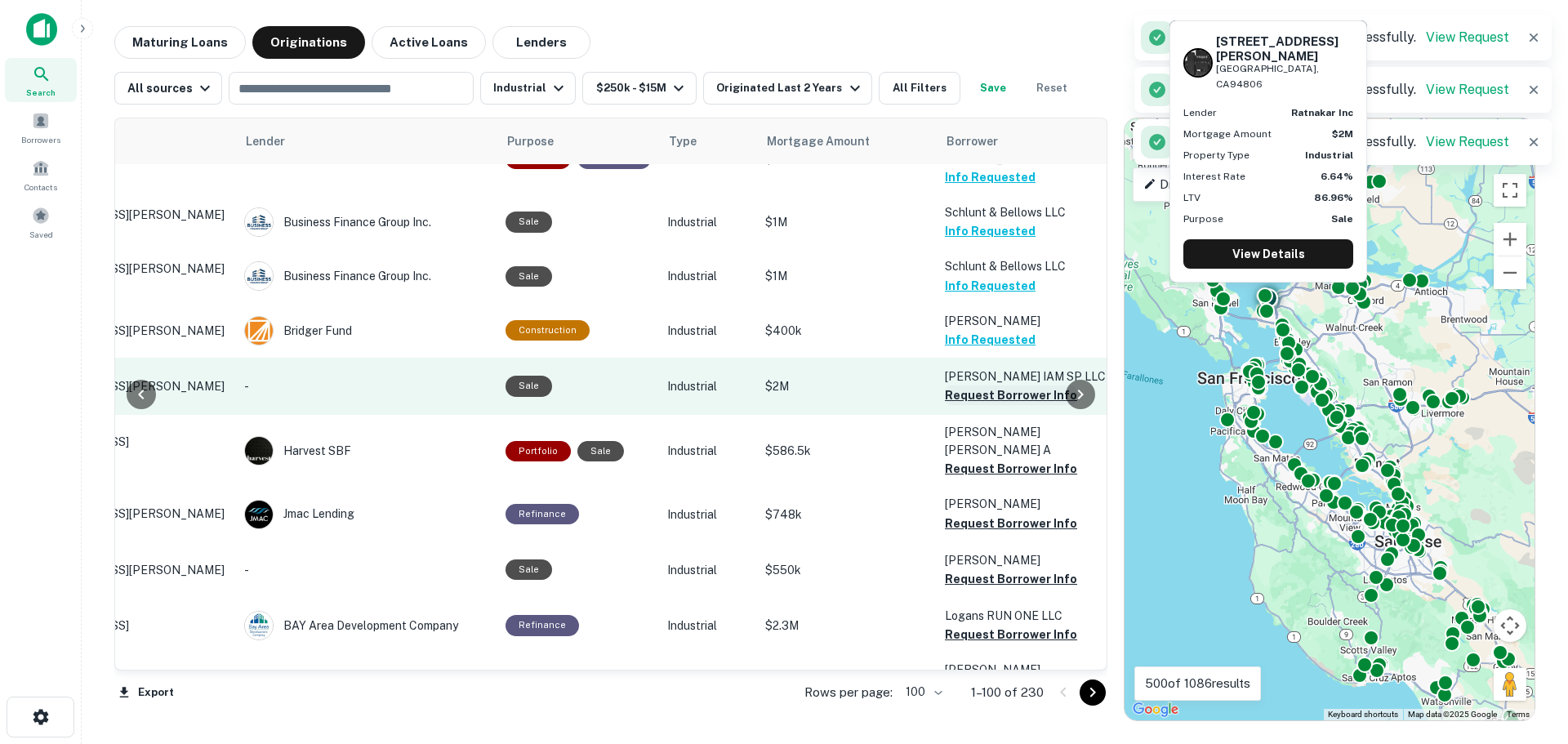
click at [980, 385] on button "Request Borrower Info" at bounding box center [1010, 394] width 132 height 19
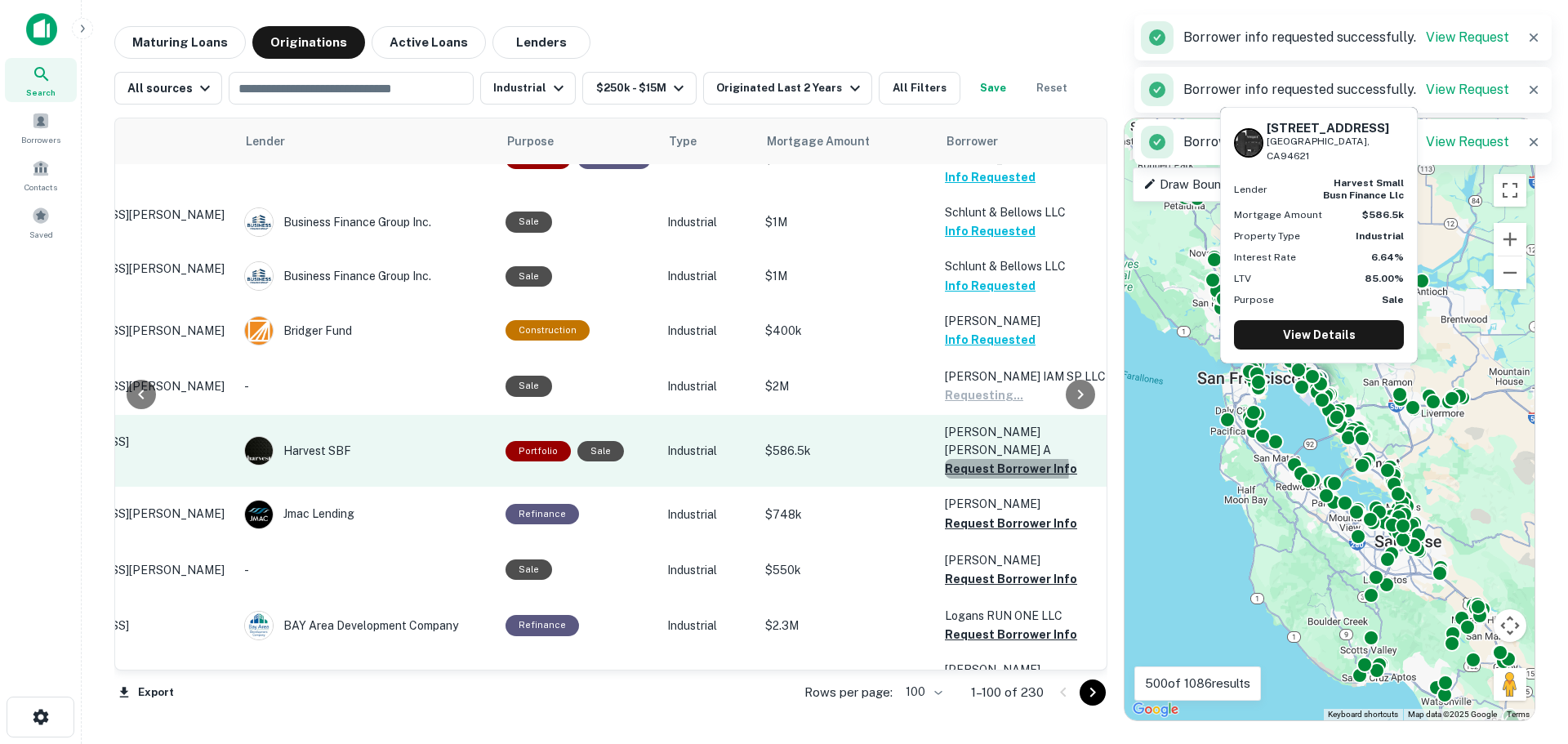
click at [978, 459] on button "Request Borrower Info" at bounding box center [1010, 468] width 132 height 19
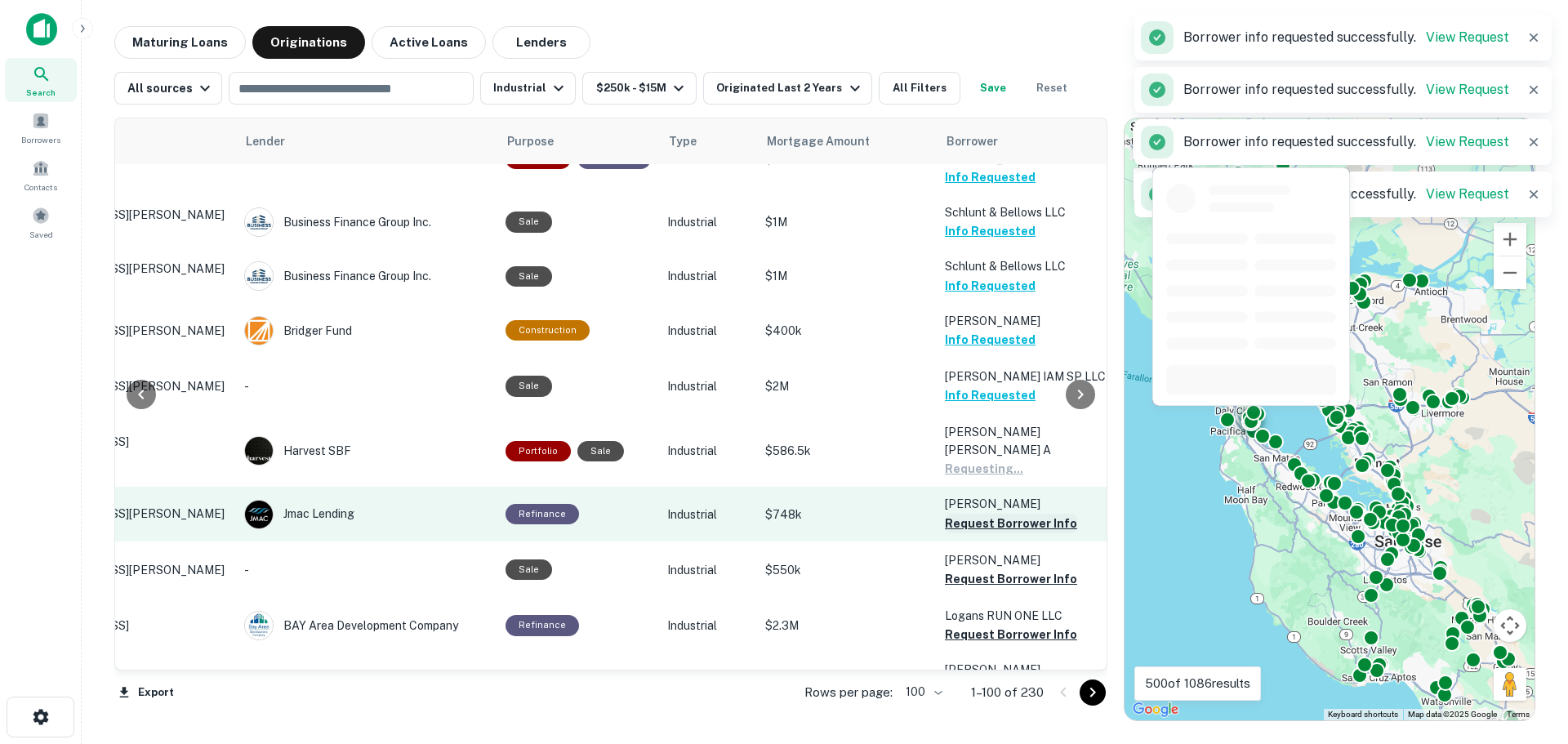
click at [971, 513] on button "Request Borrower Info" at bounding box center [1010, 522] width 132 height 19
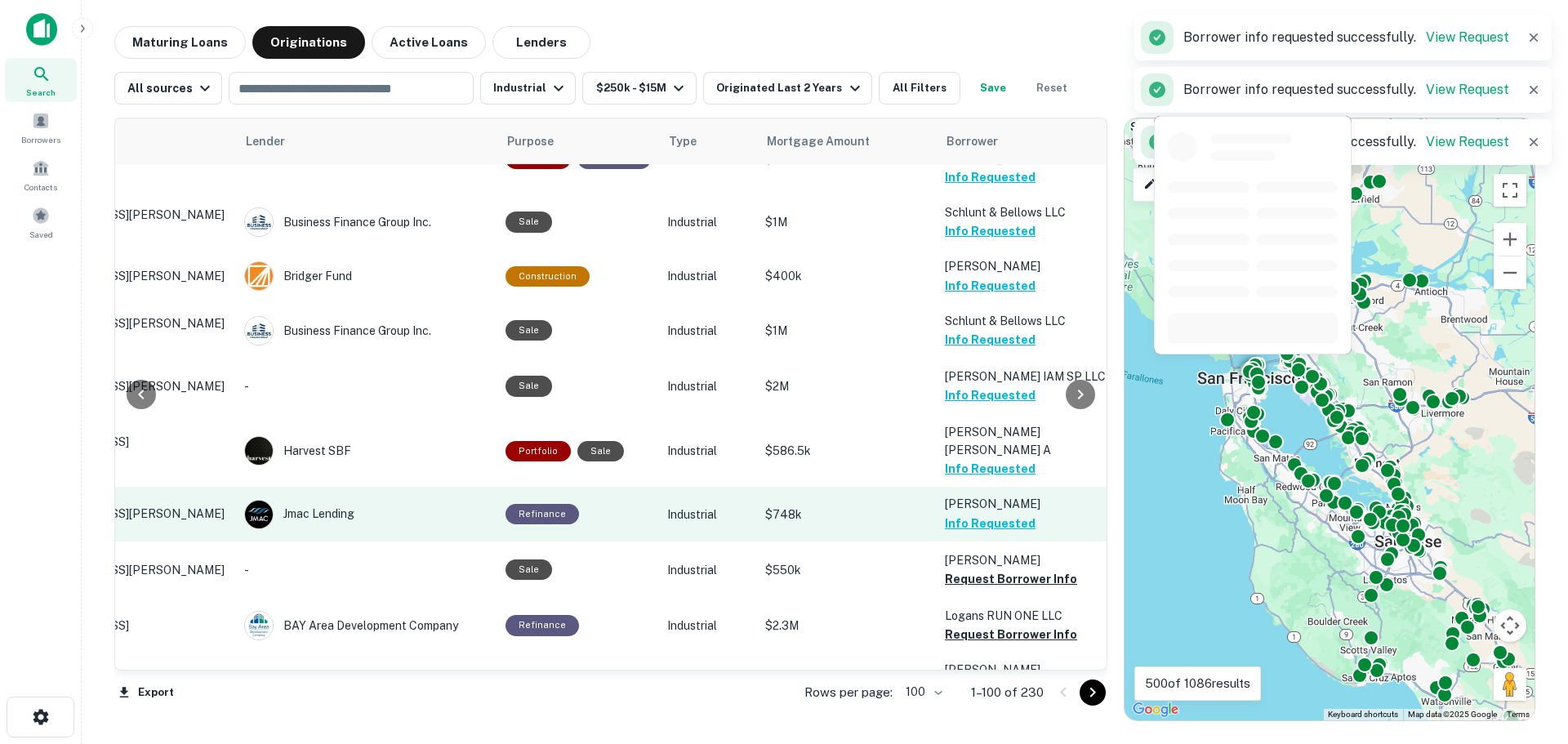
scroll to position [1796, 155]
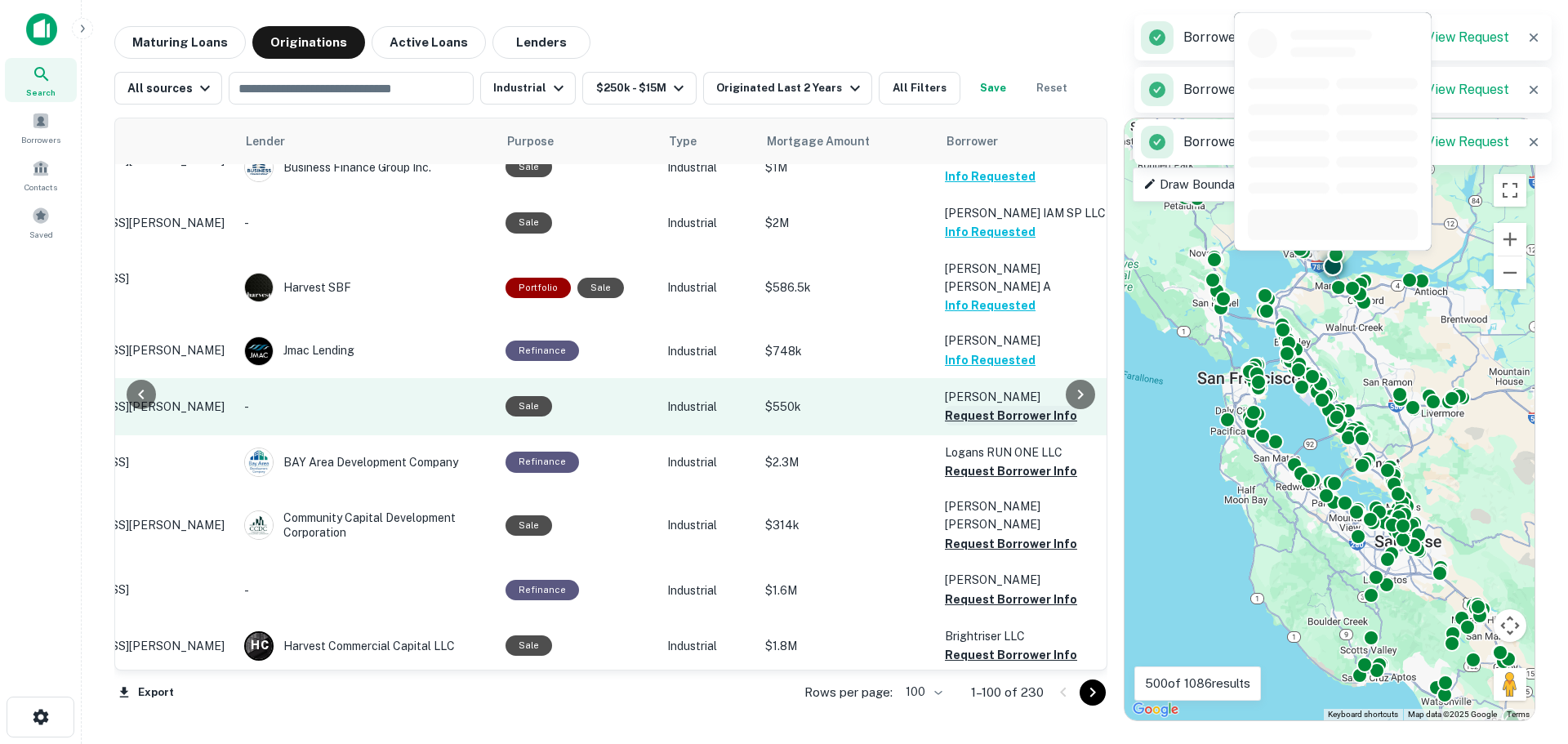
click at [976, 406] on button "Request Borrower Info" at bounding box center [1010, 415] width 132 height 19
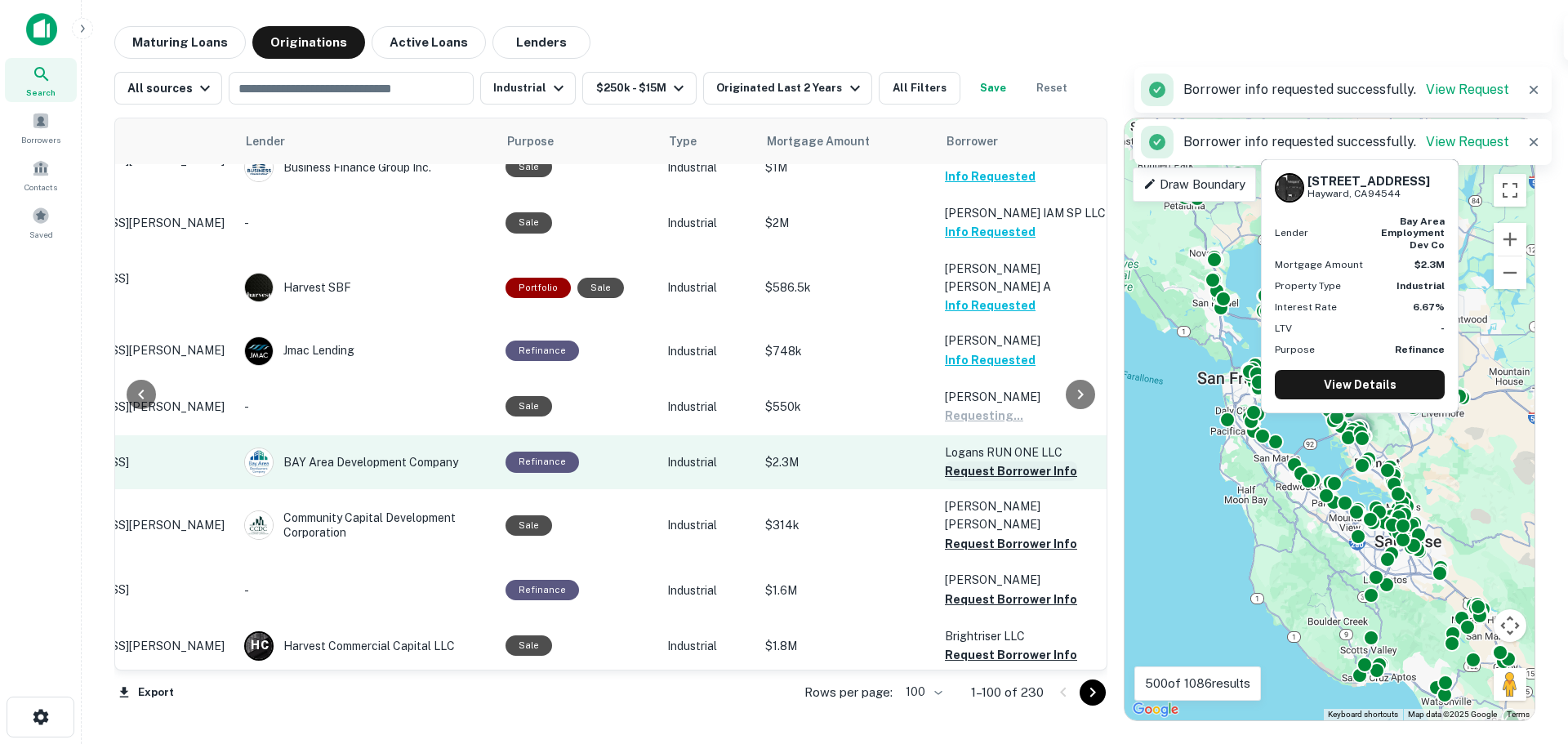
click at [973, 462] on button "Request Borrower Info" at bounding box center [1010, 471] width 132 height 19
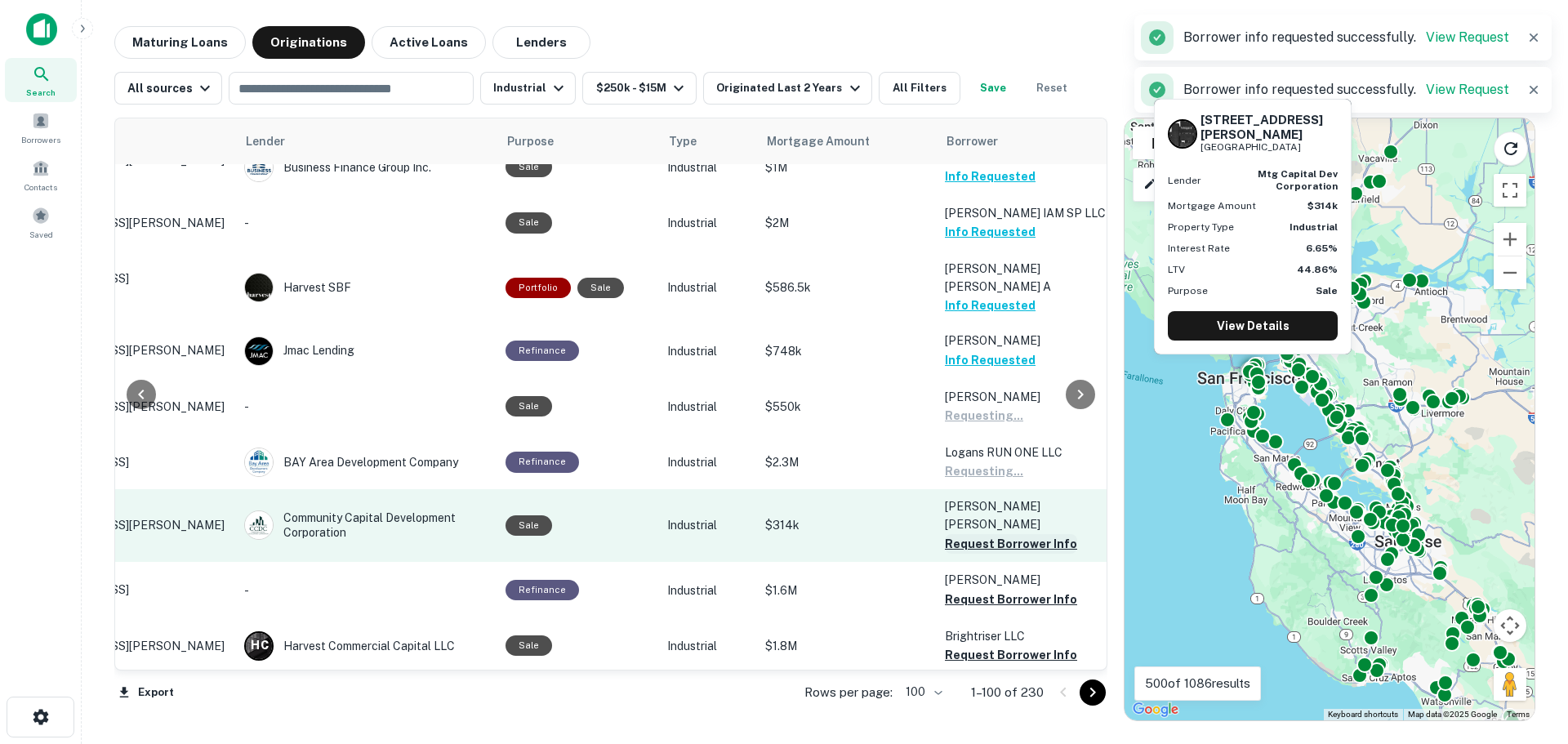
click at [973, 534] on button "Request Borrower Info" at bounding box center [1010, 543] width 132 height 19
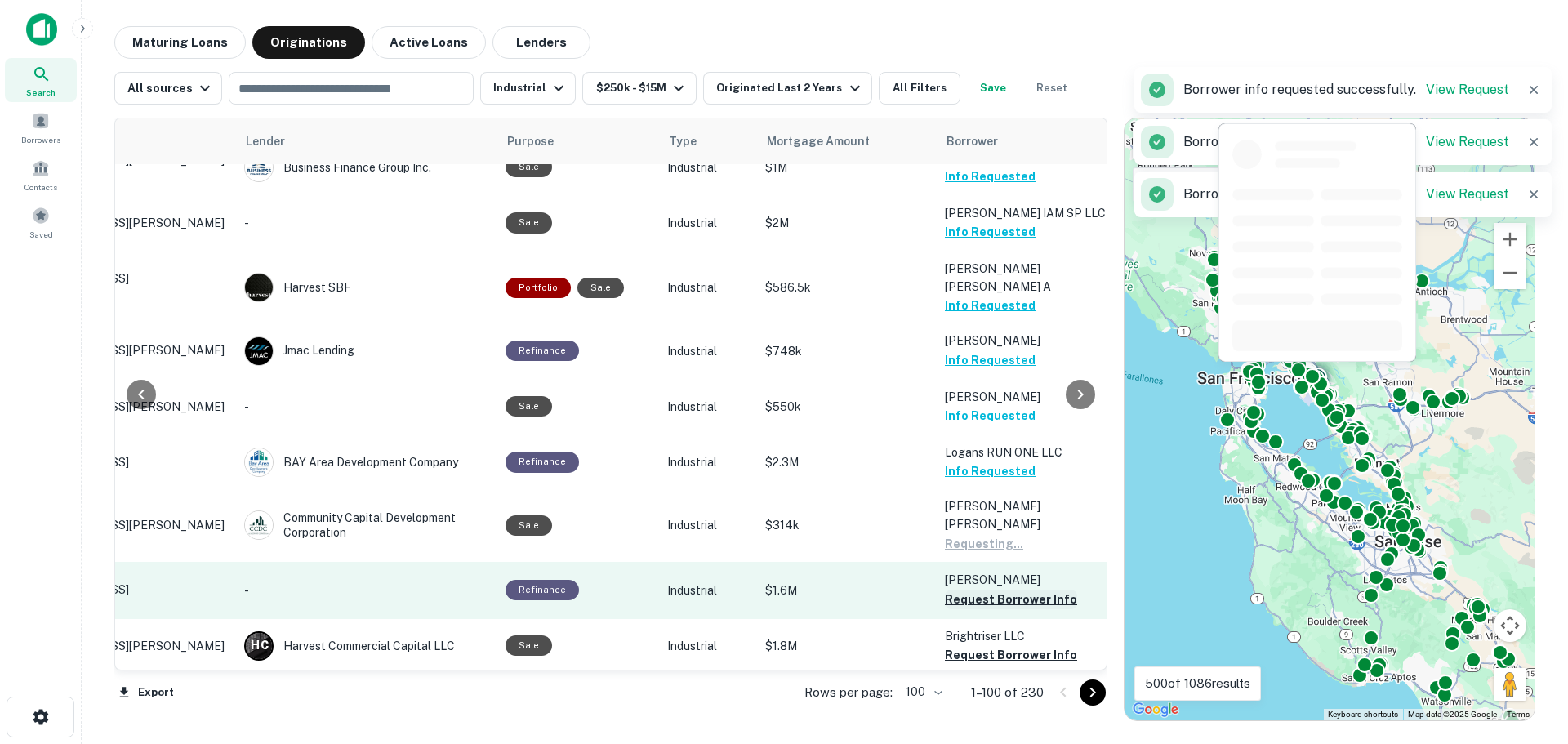
click at [964, 589] on button "Request Borrower Info" at bounding box center [1010, 598] width 132 height 19
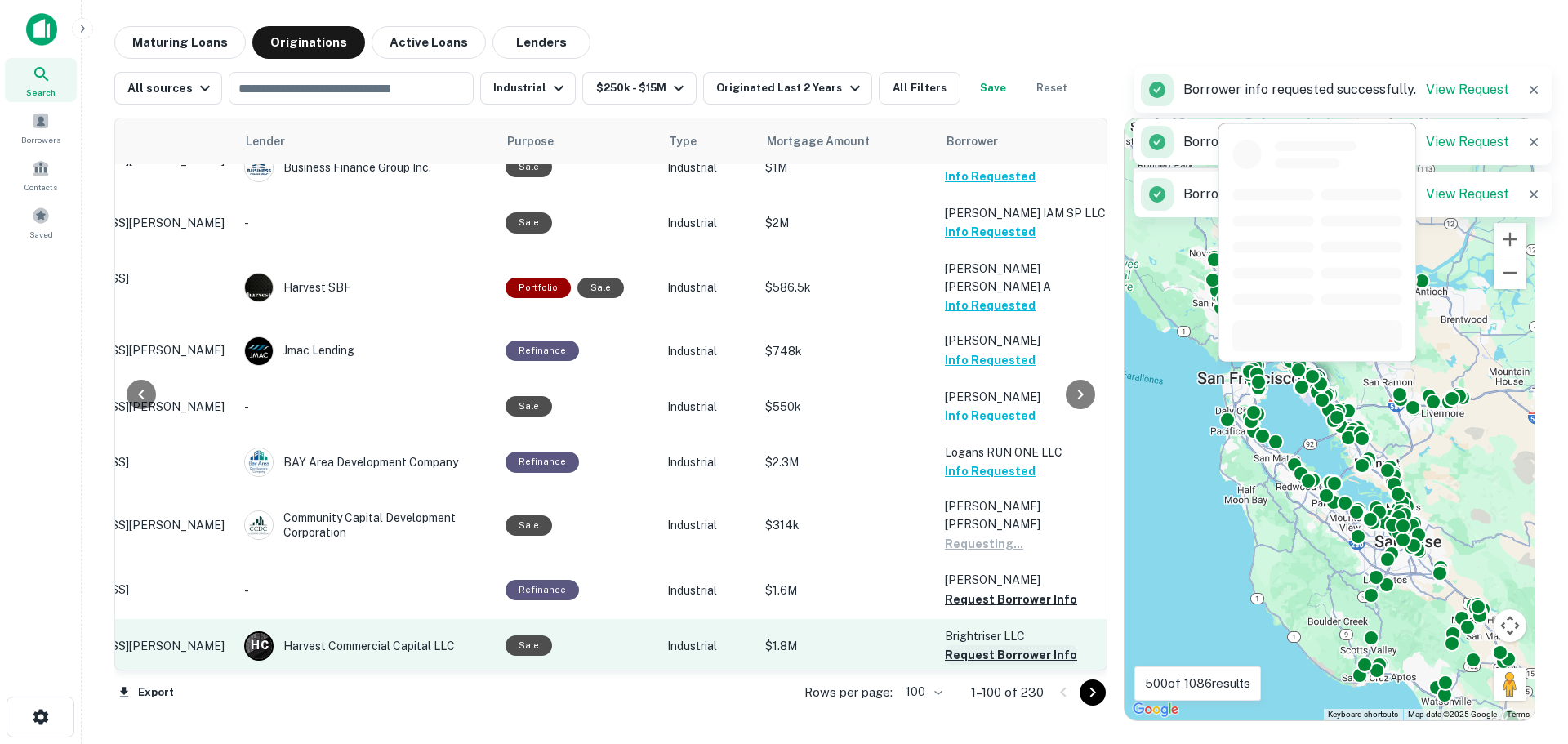
click at [968, 645] on button "Request Borrower Info" at bounding box center [1010, 654] width 132 height 19
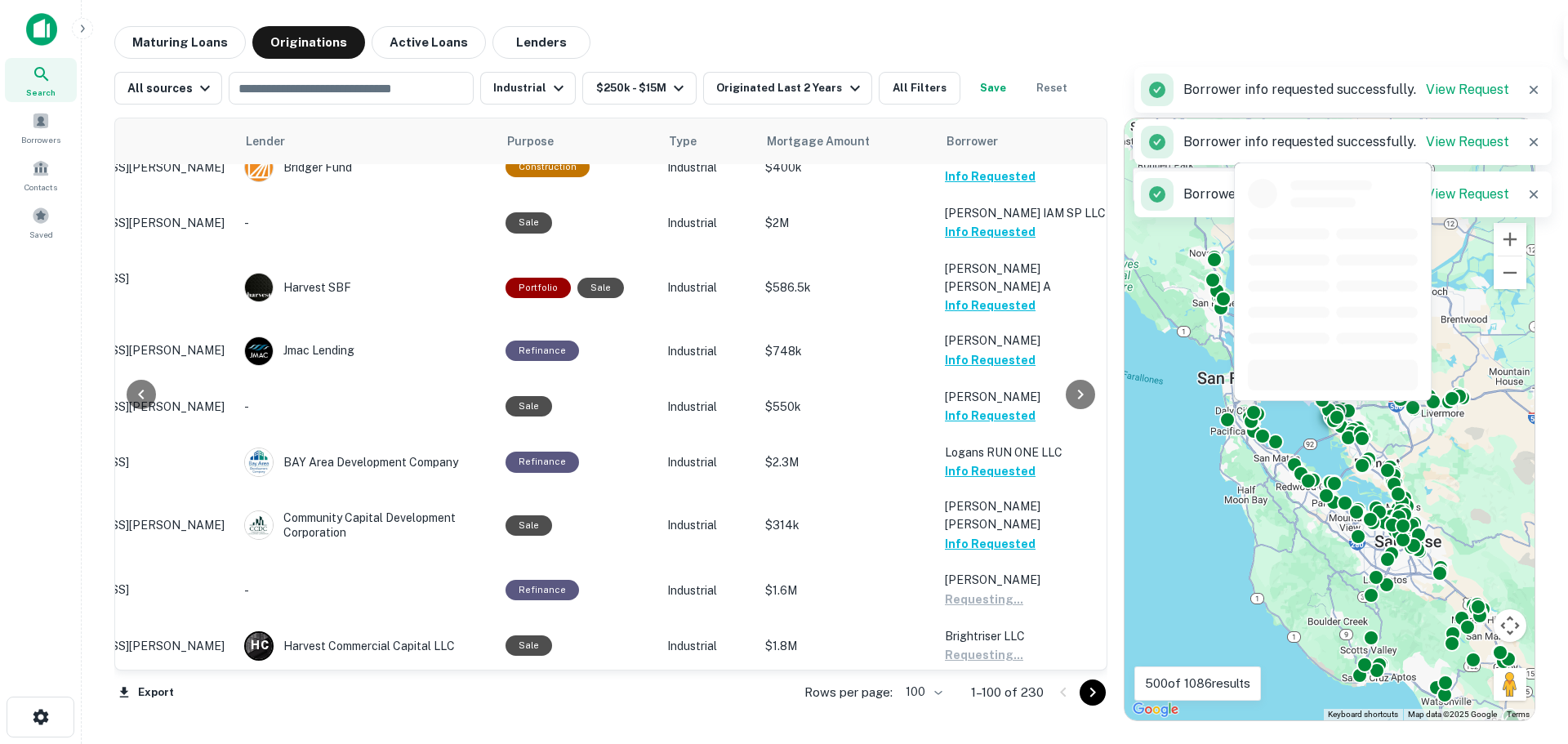
click at [971, 716] on button "Request Borrower Info" at bounding box center [1010, 726] width 132 height 19
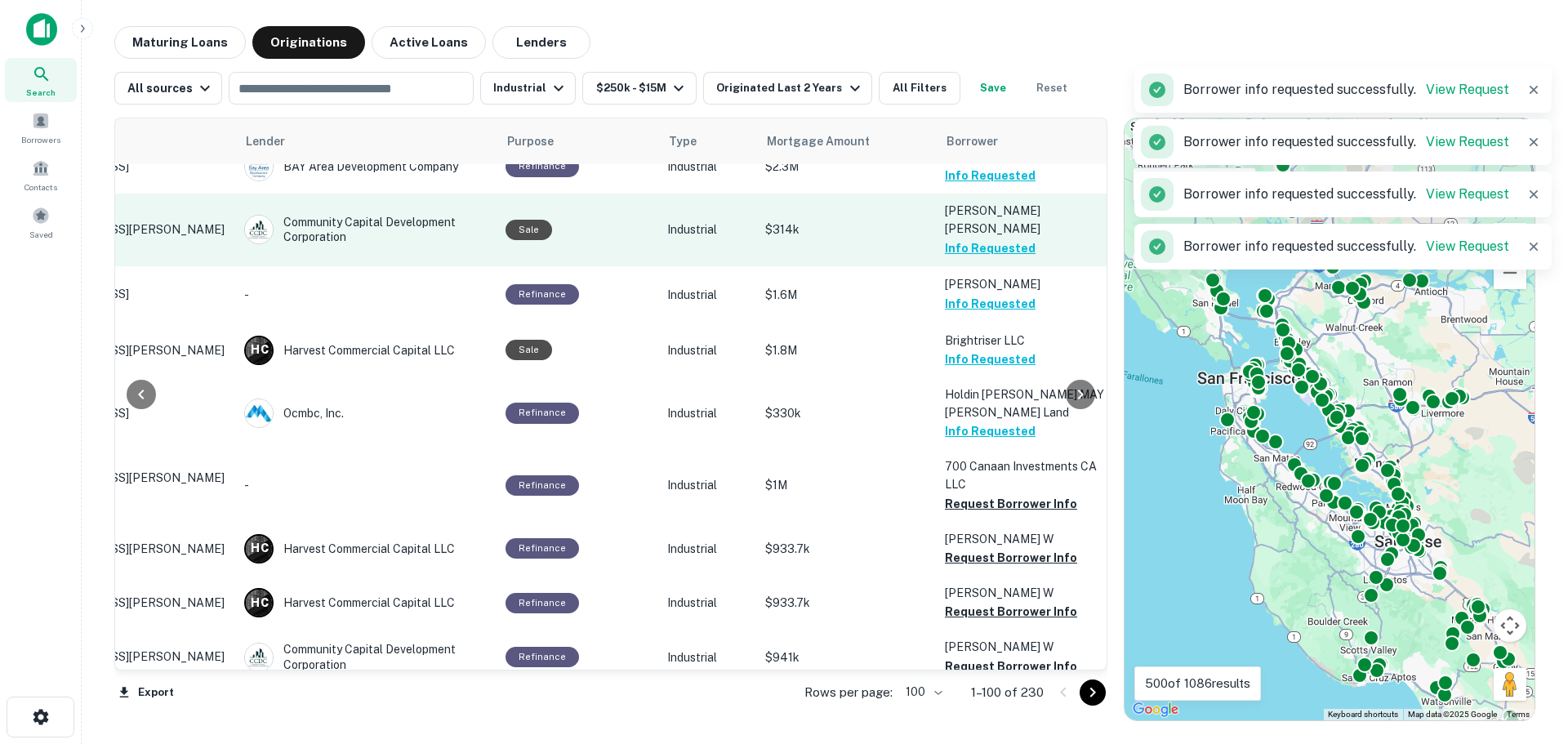
scroll to position [2122, 155]
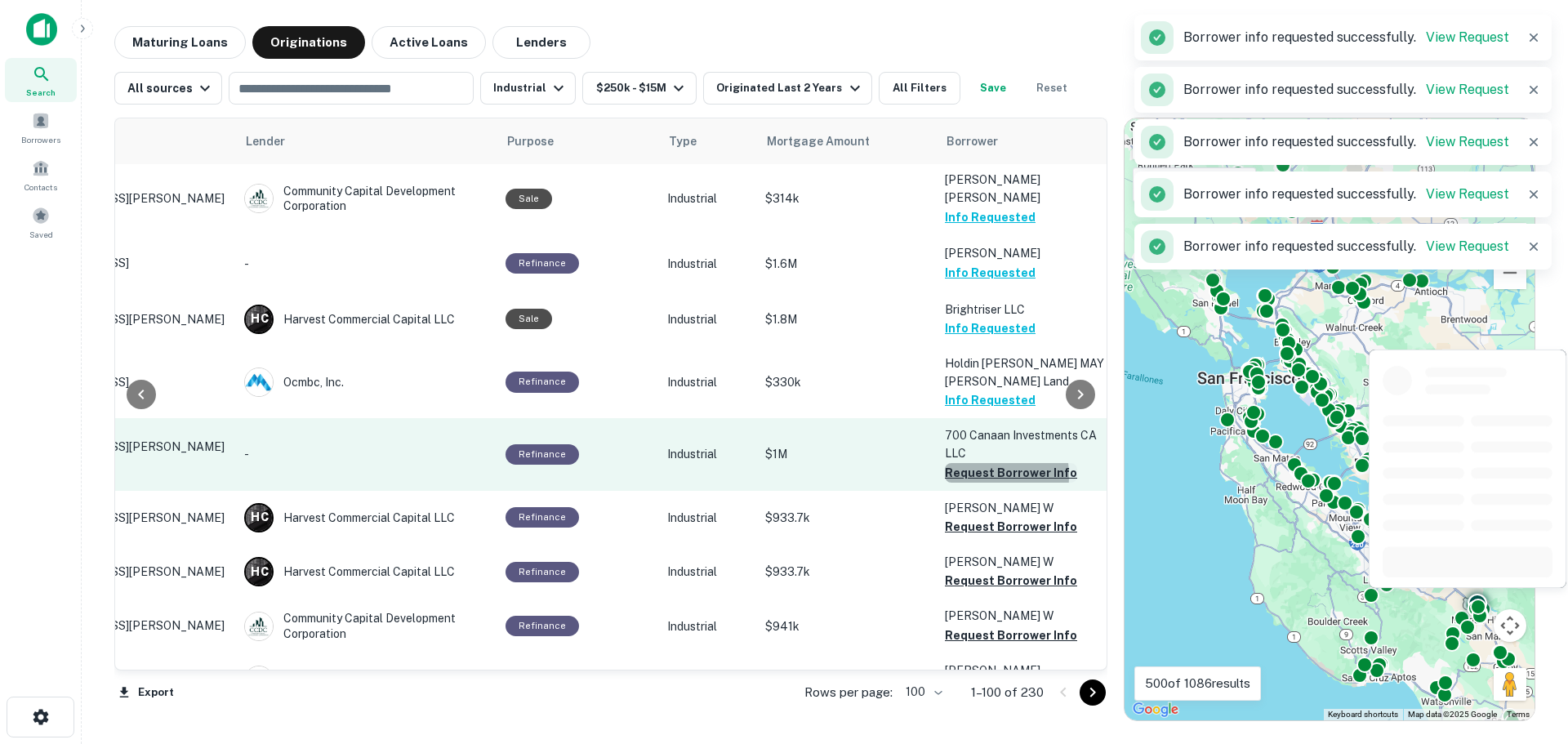
click at [963, 462] on button "Request Borrower Info" at bounding box center [1010, 472] width 132 height 19
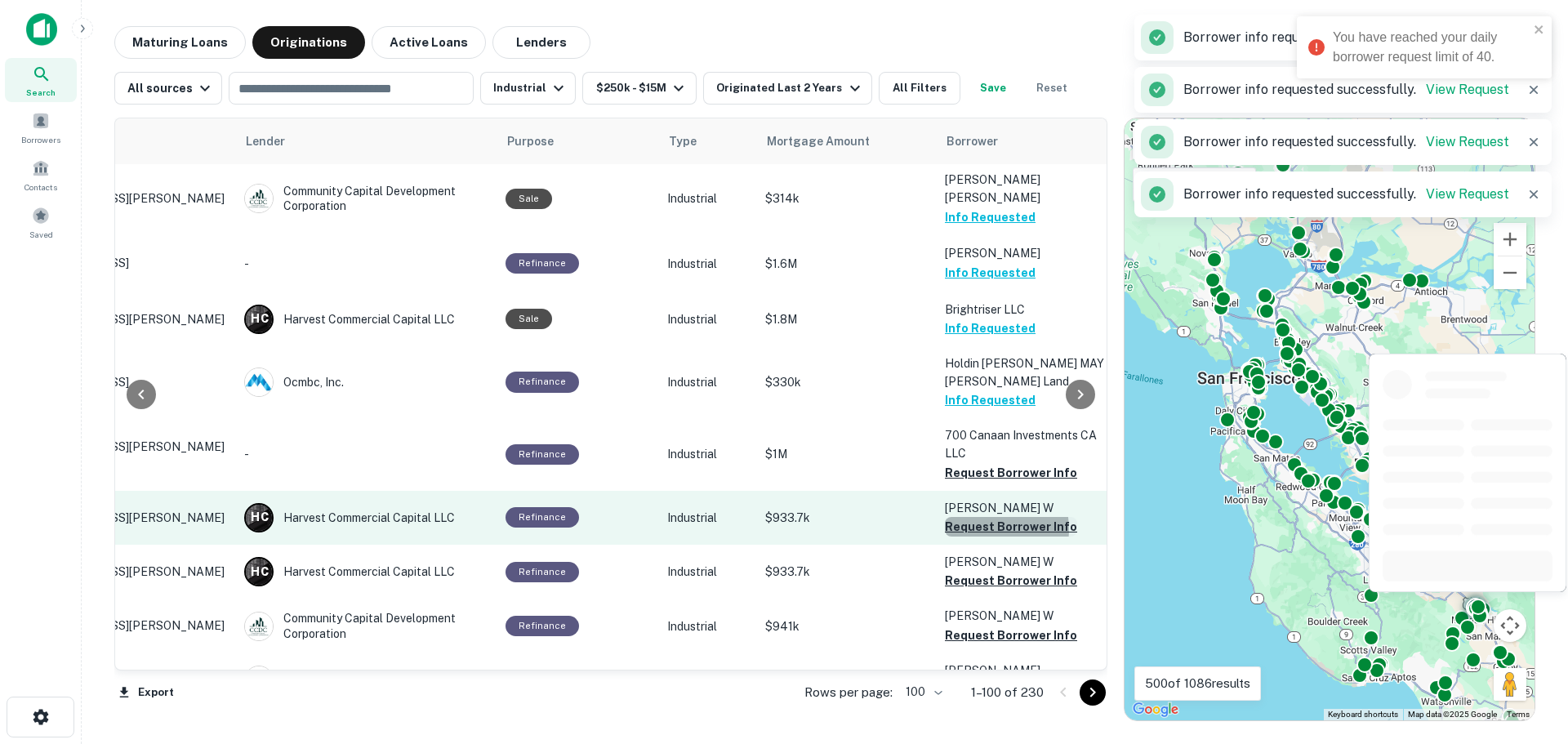
click at [973, 517] on button "Request Borrower Info" at bounding box center [1010, 526] width 132 height 19
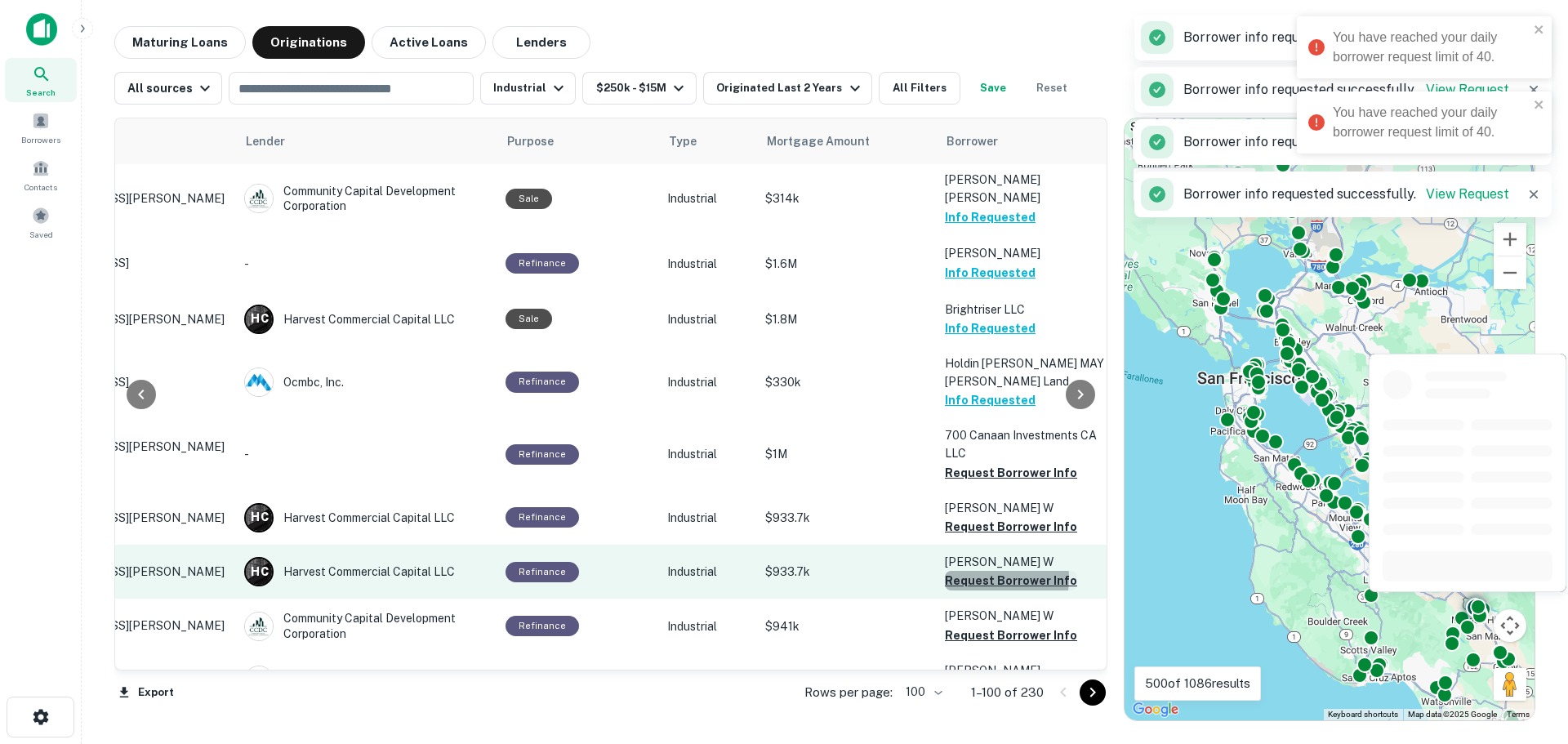
click at [971, 570] on button "Request Borrower Info" at bounding box center [1010, 580] width 132 height 19
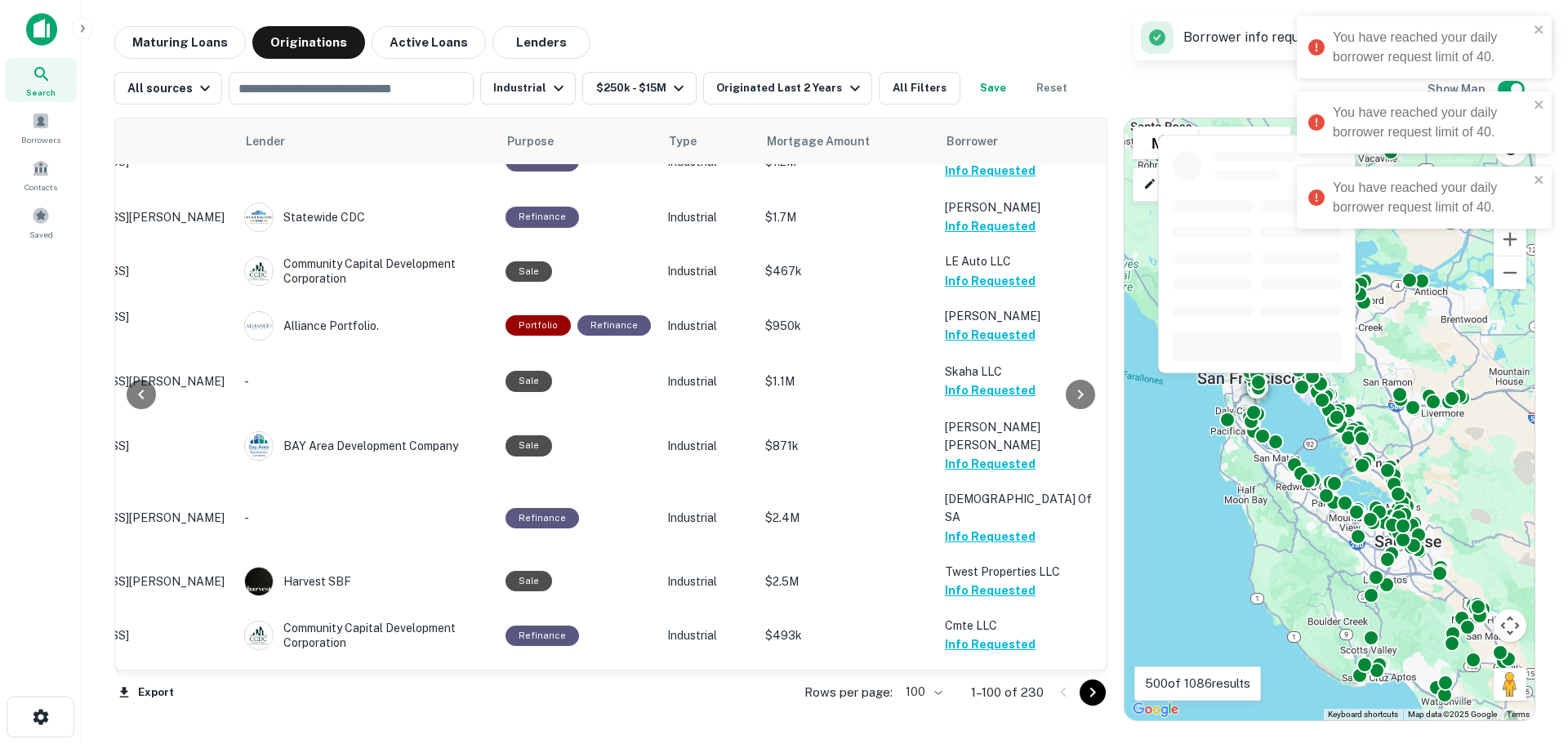
scroll to position [0, 155]
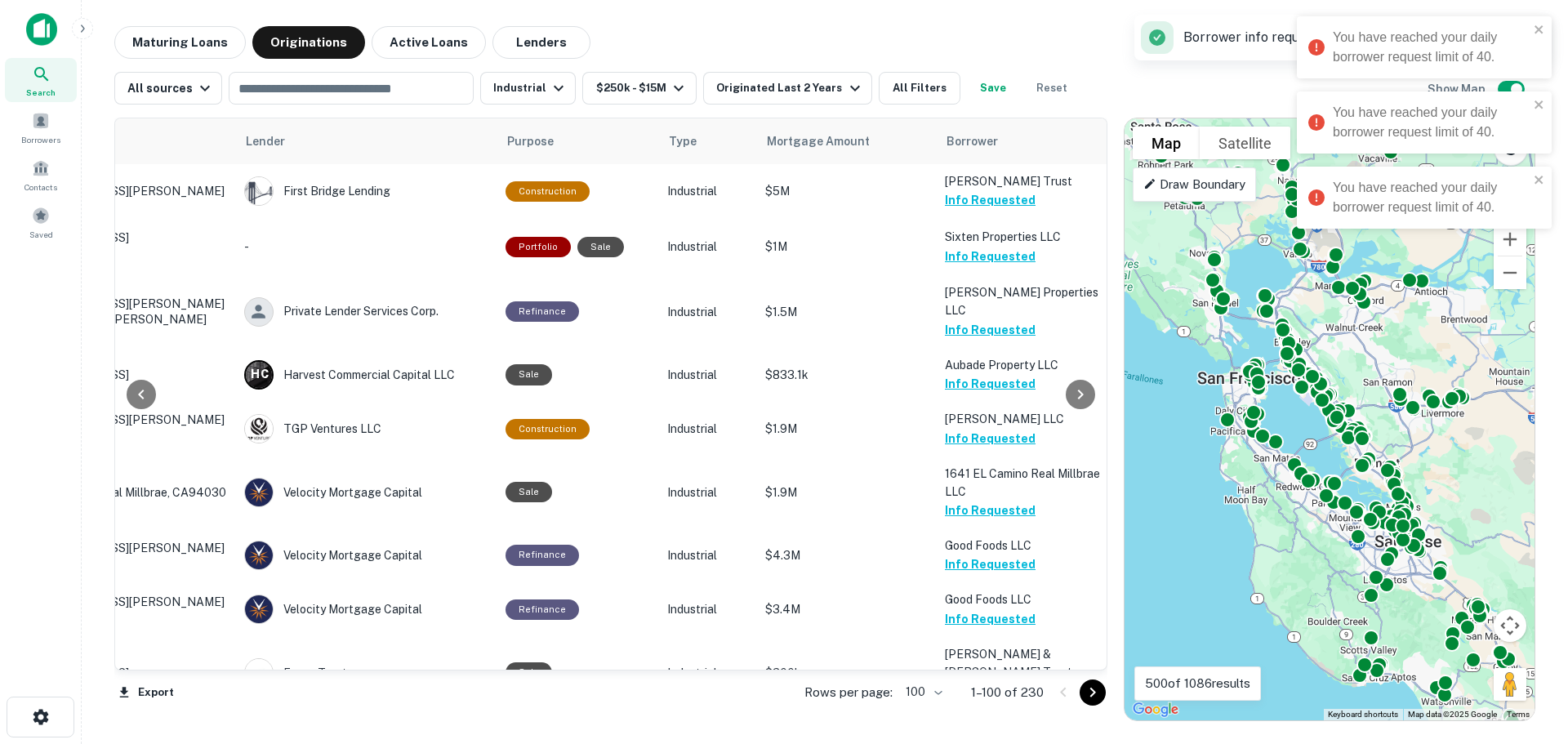
click at [823, 42] on div "Maturing Loans Originations Active Loans Lenders" at bounding box center [825, 42] width 1421 height 32
